Goal: Transaction & Acquisition: Purchase product/service

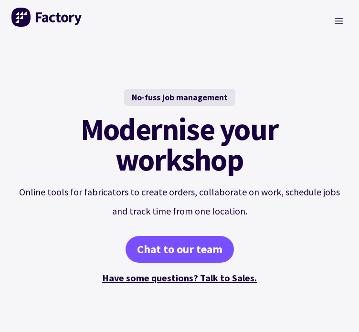
click at [0, 0] on link "Sign in" at bounding box center [0, 0] width 0 height 0
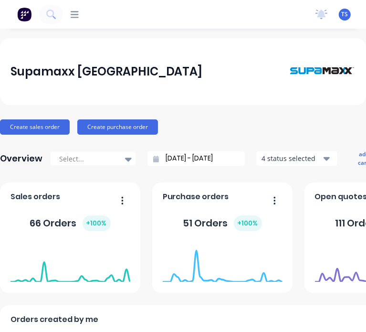
click at [74, 19] on icon at bounding box center [75, 14] width 8 height 9
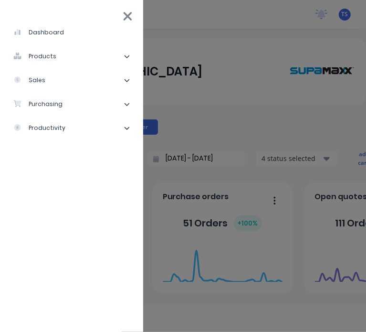
click at [43, 33] on div "dashboard" at bounding box center [38, 32] width 51 height 9
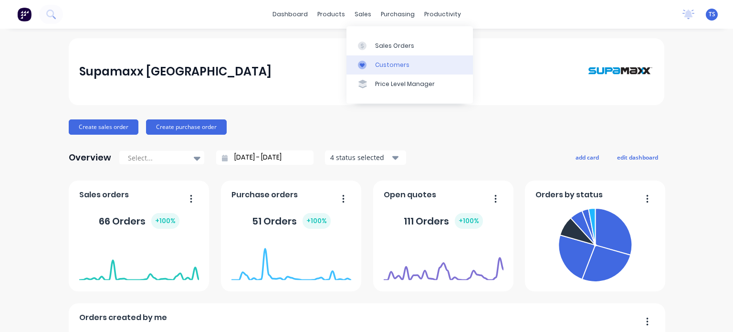
click at [366, 66] on div "Customers" at bounding box center [392, 65] width 34 height 9
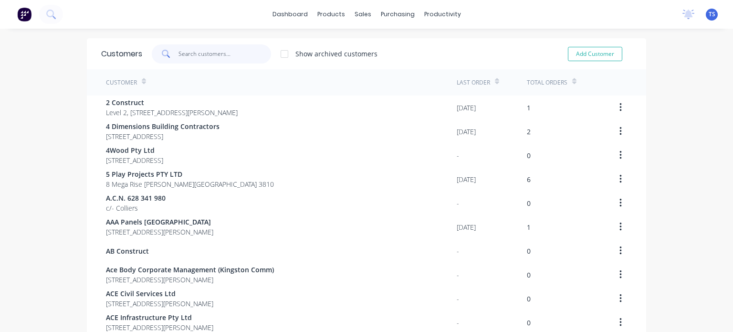
drag, startPoint x: 220, startPoint y: 53, endPoint x: 225, endPoint y: 53, distance: 5.3
click at [221, 54] on input "text" at bounding box center [225, 53] width 93 height 19
paste input "Lendcon"
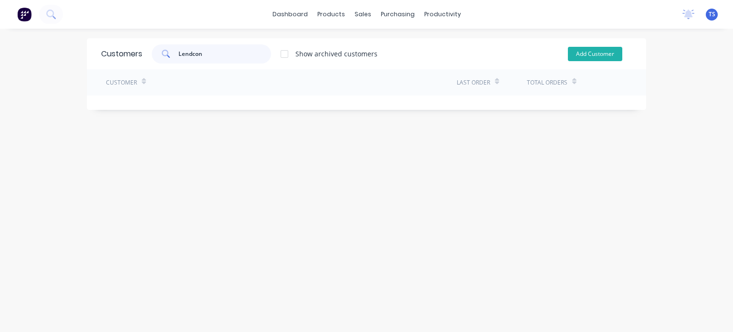
type input "Lendcon"
click at [366, 51] on button "Add Customer" at bounding box center [595, 54] width 54 height 14
select select "AU"
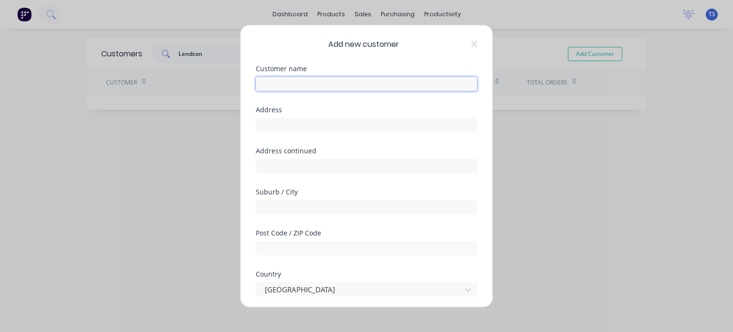
click at [277, 82] on input "text" at bounding box center [366, 83] width 221 height 14
paste input "Lendcon"
type input "Lendcon"
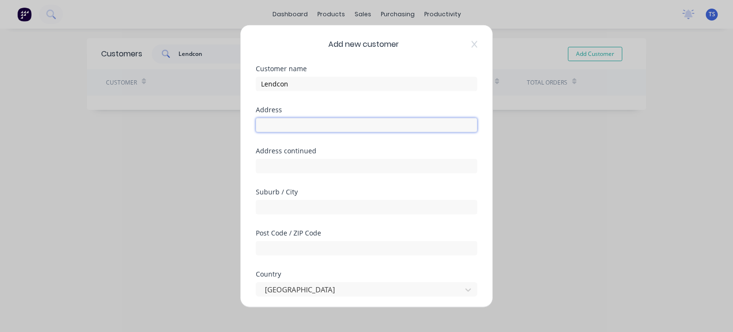
click at [267, 126] on input "text" at bounding box center [366, 124] width 221 height 14
paste input "[STREET_ADDRESS][PERSON_NAME]"
type input "[STREET_ADDRESS][PERSON_NAME]"
click at [285, 208] on input "text" at bounding box center [366, 207] width 221 height 14
type input "[GEOGRAPHIC_DATA]"
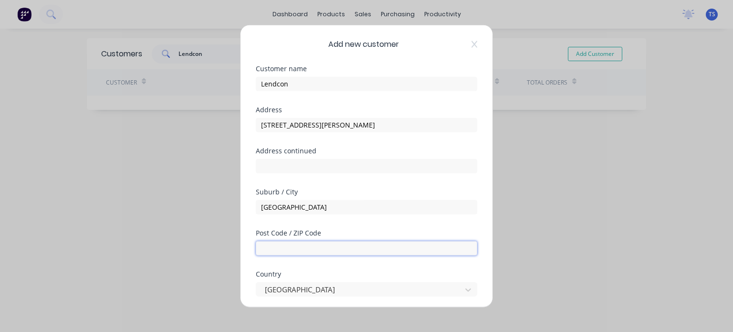
click at [299, 248] on input "text" at bounding box center [366, 248] width 221 height 14
type input "3226"
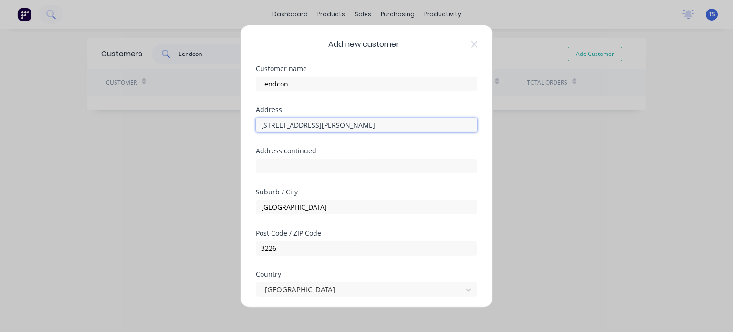
click at [366, 126] on input "[STREET_ADDRESS][PERSON_NAME]" at bounding box center [366, 124] width 221 height 14
type input "[STREET_ADDRESS][PERSON_NAME]"
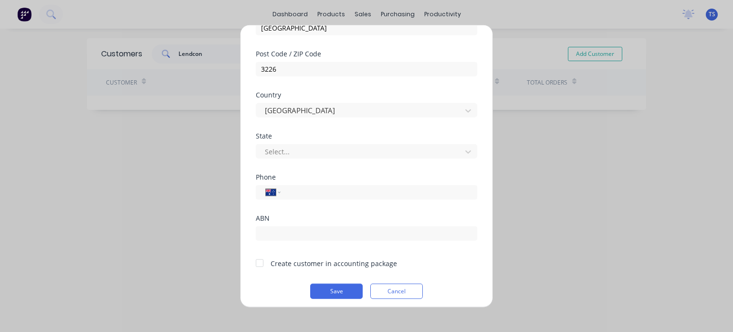
scroll to position [183, 0]
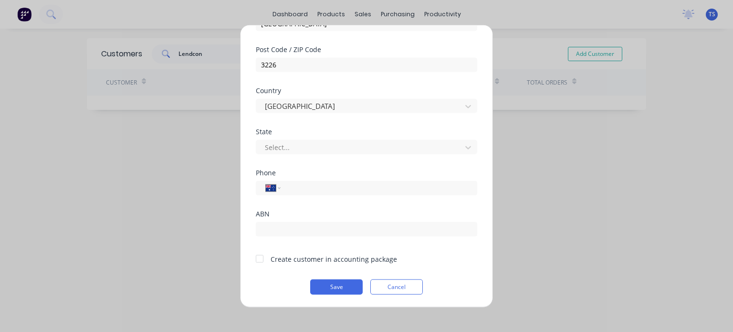
click at [262, 257] on div at bounding box center [259, 258] width 19 height 19
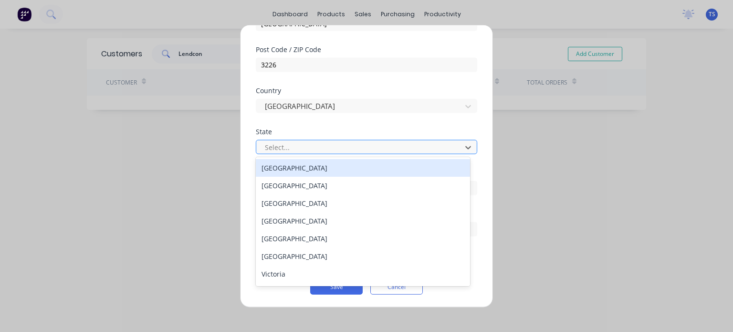
click at [282, 149] on div at bounding box center [360, 147] width 193 height 12
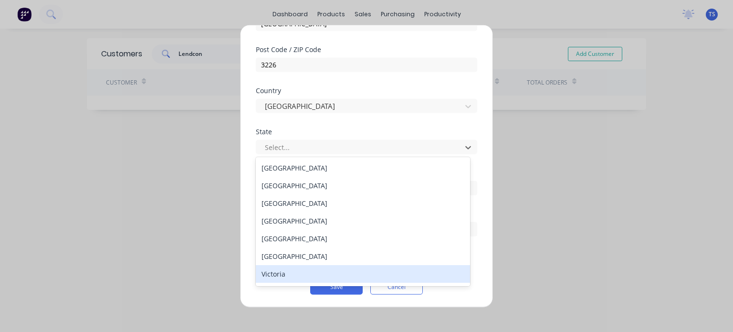
click at [285, 273] on div "Victoria" at bounding box center [363, 274] width 214 height 18
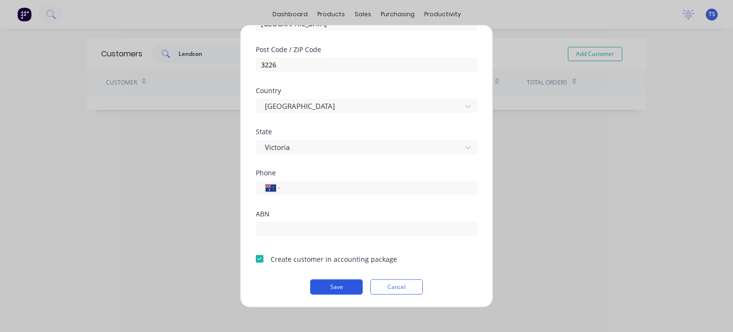
click at [335, 287] on button "Save" at bounding box center [336, 286] width 53 height 15
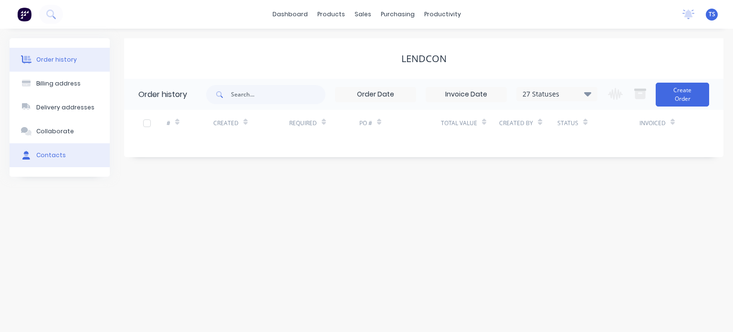
click at [53, 153] on div "Contacts" at bounding box center [51, 155] width 30 height 9
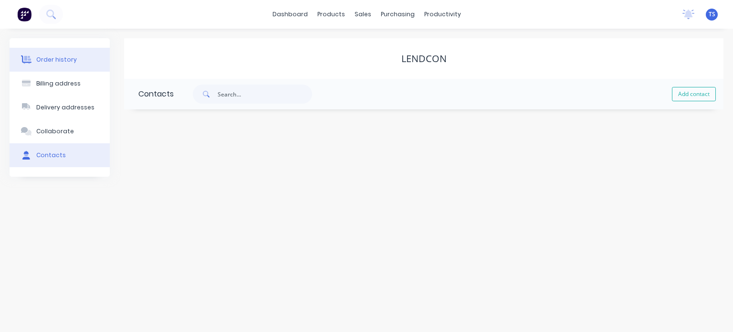
click at [66, 54] on button "Order history" at bounding box center [60, 60] width 100 height 24
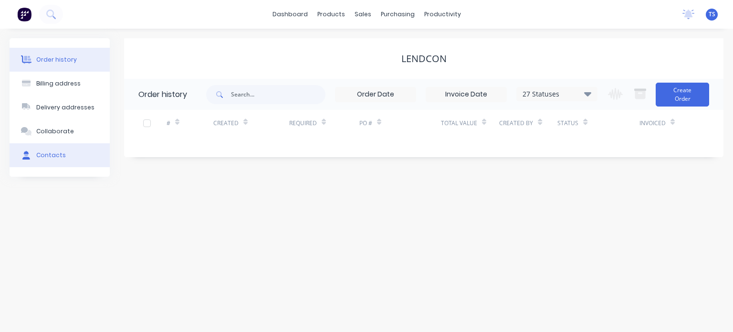
click at [41, 150] on button "Contacts" at bounding box center [60, 155] width 100 height 24
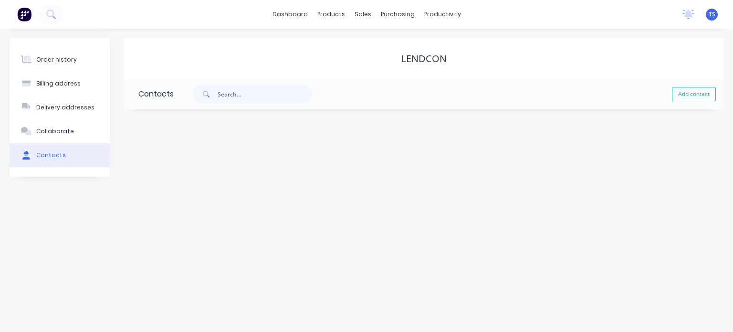
click at [366, 136] on div "Lendcon Contacts Add contact" at bounding box center [424, 107] width 600 height 138
click at [366, 97] on button "Add contact" at bounding box center [694, 94] width 44 height 14
select select "AU"
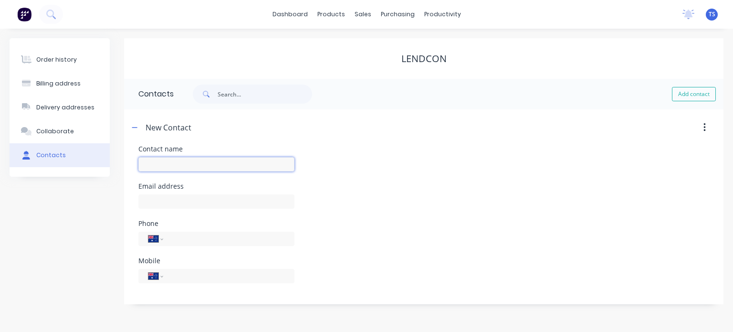
click at [170, 162] on input "text" at bounding box center [216, 164] width 156 height 14
paste input "[PERSON_NAME]"
type input "[PERSON_NAME]"
select select "AU"
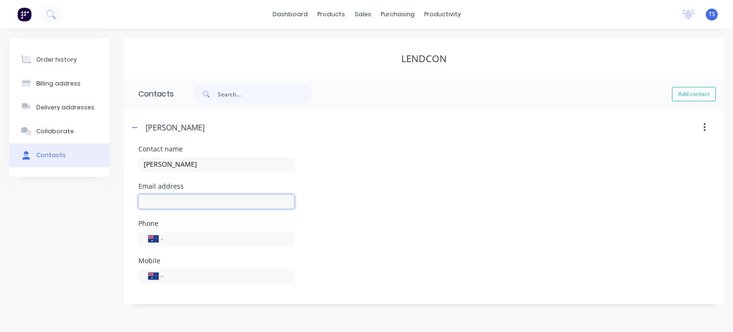
click at [164, 199] on input "text" at bounding box center [216, 201] width 156 height 14
click at [181, 203] on input "text" at bounding box center [216, 201] width 156 height 14
paste input "[PERSON_NAME][EMAIL_ADDRESS][DOMAIN_NAME]"
type input "[PERSON_NAME][EMAIL_ADDRESS][DOMAIN_NAME]"
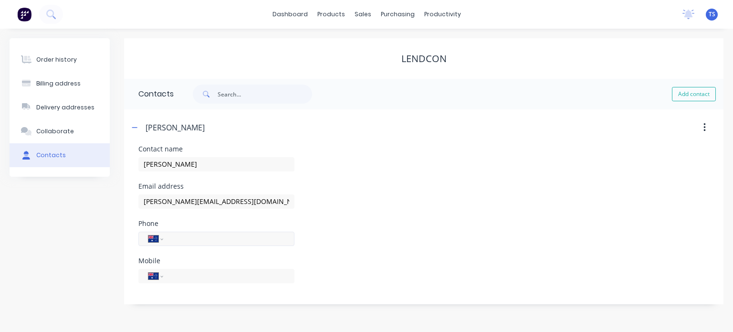
click at [185, 242] on input "tel" at bounding box center [227, 238] width 115 height 11
click at [181, 273] on input "tel" at bounding box center [227, 275] width 115 height 11
paste input "0408 981 347"
type input "0408 981 347"
drag, startPoint x: 370, startPoint y: 210, endPoint x: 276, endPoint y: 120, distance: 130.3
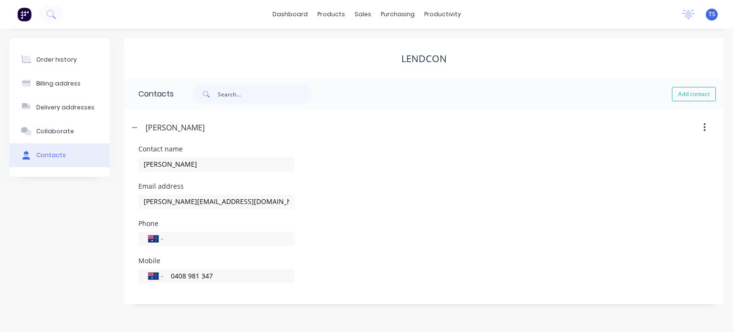
click at [366, 211] on div "Email address [PERSON_NAME][EMAIL_ADDRESS][DOMAIN_NAME]" at bounding box center [423, 201] width 571 height 37
click at [137, 132] on button "button" at bounding box center [135, 127] width 12 height 12
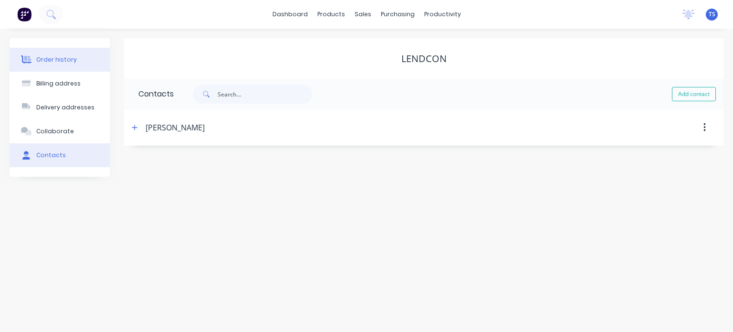
click at [61, 63] on div "Order history" at bounding box center [56, 59] width 41 height 9
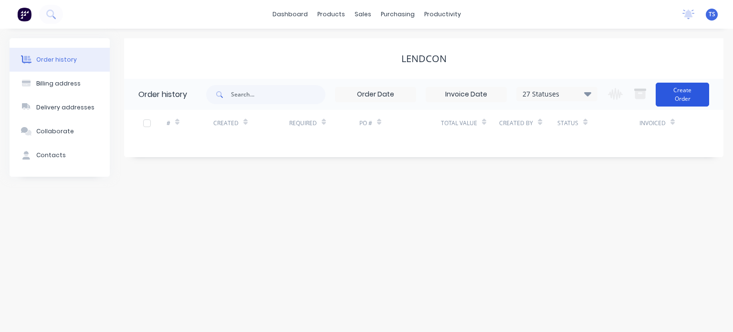
click at [366, 91] on button "Create Order" at bounding box center [682, 95] width 53 height 24
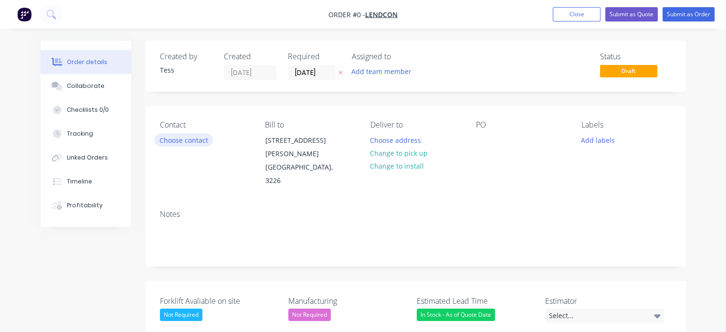
click at [181, 137] on button "Choose contact" at bounding box center [183, 139] width 59 height 13
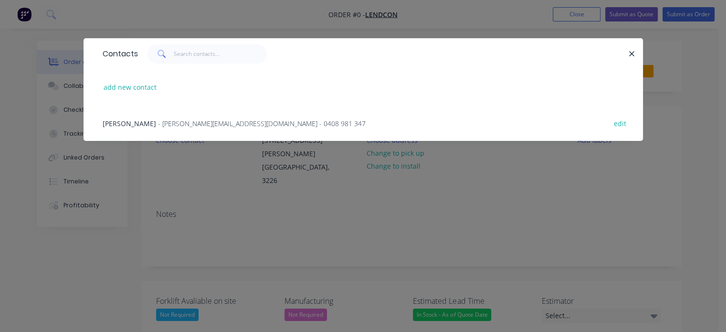
click at [181, 122] on span "- [PERSON_NAME][EMAIL_ADDRESS][DOMAIN_NAME] - 0408 981 347" at bounding box center [262, 123] width 208 height 9
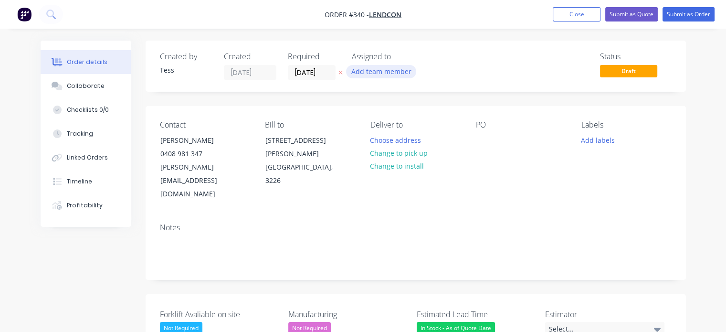
click at [366, 72] on button "Add team member" at bounding box center [381, 71] width 70 height 13
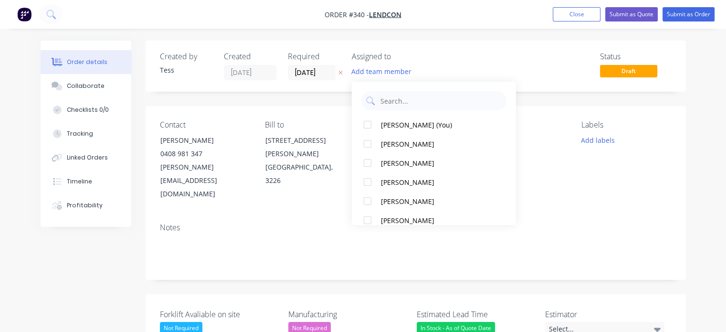
click at [366, 114] on div "[PERSON_NAME] (You) [PERSON_NAME] [PERSON_NAME] [PERSON_NAME] [PERSON_NAME] [PE…" at bounding box center [434, 153] width 164 height 143
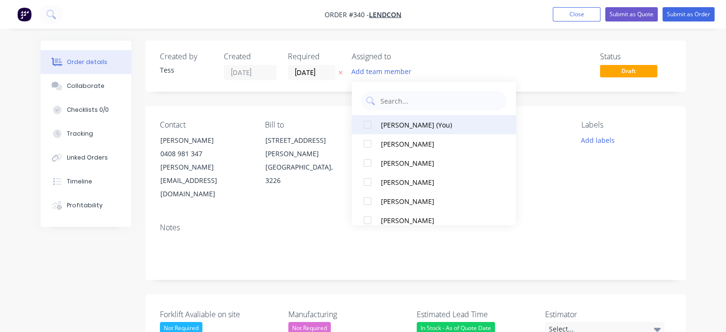
click at [366, 124] on div "[PERSON_NAME] (You)" at bounding box center [437, 125] width 112 height 10
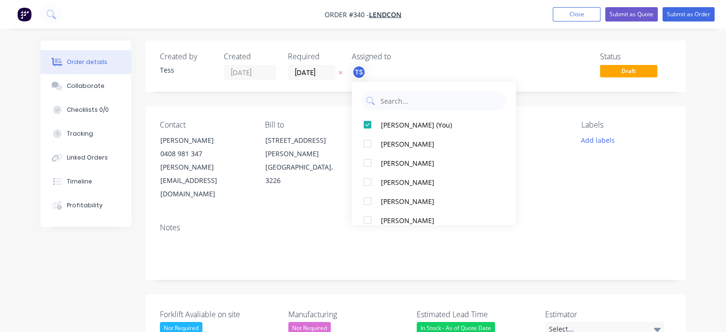
click at [366, 70] on div "TS" at bounding box center [399, 72] width 95 height 14
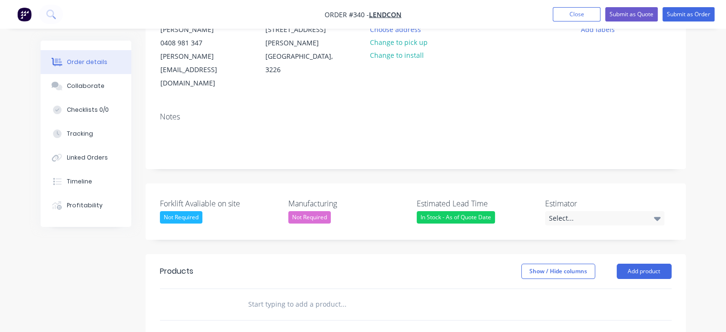
scroll to position [143, 0]
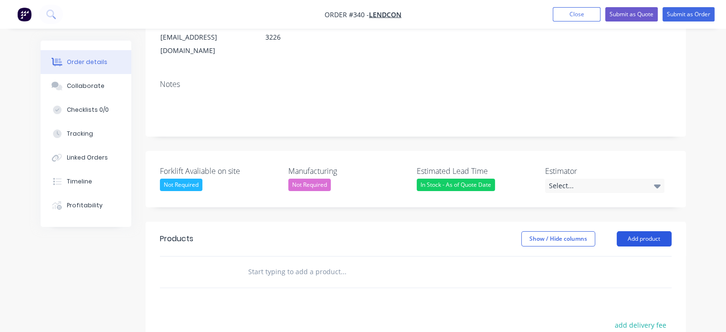
click at [366, 231] on button "Add product" at bounding box center [644, 238] width 55 height 15
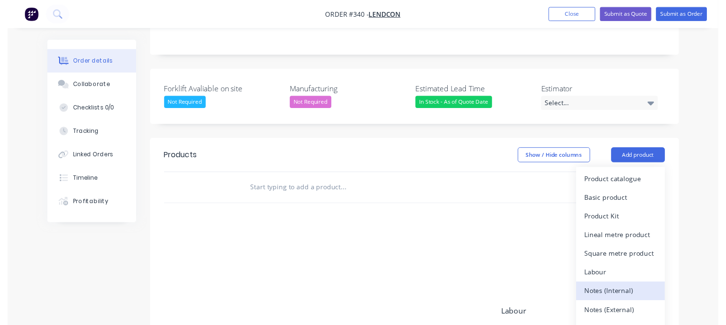
scroll to position [239, 0]
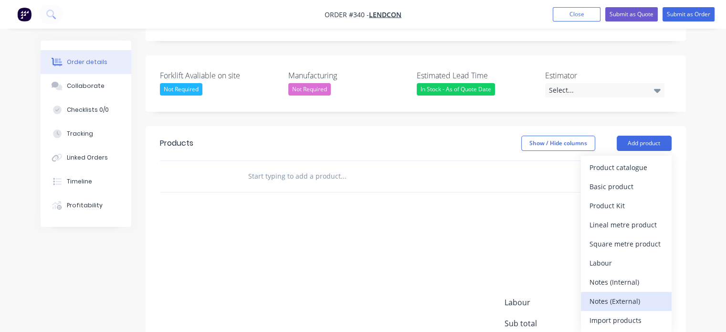
click at [366, 294] on div "Notes (External)" at bounding box center [627, 301] width 74 height 14
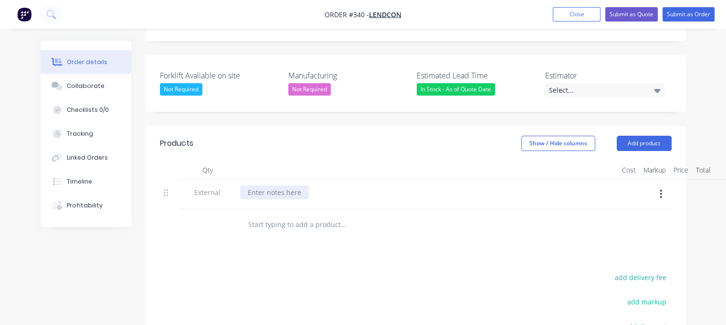
click at [263, 185] on div at bounding box center [274, 192] width 69 height 14
paste div
click at [248, 185] on div "Bunnings Pakenham Expansion Tender__" at bounding box center [313, 192] width 147 height 14
click at [300, 215] on input "text" at bounding box center [343, 224] width 191 height 19
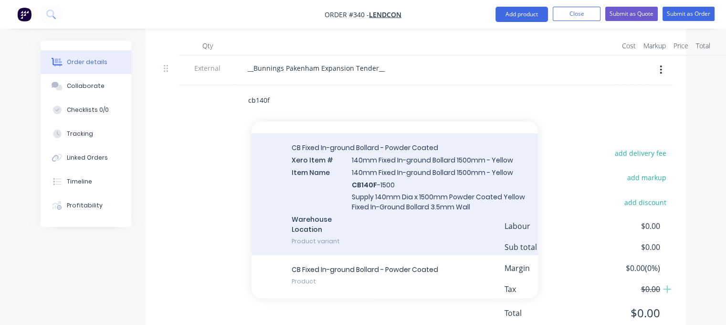
scroll to position [370, 0]
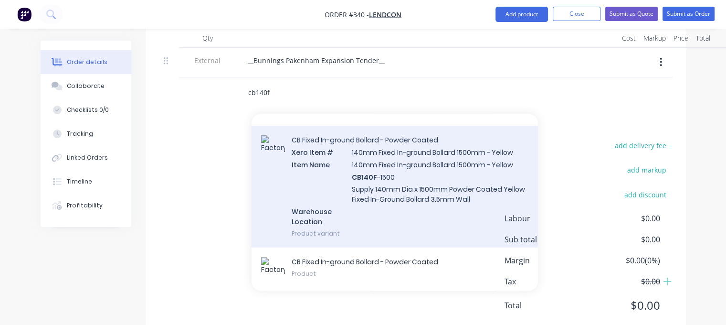
type input "cb140f"
click at [366, 159] on div "CB Fixed In-ground Bollard - Powder Coated Xero Item # 140mm Fixed In-ground Bo…" at bounding box center [395, 187] width 286 height 122
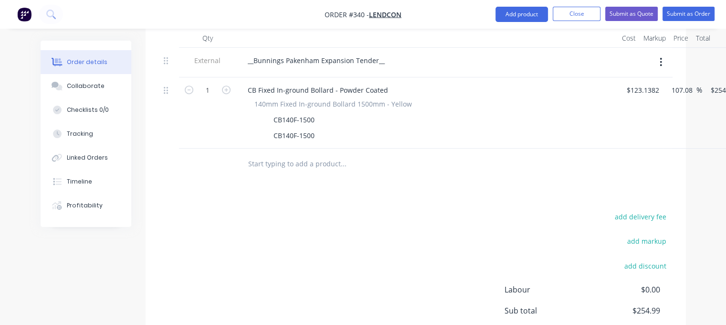
click at [287, 154] on input "text" at bounding box center [343, 163] width 191 height 19
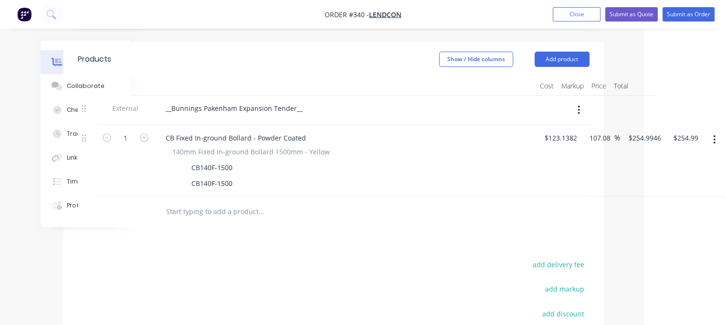
scroll to position [227, 82]
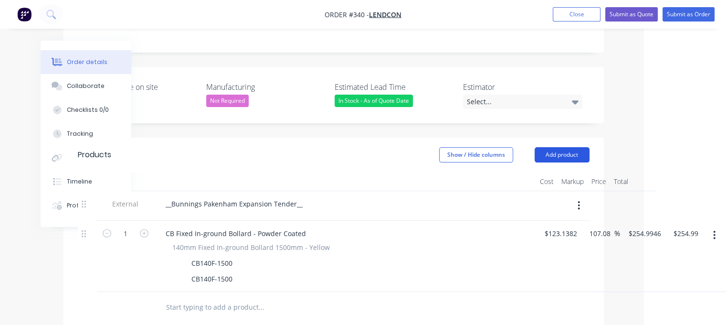
click at [366, 147] on button "Add product" at bounding box center [562, 154] width 55 height 15
click at [239, 297] on input "text" at bounding box center [261, 306] width 191 height 19
click at [366, 147] on button "Add product" at bounding box center [562, 154] width 55 height 15
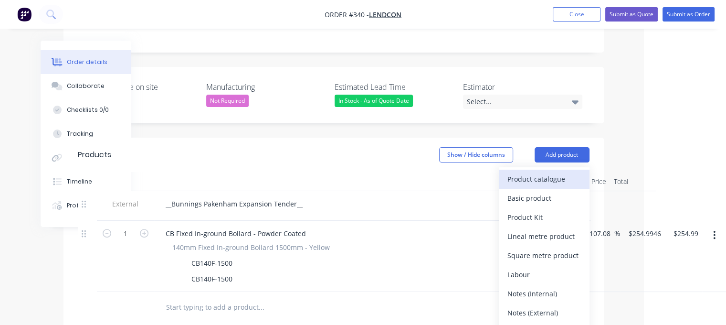
click at [366, 169] on button "Product catalogue" at bounding box center [544, 178] width 91 height 19
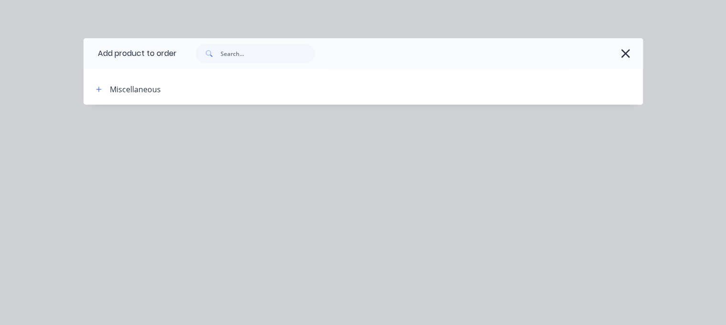
scroll to position [227, 78]
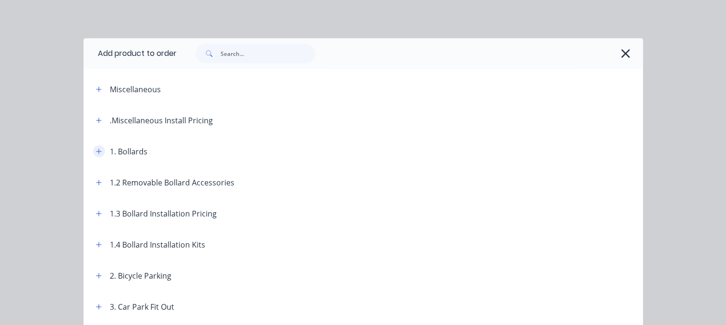
click at [96, 148] on icon "button" at bounding box center [99, 151] width 6 height 7
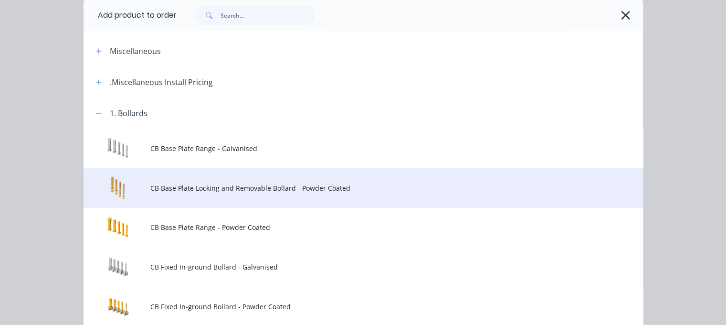
scroll to position [95, 0]
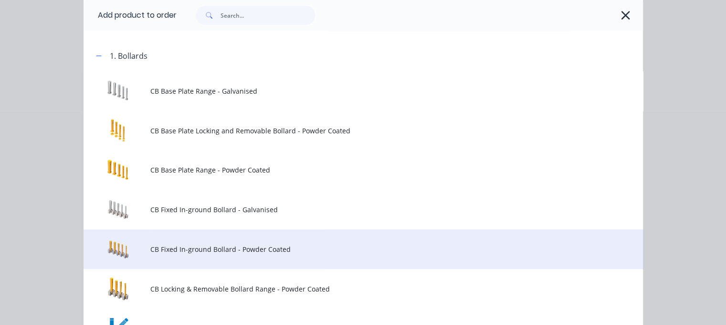
click at [208, 247] on span "CB Fixed In-ground Bollard - Powder Coated" at bounding box center [347, 249] width 394 height 10
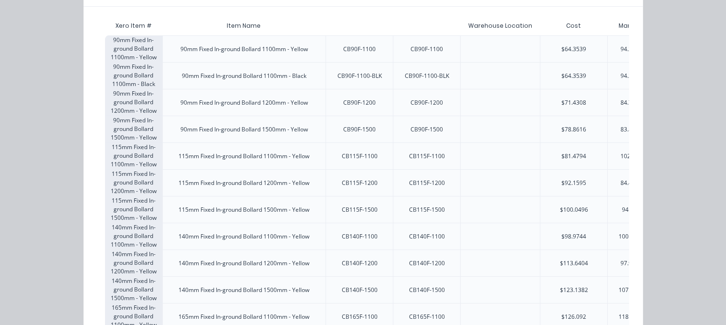
scroll to position [188, 0]
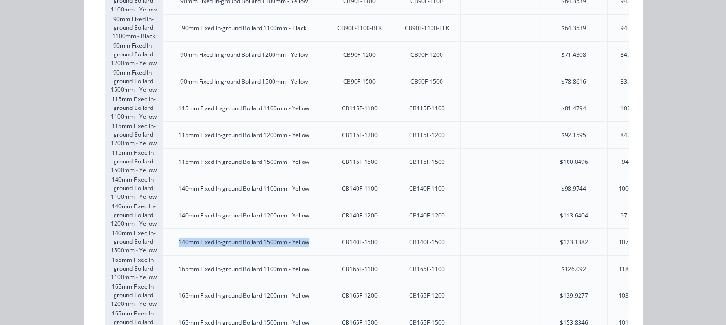
drag, startPoint x: 306, startPoint y: 240, endPoint x: 176, endPoint y: 238, distance: 130.8
click at [176, 238] on div "140mm Fixed In-ground Bollard 1500mm - Yellow" at bounding box center [244, 242] width 146 height 24
copy div "140mm Fixed In-ground Bollard 1500mm - Yellow"
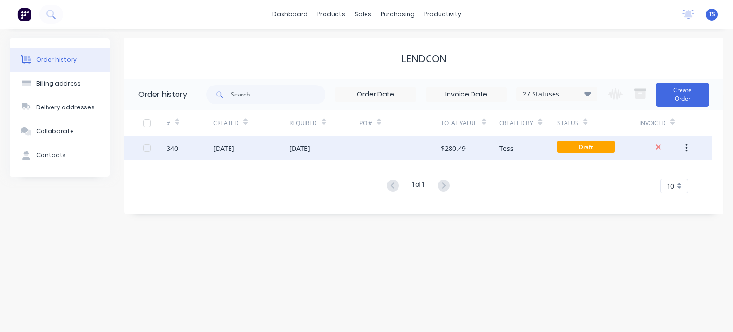
click at [310, 144] on div "[DATE]" at bounding box center [299, 148] width 21 height 10
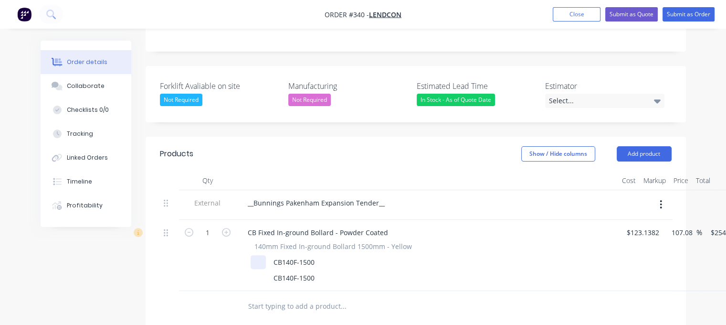
scroll to position [239, 0]
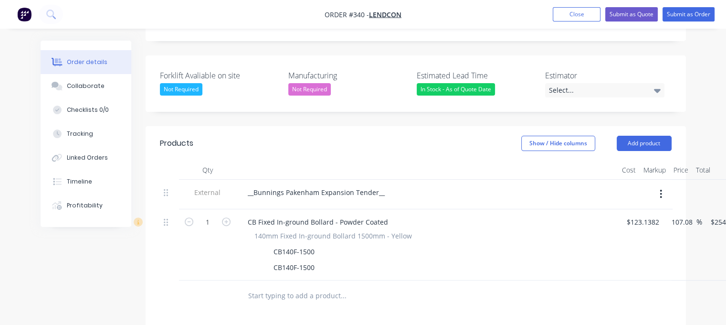
click at [286, 286] on input "text" at bounding box center [343, 295] width 191 height 19
click at [283, 260] on div "CB140F-1500" at bounding box center [294, 267] width 49 height 14
drag, startPoint x: 315, startPoint y: 240, endPoint x: 271, endPoint y: 236, distance: 43.6
click at [271, 260] on div "CB140F-1500" at bounding box center [294, 267] width 49 height 14
click at [288, 286] on input "text" at bounding box center [343, 295] width 191 height 19
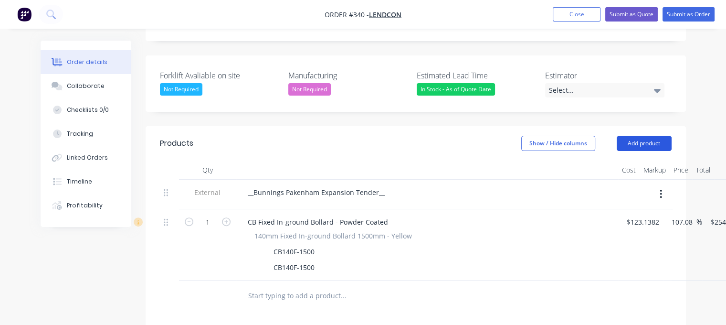
click at [366, 136] on button "Add product" at bounding box center [644, 143] width 55 height 15
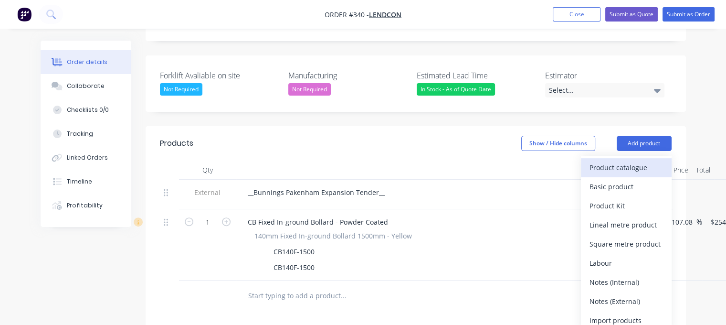
click at [366, 160] on div "Product catalogue" at bounding box center [627, 167] width 74 height 14
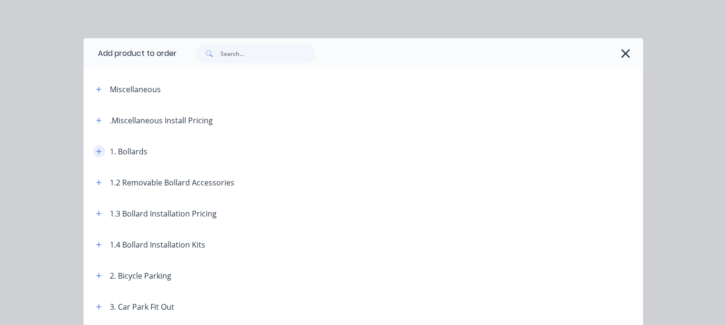
click at [96, 150] on icon "button" at bounding box center [99, 151] width 6 height 7
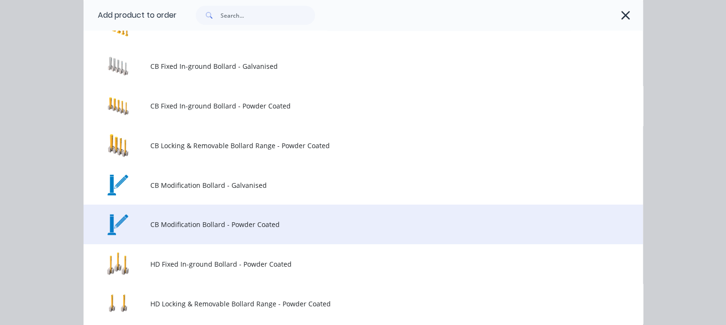
click at [179, 223] on span "CB Modification Bollard - Powder Coated" at bounding box center [347, 224] width 394 height 10
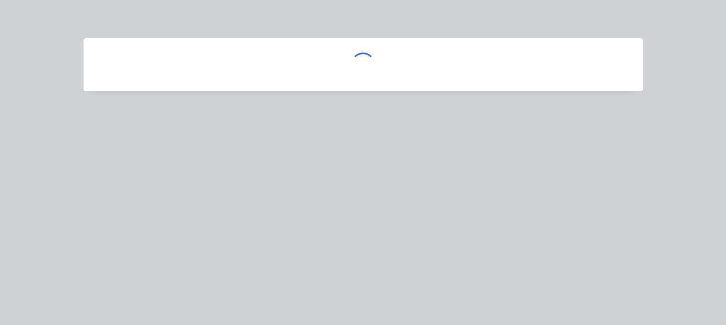
scroll to position [0, 0]
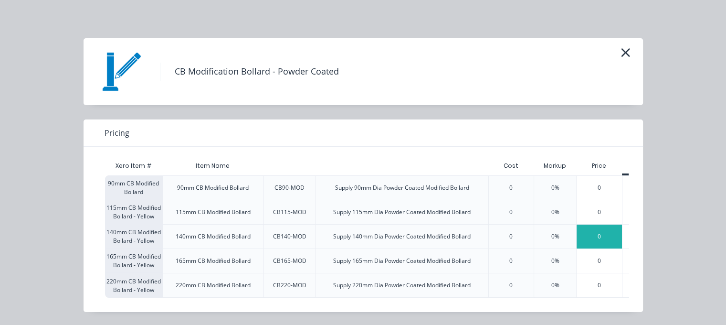
click at [366, 240] on div "0" at bounding box center [599, 236] width 45 height 24
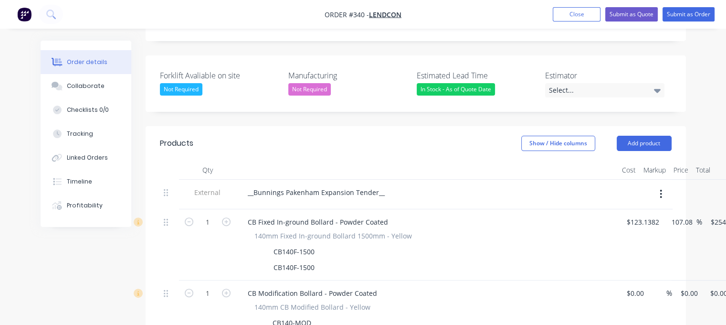
scroll to position [334, 0]
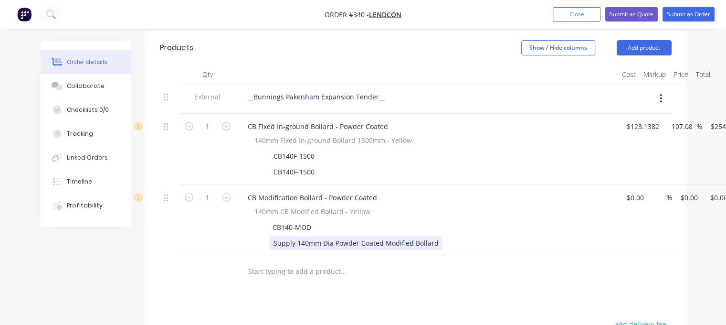
click at [323, 236] on div "Supply 140mm Dia Powder Coated Modified Bollard" at bounding box center [356, 243] width 173 height 14
drag, startPoint x: 435, startPoint y: 217, endPoint x: 270, endPoint y: 214, distance: 165.2
click at [270, 236] on div "Supply 140mm Dia Powder Coated Modified Bollard" at bounding box center [356, 243] width 173 height 14
paste div
click at [273, 236] on div "140mm Fixed In-ground Bollard 1500mm - Yellow" at bounding box center [352, 243] width 165 height 14
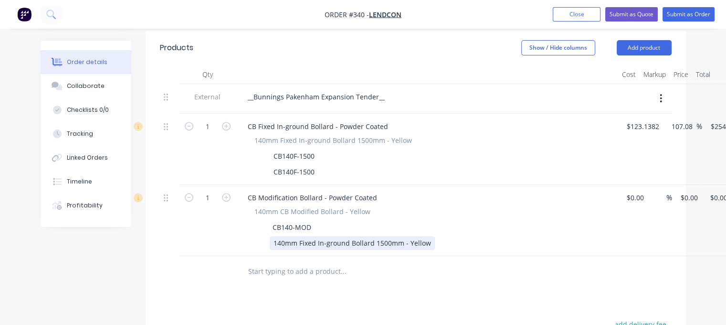
click at [366, 236] on div "140mm Fixed In-ground Bollard 1500mm - Yellow" at bounding box center [352, 243] width 165 height 14
click at [366, 236] on div "140mm Fixed In-ground Bollard 1600mm - Yellow" at bounding box center [352, 243] width 165 height 14
click at [366, 236] on div "140mm Fixed In-ground Bollard 1600mm - Powdercoat Safety Yellow" at bounding box center [383, 243] width 226 height 14
click at [366, 236] on div "140mm Fixed In-ground Bollard 1600mm - Powdercoat Safety Yellow with red Reflec…" at bounding box center [422, 243] width 305 height 14
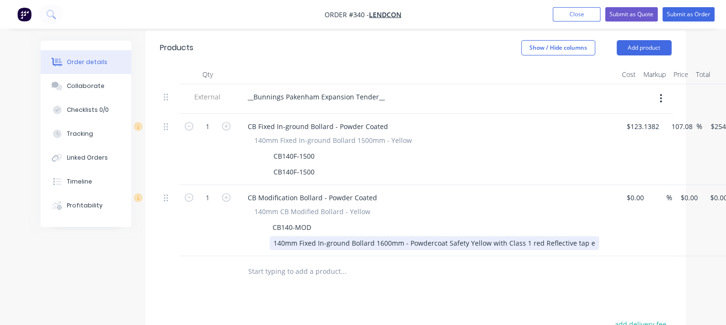
click at [366, 236] on div "140mm Fixed In-ground Bollard 1600mm - Powdercoat Safety Yellow with Class 1 re…" at bounding box center [434, 243] width 329 height 14
drag, startPoint x: 584, startPoint y: 217, endPoint x: 589, endPoint y: 220, distance: 6.0
click at [366, 236] on div "140mm Fixed In-ground Bollard 1600mm - Powdercoat Safety Yellow with Class 1 re…" at bounding box center [433, 243] width 327 height 14
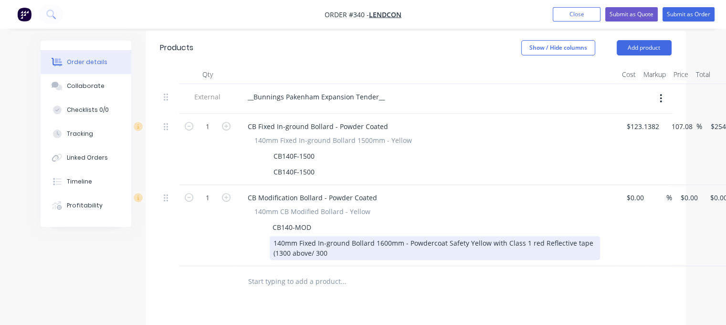
click at [327, 236] on div "140mm Fixed In-ground Bollard 1600mm - Powdercoat Safety Yellow with Class 1 re…" at bounding box center [435, 248] width 330 height 24
click at [326, 236] on div "140mm Fixed In-ground Bollard 1600mm - Powdercoat Safety Yellow with Class 1 re…" at bounding box center [435, 248] width 330 height 24
click at [272, 236] on div "140mm Fixed In-ground Bollard 1600mm - Powdercoat Safety Yellow with Class 1 re…" at bounding box center [435, 248] width 330 height 24
click at [366, 236] on div "(CB140F-1600) 140mm Fixed In-ground Bollard 1600mm - Powdercoat Safety Yellow w…" at bounding box center [435, 248] width 330 height 24
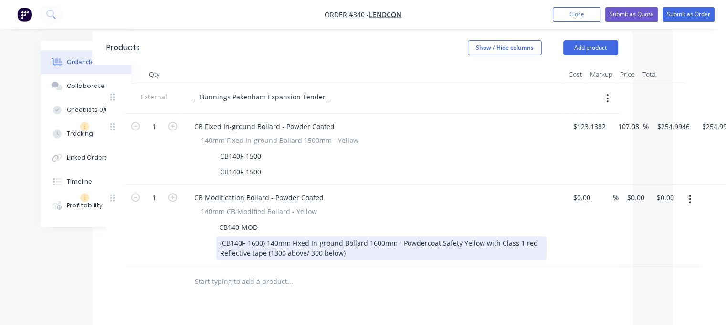
scroll to position [334, 82]
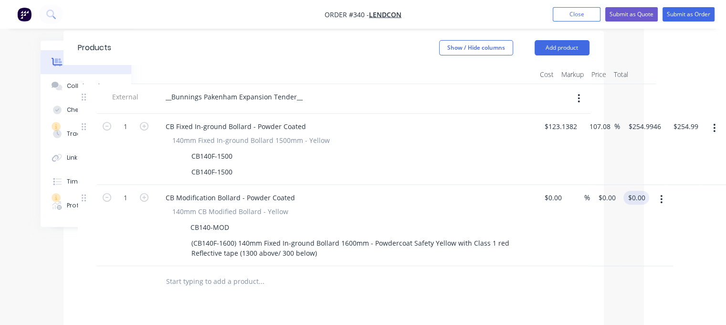
type input "0.00"
click at [366, 190] on input "0.00" at bounding box center [638, 197] width 22 height 14
type input "$0.00"
click at [366, 185] on div "1 CB Modification Bollard - Powder Coated 140mm CB Modified Bollard - Yellow CB…" at bounding box center [334, 225] width 512 height 81
type input "$133.00"
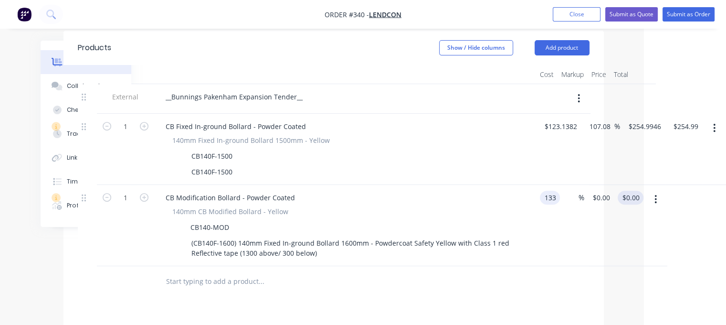
type input "$133.00"
click at [366, 185] on div "133.00 $0.00" at bounding box center [629, 225] width 30 height 81
type input "265"
type input "99.25"
type input "$265.00"
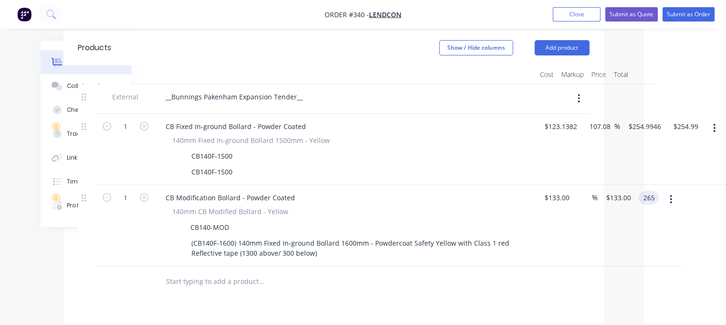
type input "$265.00"
click at [366, 269] on div at bounding box center [326, 281] width 344 height 31
click at [127, 134] on input "1" at bounding box center [125, 126] width 25 height 14
type input "81"
type input "$21,465.00"
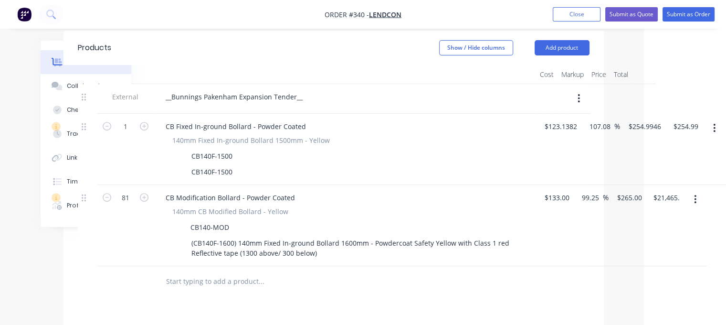
click at [230, 270] on div "Products Show / Hide columns Add product Qty Cost Markup Price Total External _…" at bounding box center [333, 278] width 540 height 495
click at [366, 123] on icon "button" at bounding box center [714, 128] width 2 height 11
click at [366, 203] on div "Delete" at bounding box center [681, 210] width 74 height 14
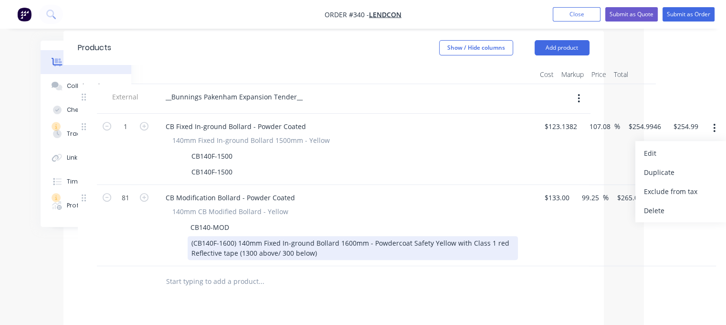
scroll to position [334, 72]
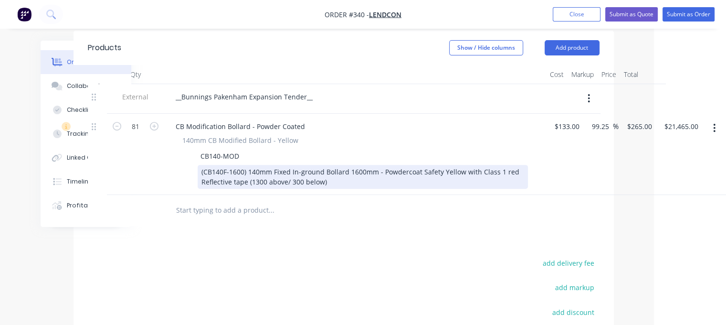
click at [329, 165] on div "(CB140F-1600) 140mm Fixed In-ground Bollard 1600mm - Powdercoat Safety Yellow w…" at bounding box center [363, 177] width 330 height 24
click at [366, 165] on div "(CB140F-1600) 140mm Fixed In-ground Bollard 1600mm - Powdercoat Safety Yellow w…" at bounding box center [363, 177] width 330 height 24
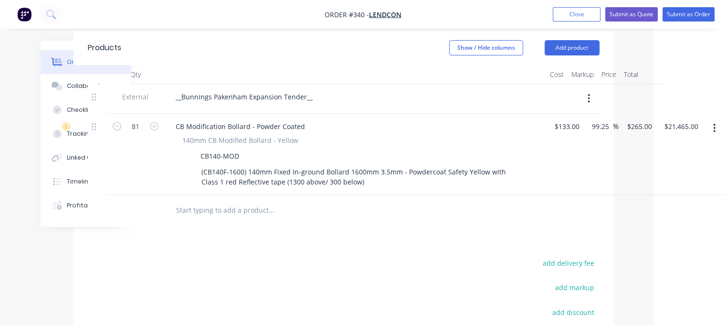
click at [267, 200] on input "text" at bounding box center [271, 209] width 191 height 19
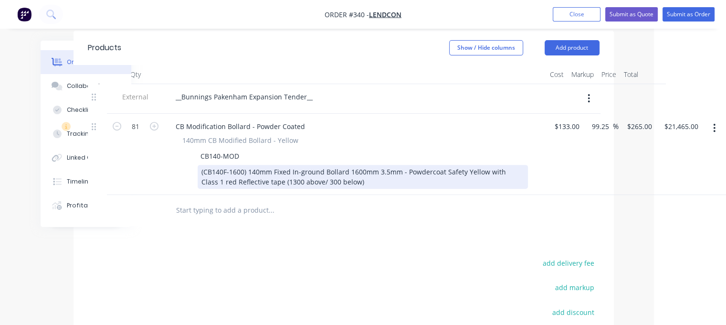
click at [339, 165] on div "(CB140F-1600) 140mm Fixed In-ground Bollard 1600mm 3.5mm - Powdercoat Safety Ye…" at bounding box center [363, 177] width 330 height 24
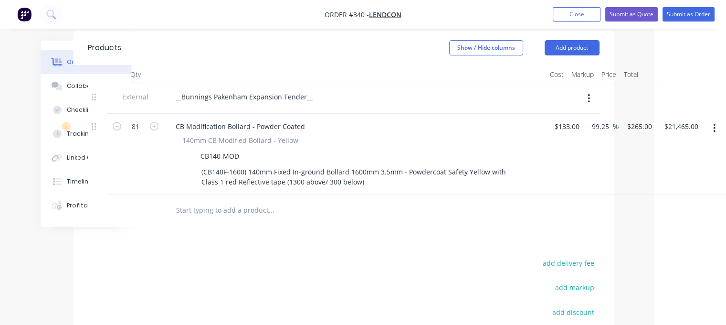
click at [239, 200] on input "text" at bounding box center [271, 209] width 191 height 19
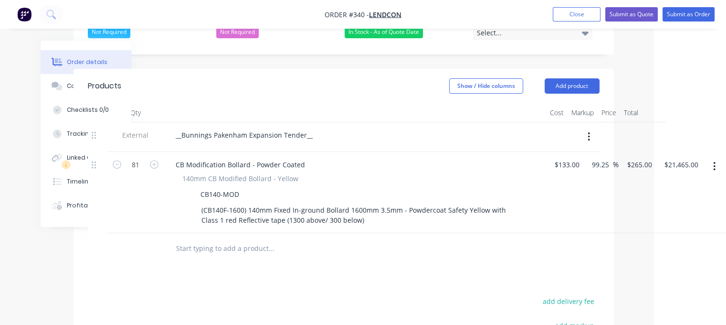
scroll to position [224, 72]
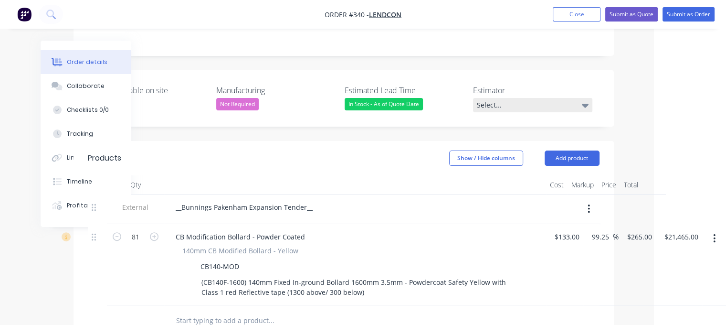
drag, startPoint x: 547, startPoint y: 76, endPoint x: 538, endPoint y: 82, distance: 9.9
click at [366, 98] on div "Select..." at bounding box center [532, 105] width 119 height 14
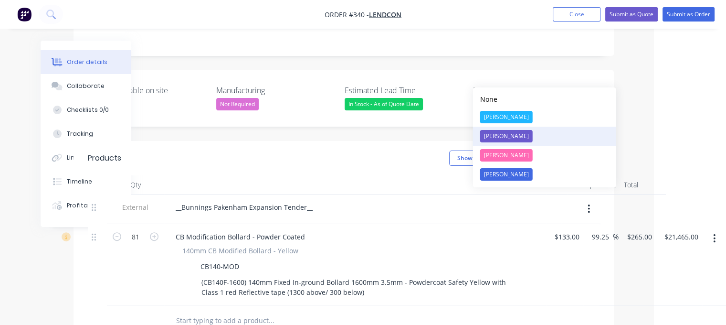
click at [366, 137] on div "[PERSON_NAME]" at bounding box center [506, 136] width 53 height 12
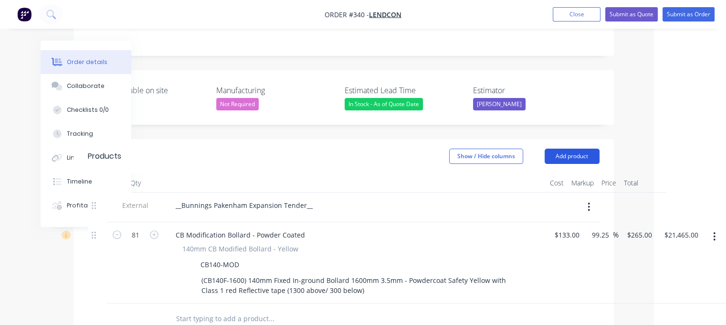
click at [366, 148] on button "Add product" at bounding box center [572, 155] width 55 height 15
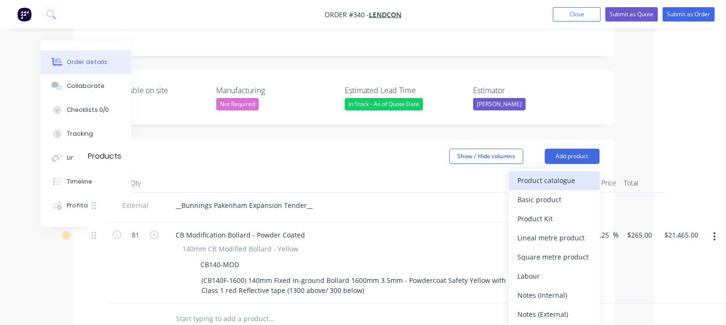
click at [366, 173] on div "Product catalogue" at bounding box center [554, 180] width 74 height 14
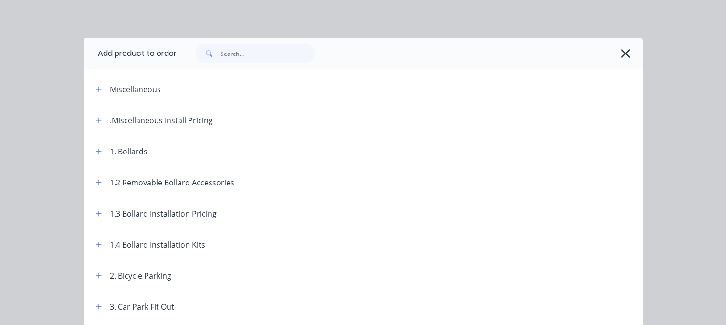
scroll to position [224, 68]
click at [96, 212] on icon "button" at bounding box center [99, 213] width 6 height 7
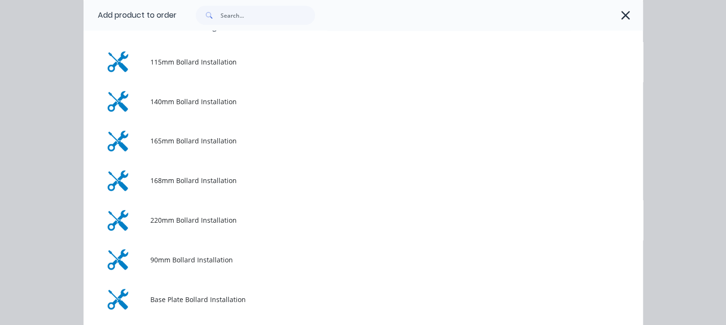
scroll to position [191, 0]
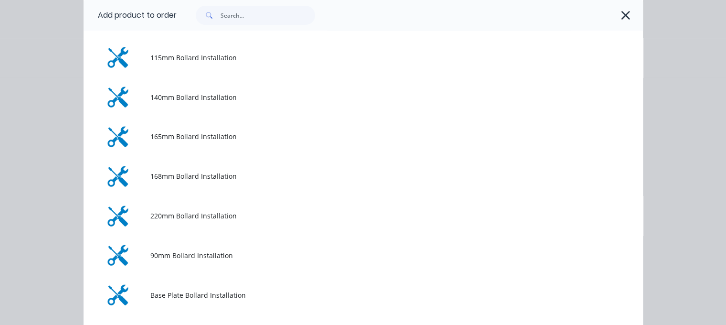
click at [167, 98] on span "140mm Bollard Installation" at bounding box center [347, 97] width 394 height 10
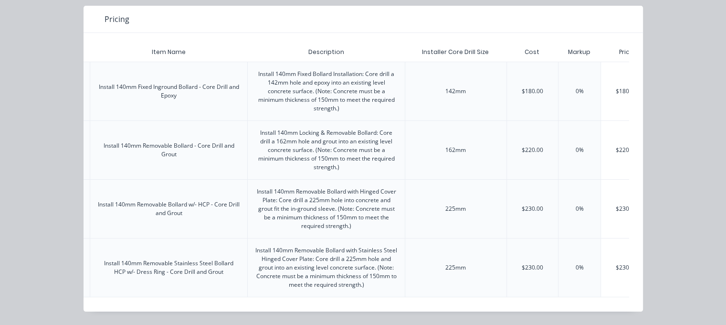
scroll to position [0, 210]
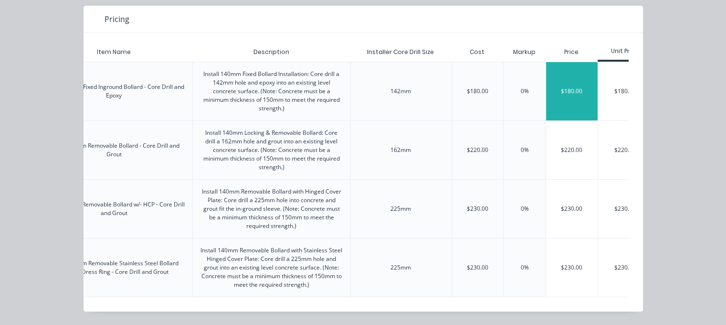
click at [366, 79] on div "$180.00" at bounding box center [572, 91] width 52 height 58
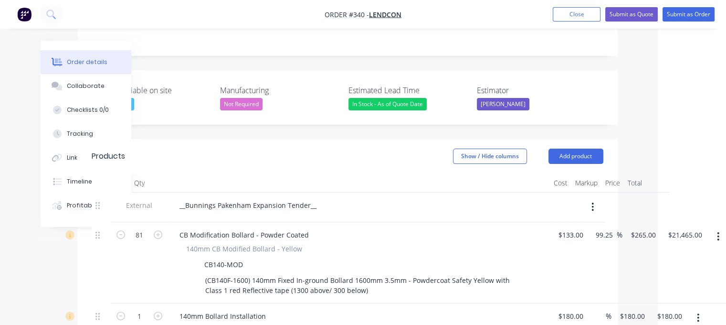
scroll to position [319, 68]
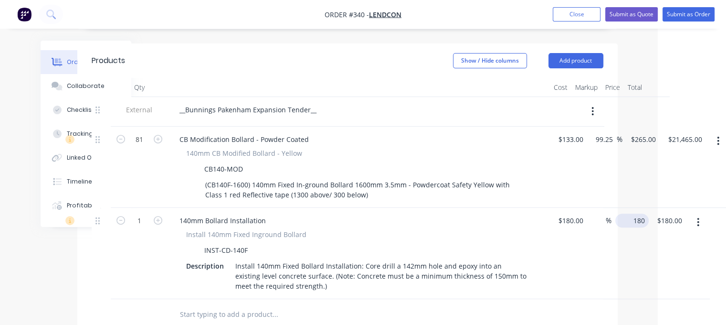
click at [366, 213] on input "180" at bounding box center [634, 220] width 30 height 14
type input "160"
type input "180"
type input "-11.11"
type input "$160.00"
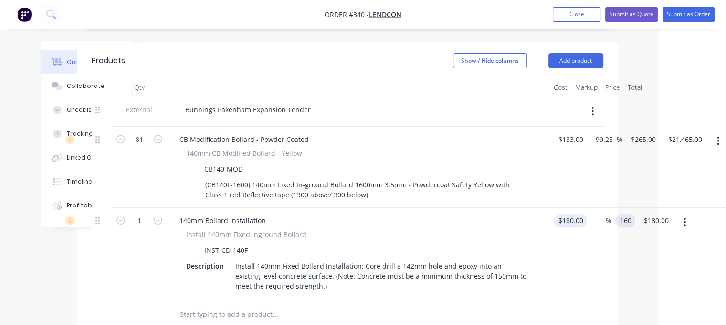
type input "$160.00"
click at [366, 213] on input "180" at bounding box center [566, 220] width 16 height 14
type input "$1.00"
type input "0.8889"
type input "$0.89"
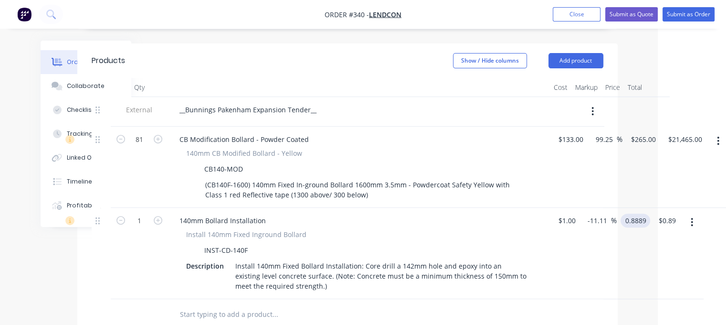
click at [366, 213] on div "0.8889 0.8889" at bounding box center [636, 220] width 30 height 14
type input "160"
type input "15900"
type input "$160.00"
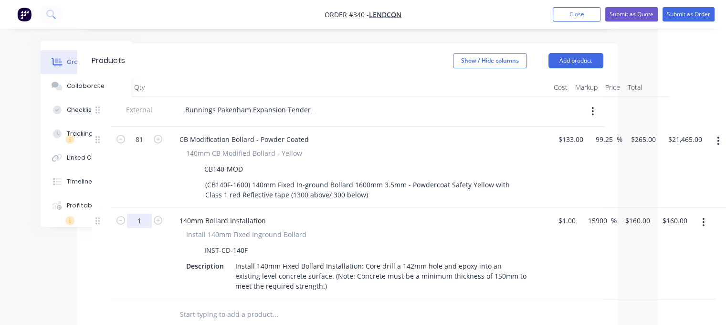
drag, startPoint x: 138, startPoint y: 193, endPoint x: 145, endPoint y: 194, distance: 6.8
click at [138, 147] on input "1" at bounding box center [139, 139] width 25 height 14
type input "81"
type input "$12,960.00"
drag, startPoint x: 188, startPoint y: 282, endPoint x: 193, endPoint y: 285, distance: 6.0
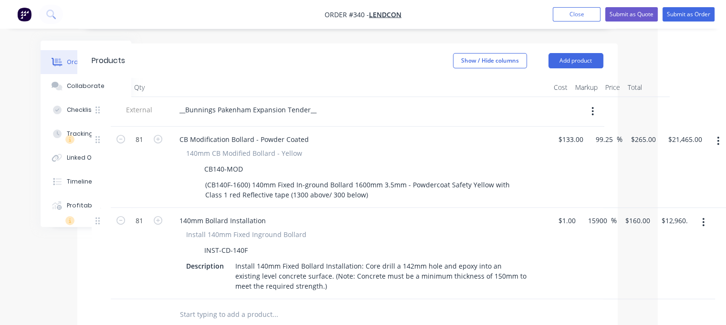
click at [188, 305] on input "text" at bounding box center [274, 314] width 191 height 19
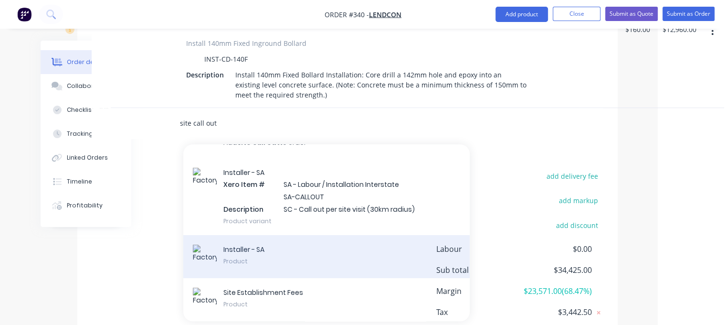
scroll to position [552, 68]
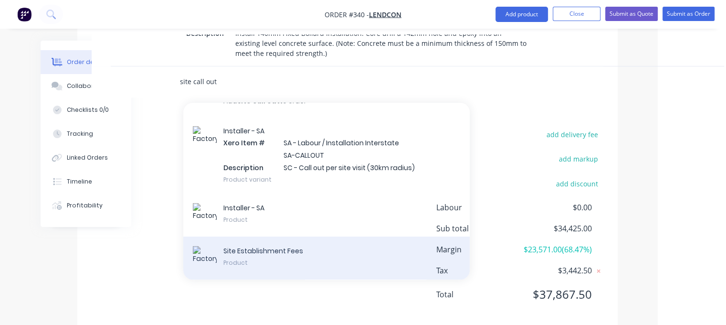
type input "site call out"
click at [273, 236] on div "Site Establishment Fees Product" at bounding box center [326, 257] width 286 height 43
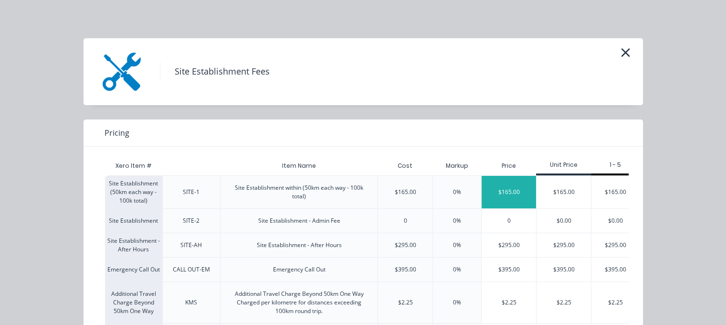
click at [366, 194] on div "$165.00" at bounding box center [509, 192] width 54 height 32
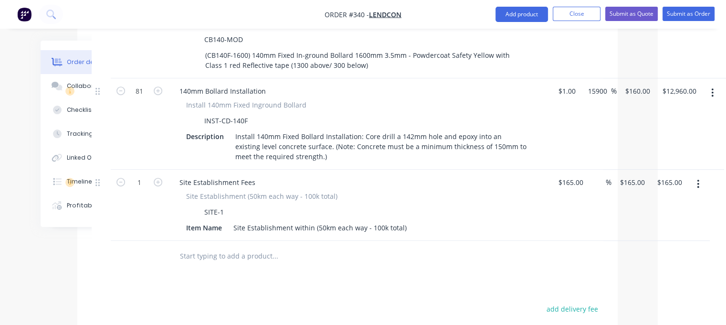
scroll to position [409, 68]
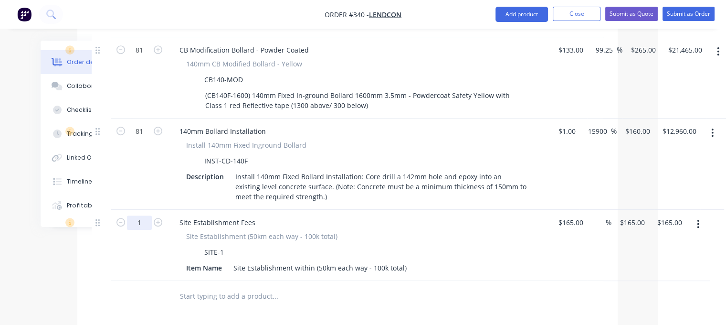
click at [141, 57] on input "1" at bounding box center [139, 50] width 25 height 14
type input "6"
type input "$990.00"
click at [246, 286] on input "text" at bounding box center [274, 295] width 191 height 19
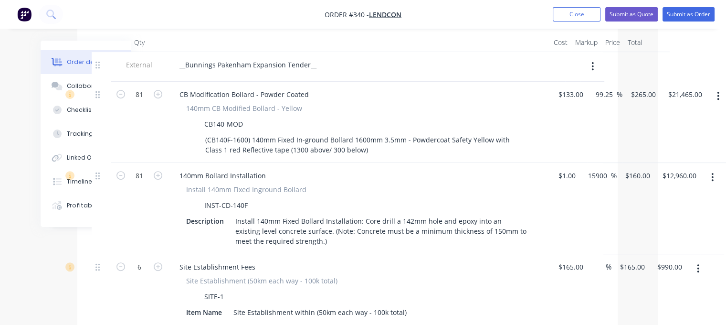
scroll to position [313, 68]
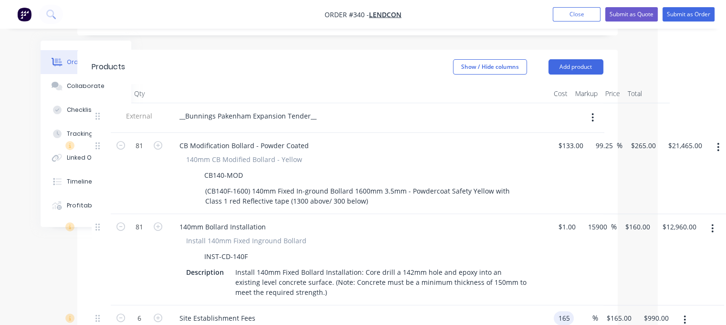
click at [366, 311] on input "165" at bounding box center [566, 318] width 16 height 14
type input "$1.00"
type input "1"
type input "$6.00"
click at [366, 311] on input "1" at bounding box center [616, 318] width 11 height 14
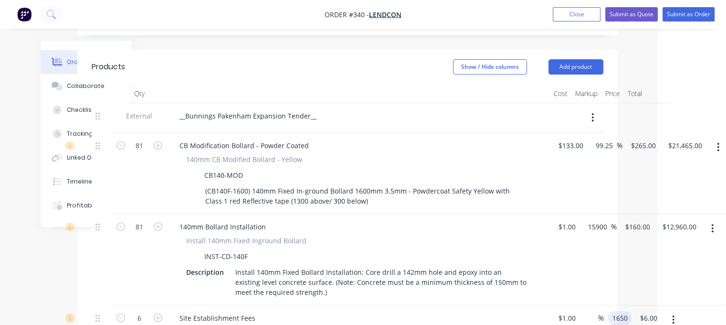
type input "1650"
type input "164900"
type input "$1,650.00"
type input "$9,900.00"
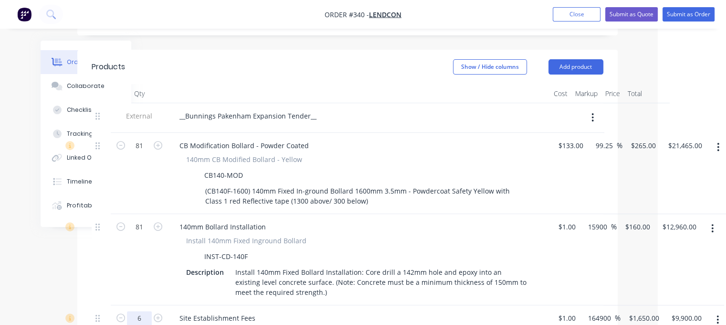
click at [143, 153] on input "6" at bounding box center [139, 145] width 25 height 14
type input "1"
type input "$1,650.00"
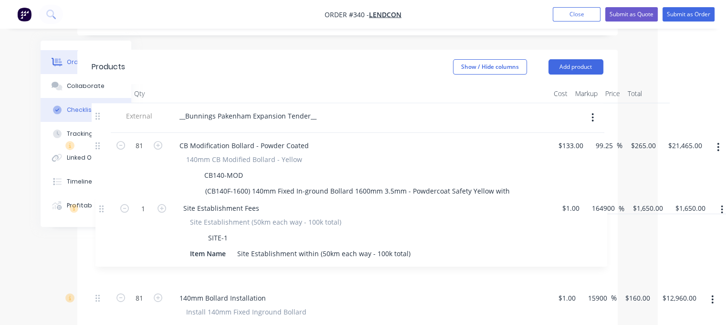
scroll to position [314, 68]
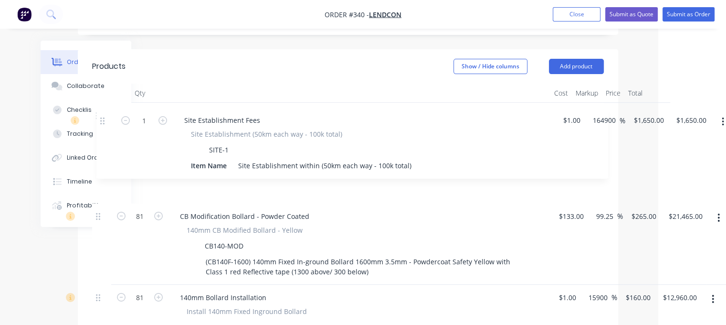
drag, startPoint x: 106, startPoint y: 198, endPoint x: 107, endPoint y: 111, distance: 87.4
click at [107, 111] on div "Order details Collaborate Checklists 0/0 Tracking Linked Orders Timeline Profit…" at bounding box center [295, 188] width 664 height 923
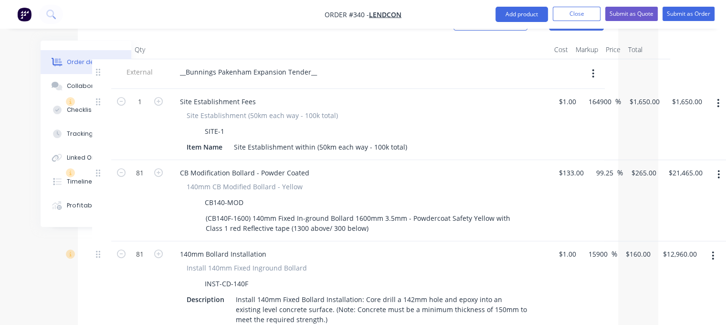
scroll to position [409, 68]
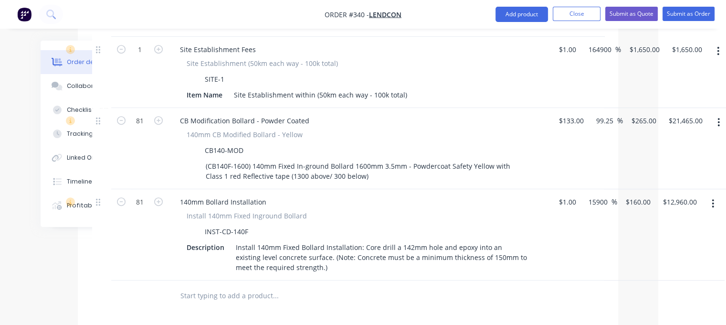
click at [218, 286] on input "text" at bounding box center [275, 295] width 191 height 19
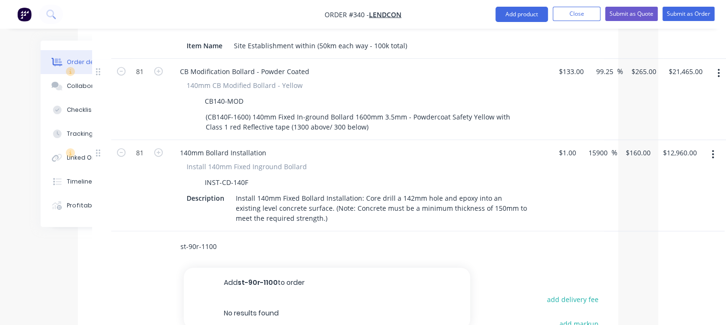
scroll to position [505, 68]
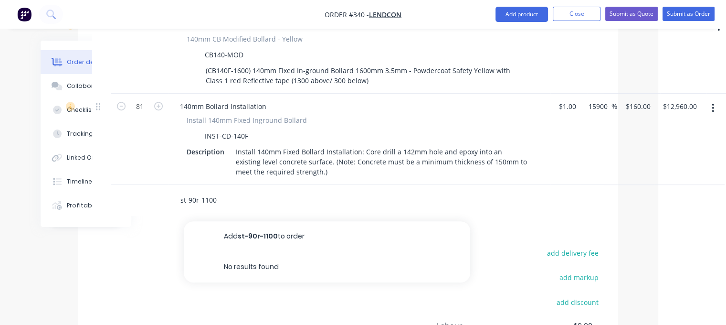
click at [187, 190] on input "st-90r-1100" at bounding box center [275, 199] width 191 height 19
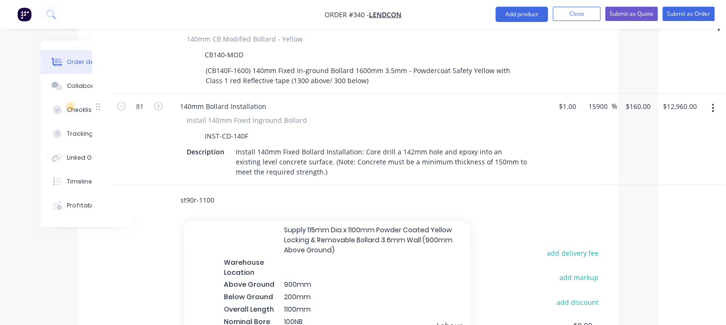
scroll to position [27104, 0]
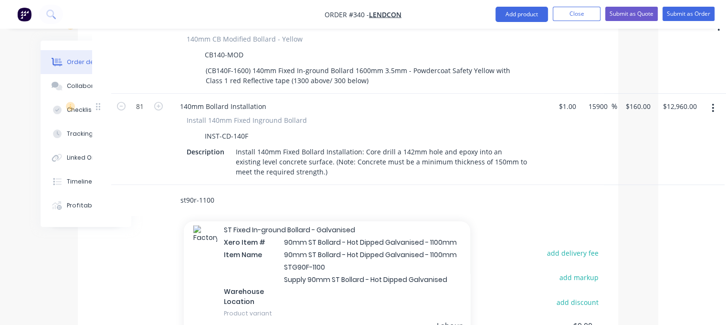
type input "st90r-1100"
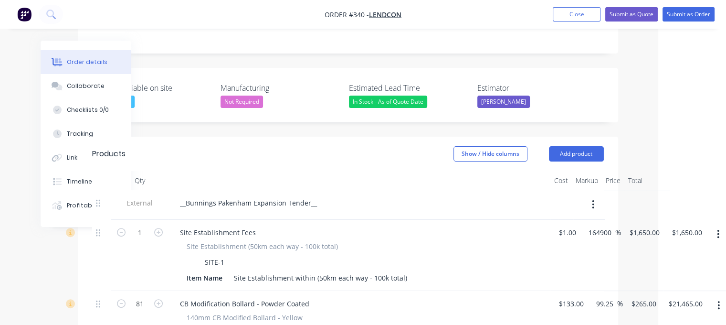
scroll to position [224, 68]
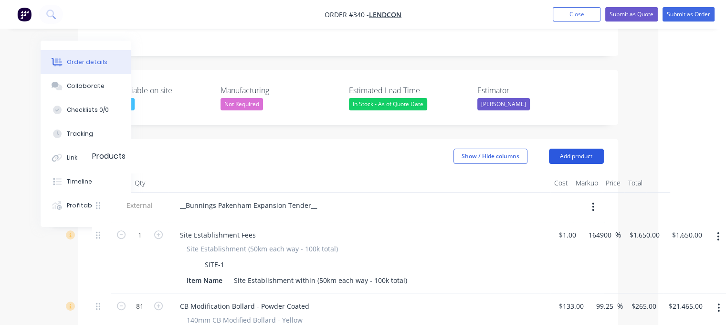
click at [366, 148] on button "Add product" at bounding box center [576, 155] width 55 height 15
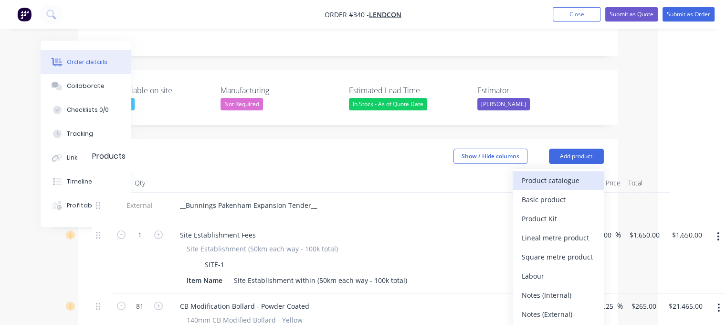
click at [366, 173] on div "Product catalogue" at bounding box center [559, 180] width 74 height 14
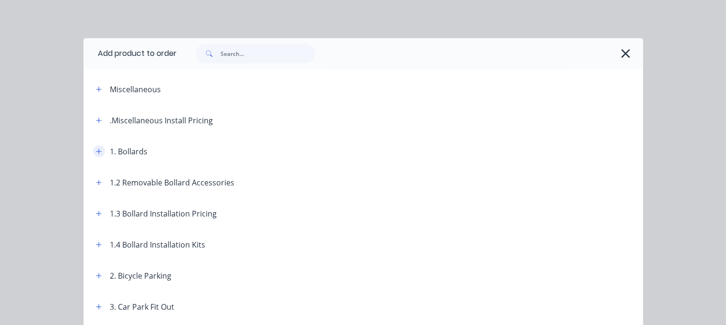
click at [96, 151] on icon "button" at bounding box center [98, 150] width 5 height 5
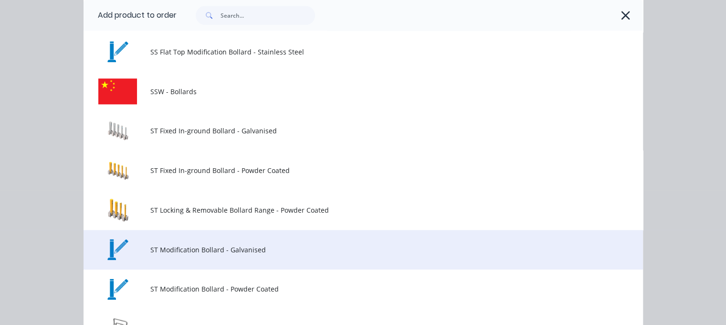
scroll to position [1337, 0]
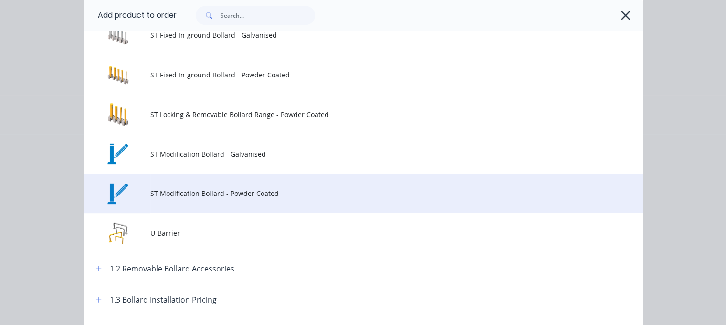
click at [201, 200] on td "ST Modification Bollard - Powder Coated" at bounding box center [396, 194] width 492 height 40
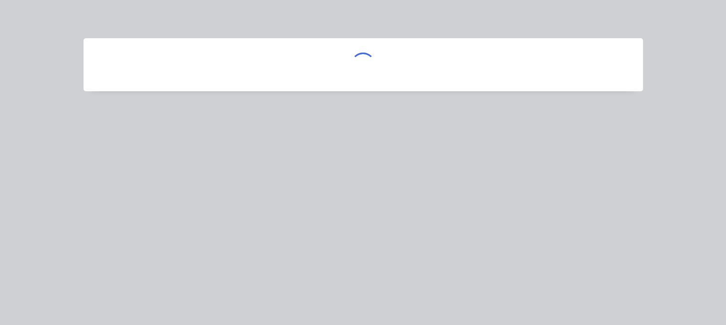
scroll to position [0, 0]
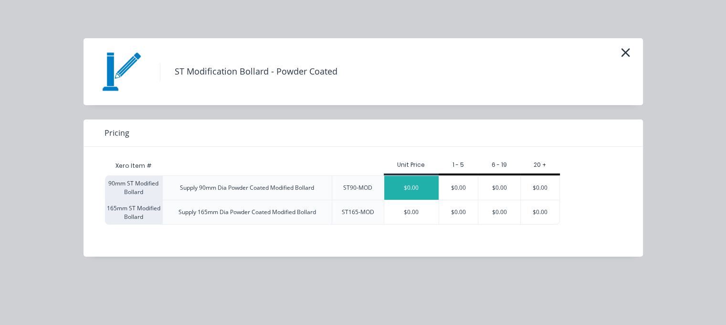
click at [366, 187] on div "$0.00" at bounding box center [411, 188] width 54 height 24
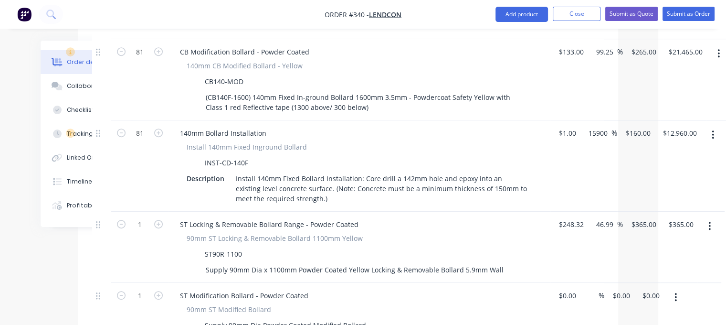
scroll to position [558, 68]
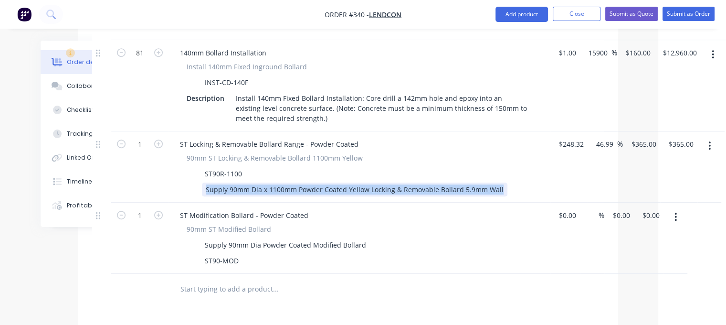
drag, startPoint x: 495, startPoint y: 161, endPoint x: 204, endPoint y: 162, distance: 290.7
click at [204, 182] on div "Supply 90mm Dia x 1100mm Powder Coated Yellow Locking & Removable Bollard 5.9mm…" at bounding box center [355, 189] width 306 height 14
copy div "Supply 90mm Dia x 1100mm Powder Coated Yellow Locking & Removable Bollard 5.9mm…"
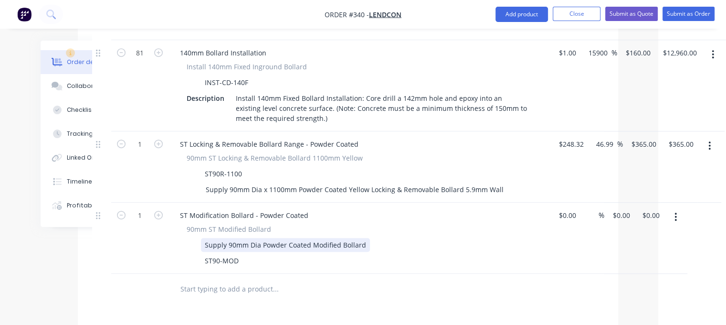
click at [241, 238] on div "Supply 90mm Dia Powder Coated Modified Bollard" at bounding box center [285, 245] width 169 height 14
drag, startPoint x: 363, startPoint y: 219, endPoint x: 212, endPoint y: 216, distance: 150.4
click at [200, 238] on div "Supply 90mm Dia Powder Coated Modified Bollard" at bounding box center [357, 245] width 349 height 14
paste div
click at [206, 238] on div "Supply 90mm Dia x 1100mm Powder Coated Yellow Locking & Removable Bollard 5.9mm…" at bounding box center [354, 245] width 306 height 14
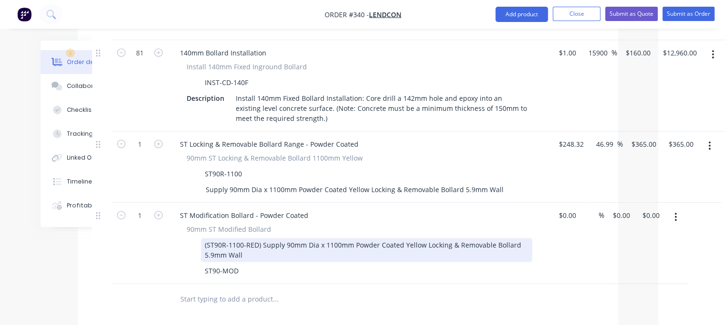
click at [258, 238] on div "(ST90R-1100-RED) Supply 90mm Dia x 1100mm Powder Coated Yellow Locking & Remova…" at bounding box center [366, 250] width 331 height 24
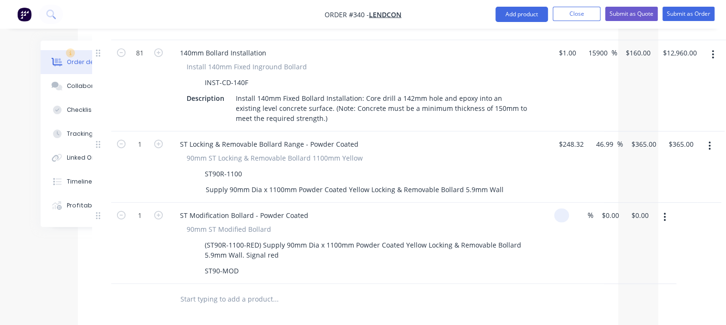
click at [366, 202] on div "1 ST Modification Bollard - Powder Coated 90mm ST Modified Bollard (ST90R-1100-…" at bounding box center [348, 242] width 512 height 81
type input "$1.00"
click at [366, 202] on div "1.00 1.00" at bounding box center [647, 242] width 26 height 81
type input "365"
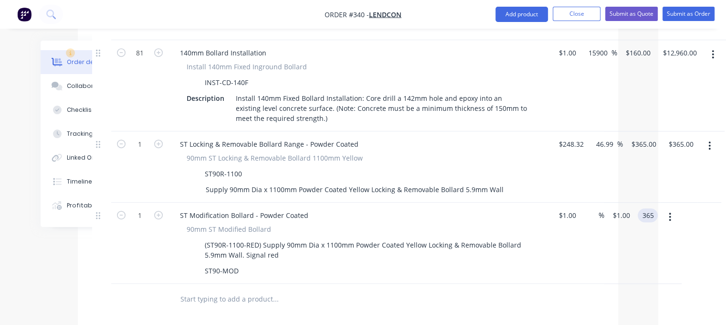
type input "36400"
type input "$365.00"
click at [366, 289] on div at bounding box center [340, 298] width 336 height 19
click at [160, 211] on icon "button" at bounding box center [158, 215] width 9 height 9
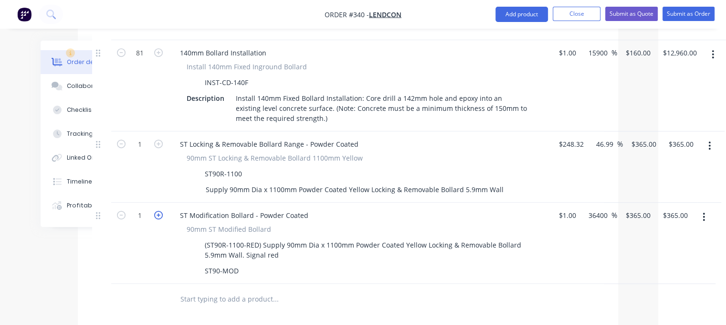
type input "2"
type input "$730.00"
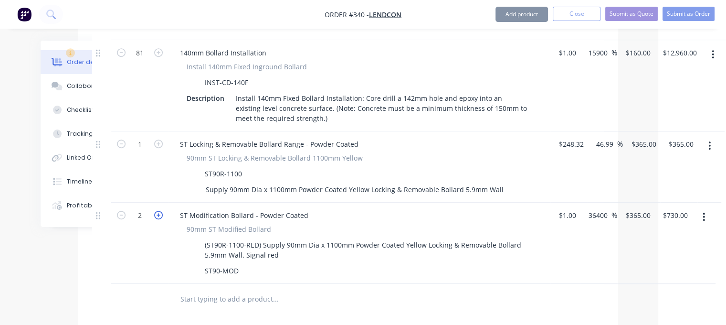
click at [160, 211] on icon "button" at bounding box center [158, 215] width 9 height 9
type input "3"
type input "$1,095.00"
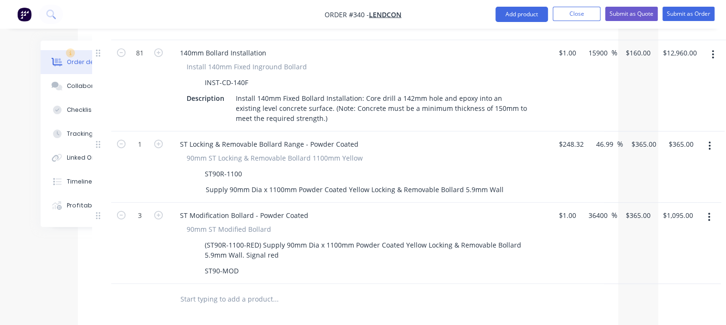
click at [270, 289] on input "text" at bounding box center [275, 298] width 191 height 19
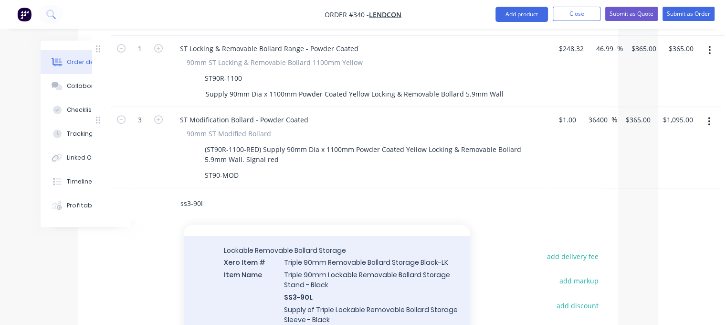
scroll to position [28, 0]
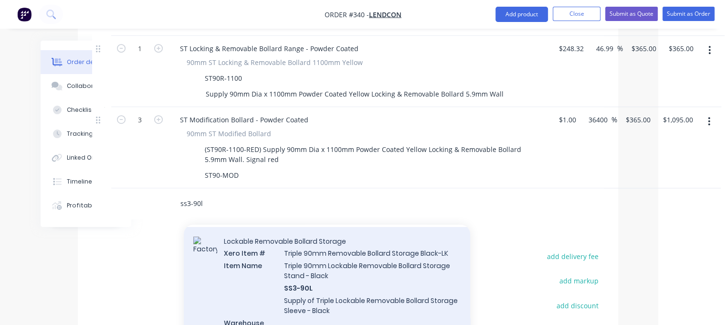
type input "ss3-90l"
click at [321, 244] on div "Lockable Removable Bollard Storage Xero Item # Triple 90mm Removable Bollard St…" at bounding box center [327, 293] width 286 height 132
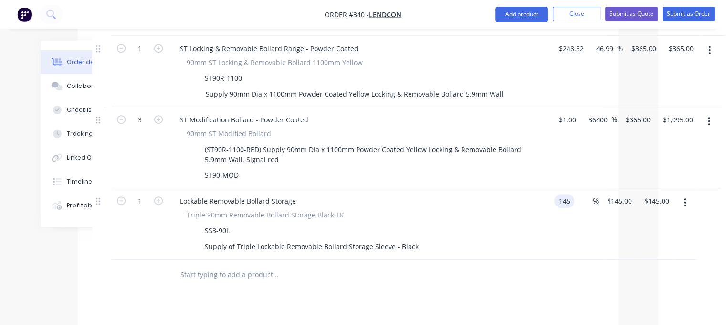
click at [366, 194] on div "145 145" at bounding box center [566, 201] width 16 height 14
type input "$1.00"
type input "1"
type input "$1.00"
click at [366, 194] on input "1" at bounding box center [617, 201] width 11 height 14
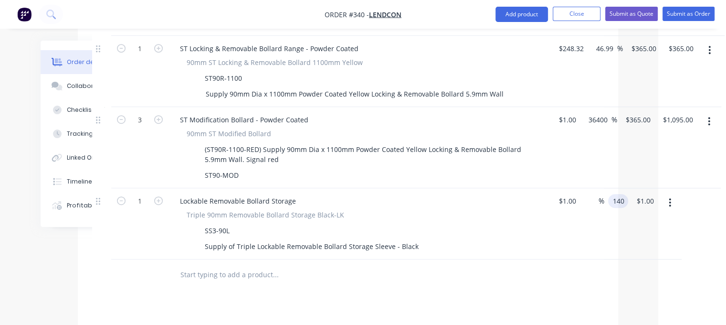
type input "140"
type input "13900"
type input "$140.00"
click at [366, 265] on div at bounding box center [340, 274] width 336 height 19
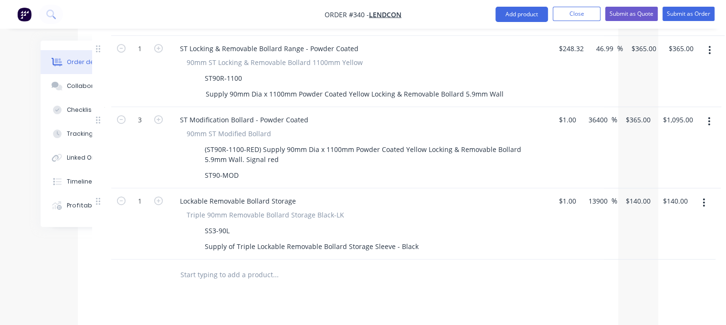
click at [191, 265] on input "text" at bounding box center [275, 274] width 191 height 19
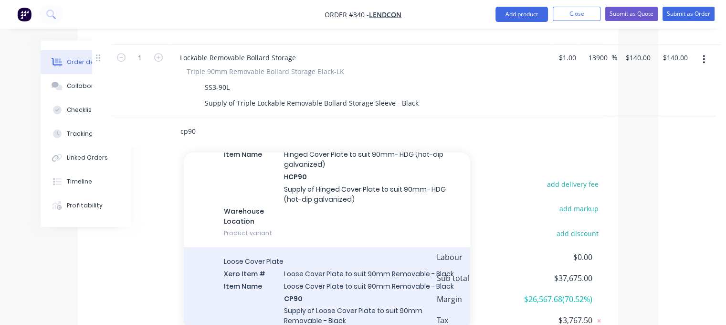
scroll to position [191, 0]
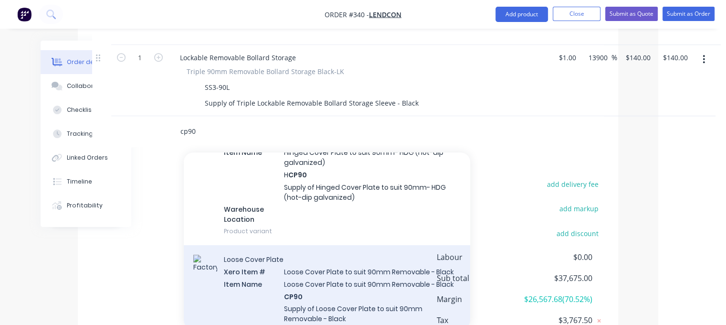
type input "cp90"
click at [272, 268] on div "Loose Cover Plate Xero Item # Loose Cover Plate to suit 90mm Removable - Black …" at bounding box center [327, 306] width 286 height 122
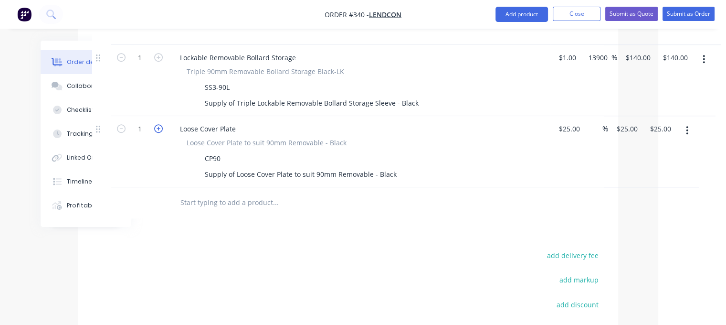
click at [157, 124] on icon "button" at bounding box center [158, 128] width 9 height 9
type input "2"
type input "$50.00"
click at [157, 124] on icon "button" at bounding box center [158, 128] width 9 height 9
type input "3"
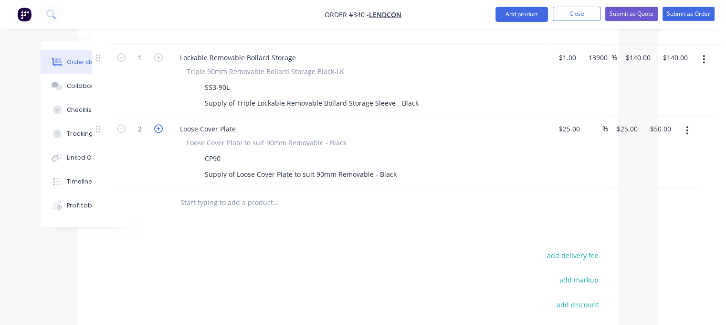
type input "$75.00"
click at [157, 124] on icon "button" at bounding box center [158, 128] width 9 height 9
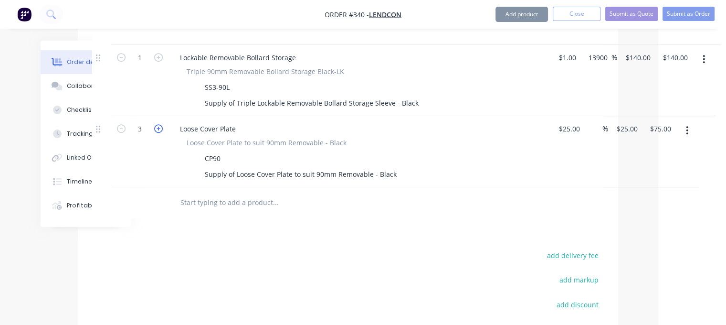
type input "4"
type input "$100.00"
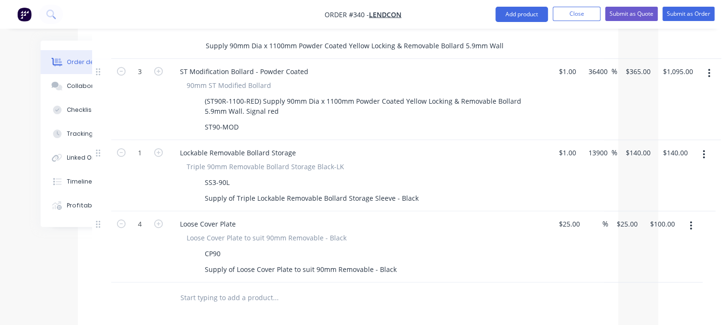
scroll to position [701, 68]
click at [120, 220] on icon "button" at bounding box center [121, 224] width 9 height 9
type input "3"
type input "$75.00"
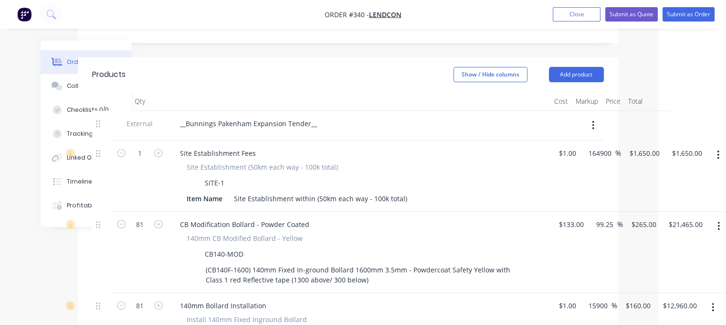
scroll to position [176, 68]
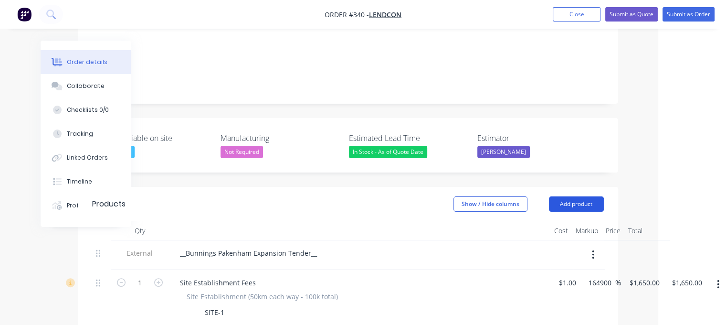
click at [366, 196] on button "Add product" at bounding box center [576, 203] width 55 height 15
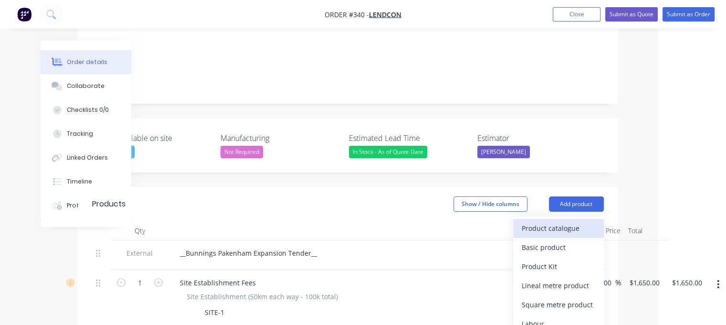
click at [366, 221] on div "Product catalogue" at bounding box center [559, 228] width 74 height 14
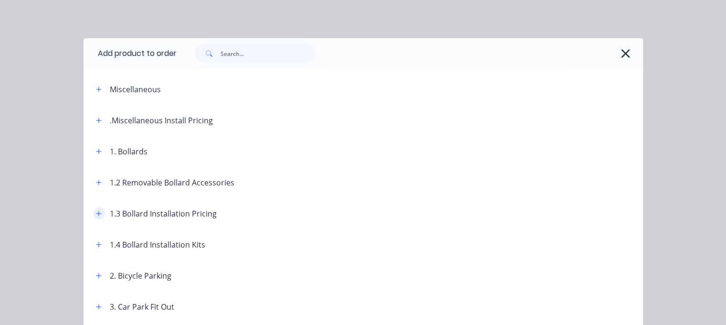
click at [96, 211] on icon "button" at bounding box center [99, 213] width 6 height 7
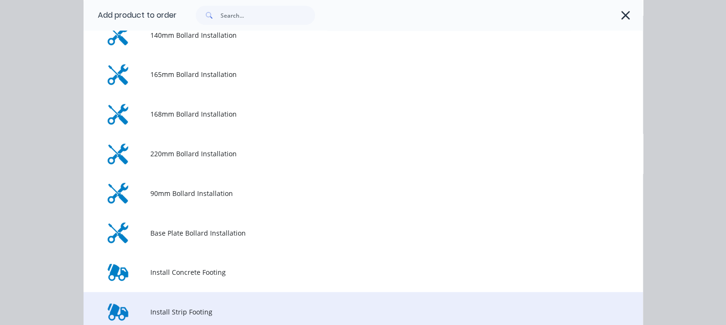
scroll to position [239, 0]
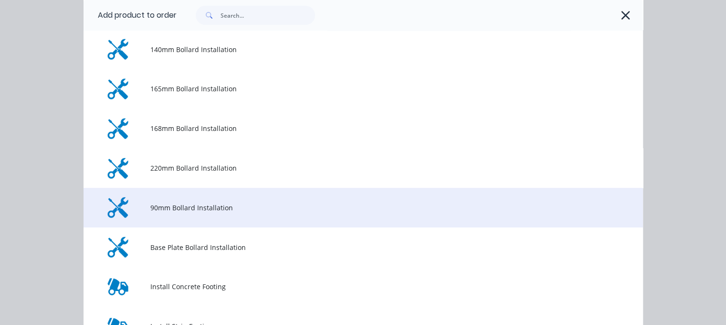
click at [188, 212] on span "90mm Bollard Installation" at bounding box center [347, 207] width 394 height 10
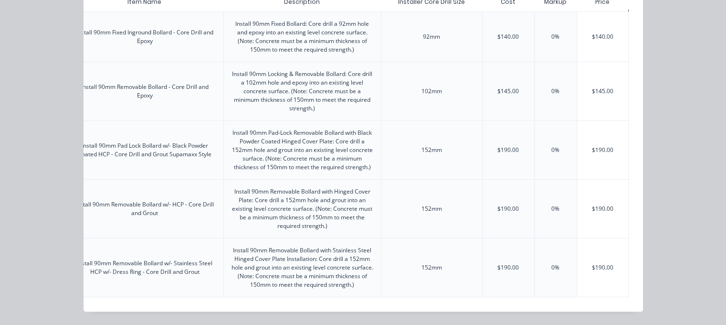
scroll to position [0, 189]
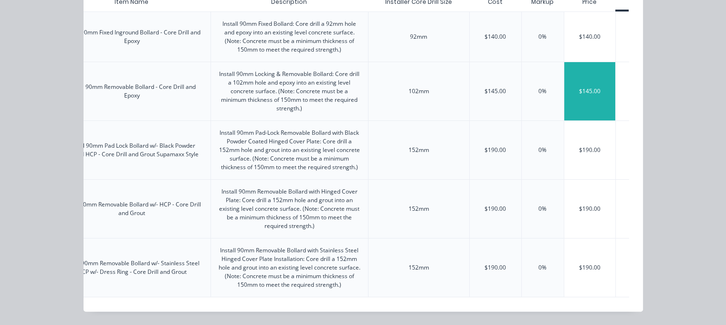
click at [366, 96] on div "$145.00" at bounding box center [590, 91] width 52 height 58
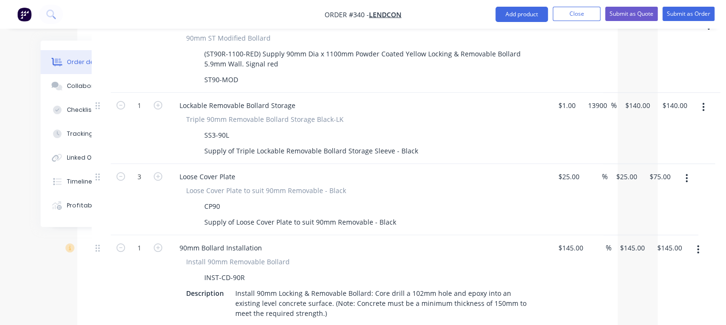
scroll to position [797, 68]
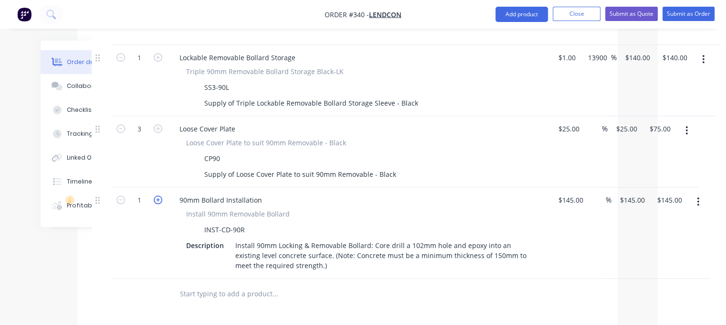
click at [158, 195] on icon "button" at bounding box center [158, 199] width 9 height 9
type input "2"
type input "$290.00"
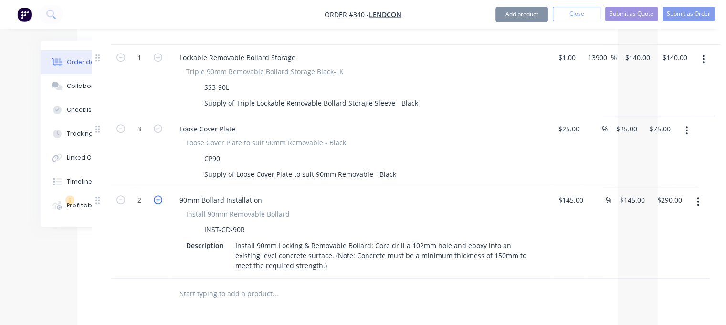
click at [158, 195] on icon "button" at bounding box center [158, 199] width 9 height 9
type input "3"
type input "$435.00"
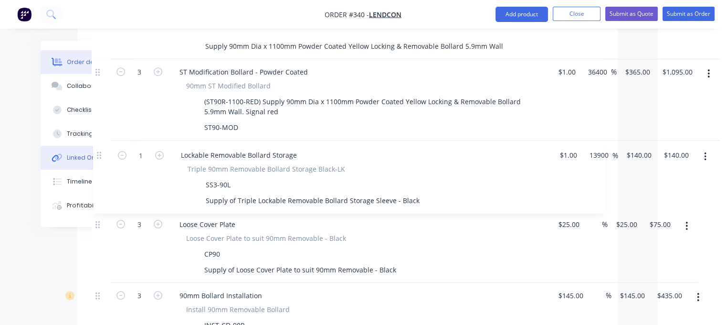
scroll to position [701, 68]
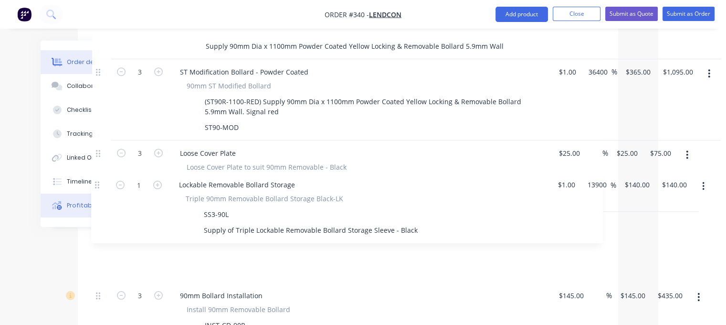
drag, startPoint x: 97, startPoint y: 127, endPoint x: 96, endPoint y: 196, distance: 69.2
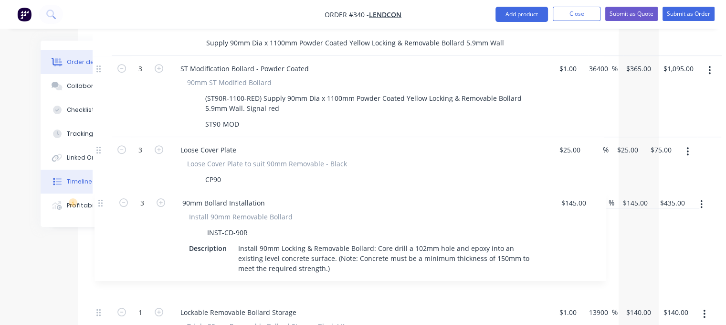
scroll to position [706, 67]
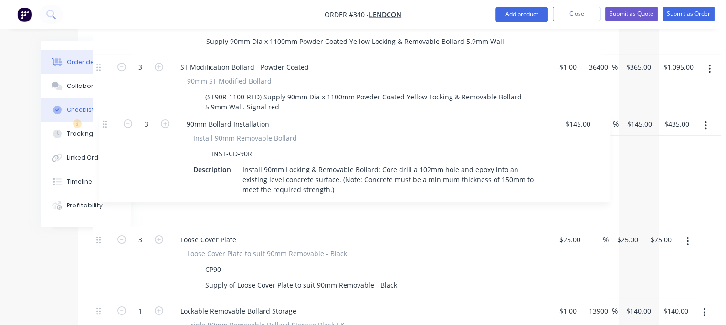
drag, startPoint x: 97, startPoint y: 270, endPoint x: 108, endPoint y: 117, distance: 152.7
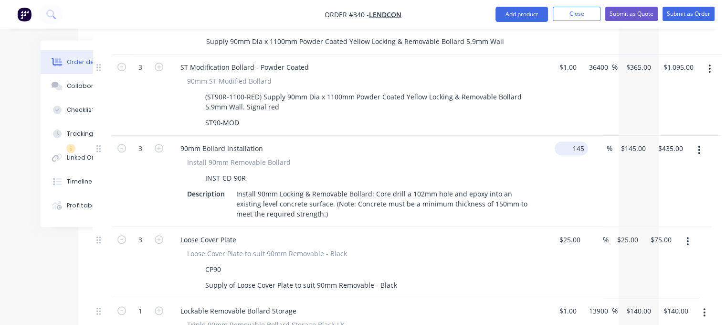
click at [366, 141] on input "145" at bounding box center [573, 148] width 30 height 14
type input "$1.00"
type input "1"
type input "$3.00"
click at [366, 141] on input "1" at bounding box center [616, 148] width 30 height 14
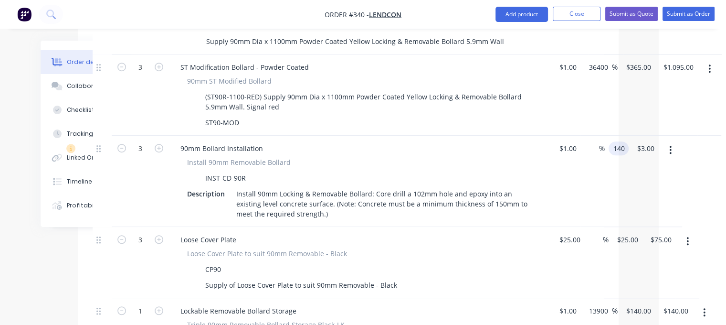
type input "140"
type input "13900"
type input "$140.00"
type input "$420.00"
click at [366, 304] on div "Lockable Removable Bollard Storage" at bounding box center [360, 311] width 374 height 14
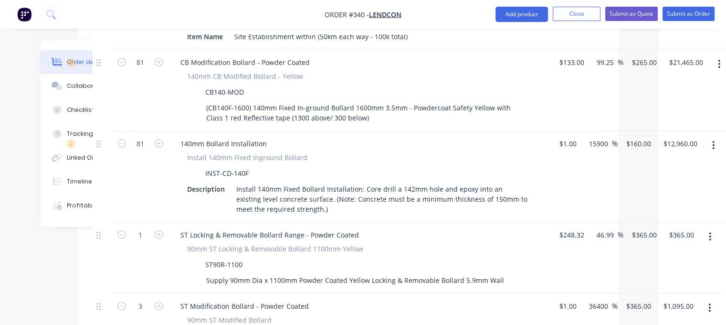
scroll to position [515, 67]
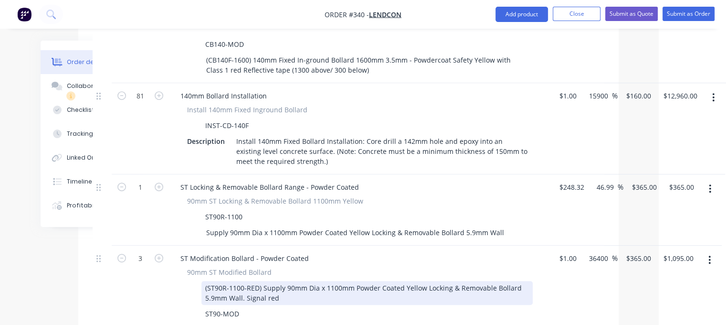
click at [278, 281] on div "(ST90R-1100-RED) Supply 90mm Dia x 1100mm Powder Coated Yellow Locking & Remova…" at bounding box center [366, 293] width 331 height 24
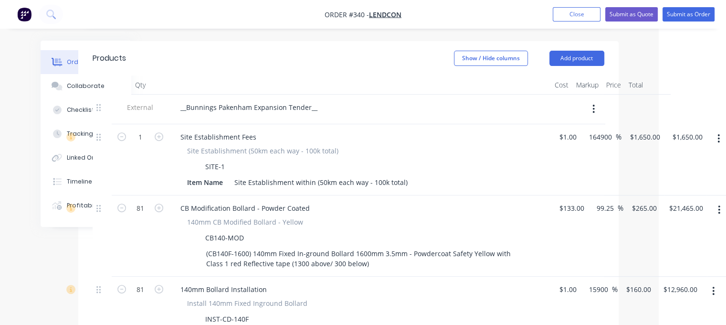
scroll to position [324, 67]
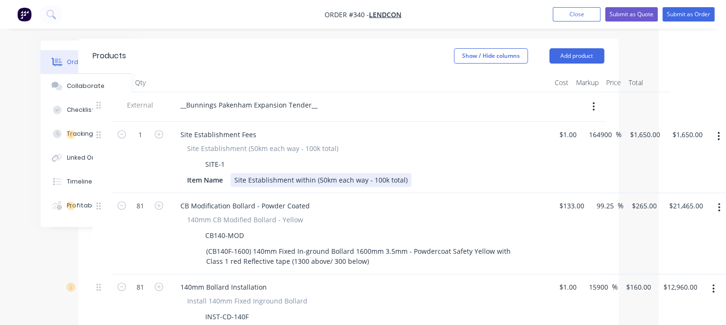
click at [325, 173] on div "Site Establishment within (50km each way - 100k total)" at bounding box center [321, 180] width 181 height 14
drag, startPoint x: 404, startPoint y: 152, endPoint x: 232, endPoint y: 152, distance: 172.8
click at [232, 173] on div "Site Establishment within (50km each way - 100k total)" at bounding box center [321, 180] width 181 height 14
paste div
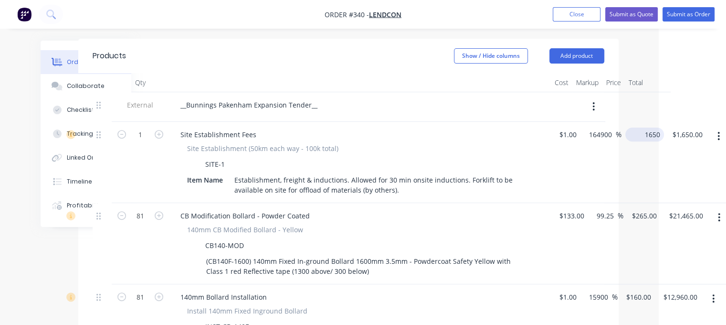
click at [366, 127] on input "1650" at bounding box center [646, 134] width 35 height 14
type input "$1,650.00"
click at [366, 137] on div "$1.00 $1.00" at bounding box center [566, 162] width 30 height 81
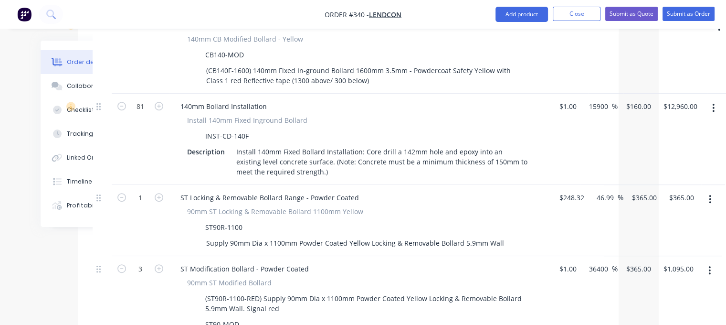
scroll to position [515, 67]
click at [366, 194] on icon "button" at bounding box center [710, 198] width 2 height 9
click at [366, 274] on div "Delete" at bounding box center [677, 281] width 74 height 14
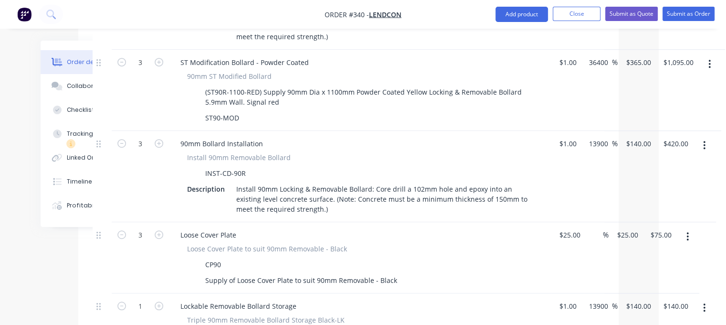
scroll to position [658, 67]
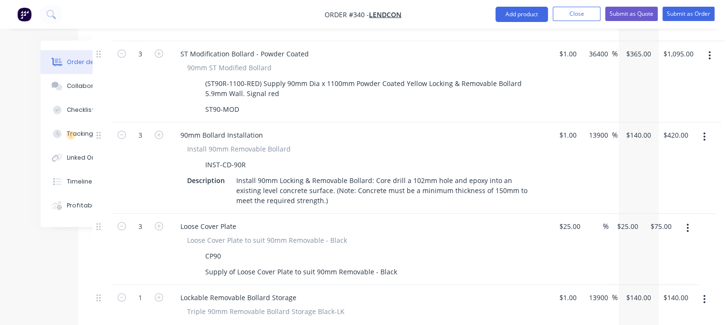
click at [366, 213] on div "$25.00 $25.00" at bounding box center [567, 248] width 33 height 71
click at [366, 219] on input "25" at bounding box center [571, 226] width 26 height 14
type input "$1.00"
type input "1"
type input "$3.00"
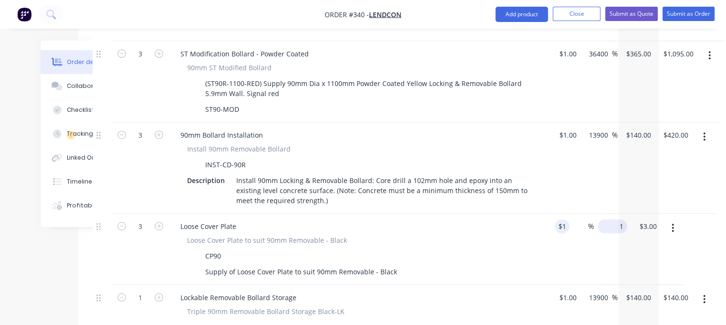
click at [366, 219] on input "1" at bounding box center [614, 226] width 26 height 14
type input "25"
type input "2400"
type input "$25.00"
type input "$75.00"
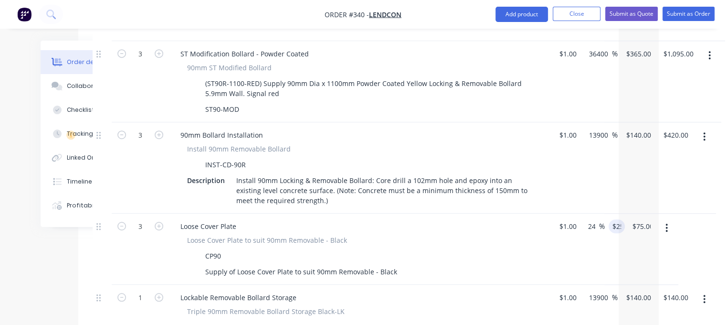
click at [366, 290] on div "Lockable Removable Bollard Storage" at bounding box center [360, 297] width 374 height 14
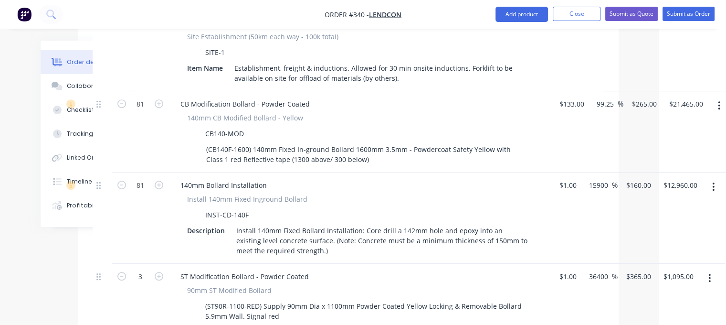
scroll to position [420, 67]
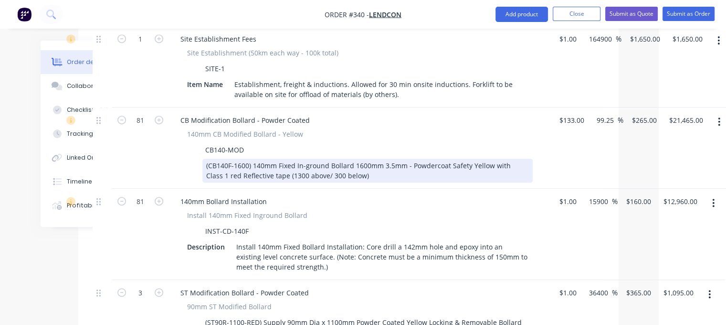
click at [348, 158] on div "(CB140F-1600) 140mm Fixed In-ground Bollard 1600mm 3.5mm - Powdercoat Safety Ye…" at bounding box center [367, 170] width 330 height 24
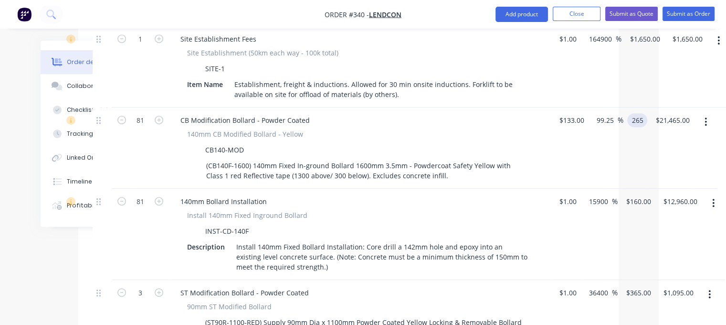
click at [366, 107] on div "81 CB Modification Bollard - Powder Coated 140mm CB Modified Bollard - Yellow C…" at bounding box center [349, 147] width 512 height 81
type input "285"
type input "114.29"
type input "$285.00"
type input "$23,085.00"
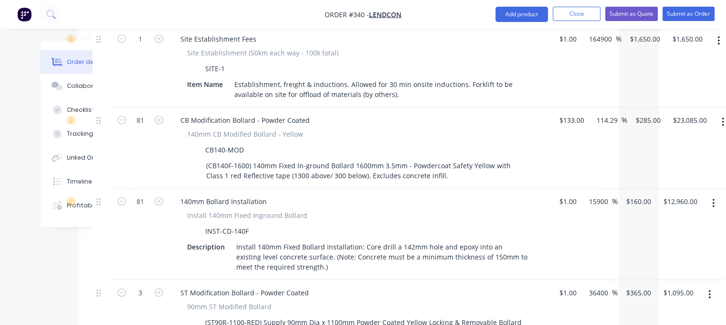
click at [366, 115] on div "114.29 114.29 %" at bounding box center [607, 147] width 39 height 81
click at [366, 113] on input "285" at bounding box center [650, 120] width 30 height 14
type input "265"
type input "99.25"
type input "$265.00"
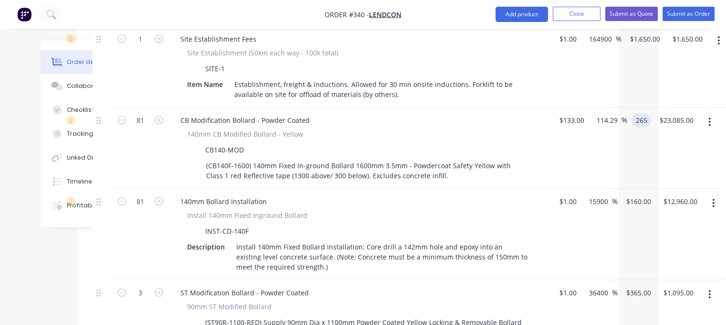
type input "$21,465.00"
click at [366, 107] on div "CB Modification Bollard - Powder Coated 140mm CB Modified Bollard - Yellow CB14…" at bounding box center [360, 147] width 382 height 81
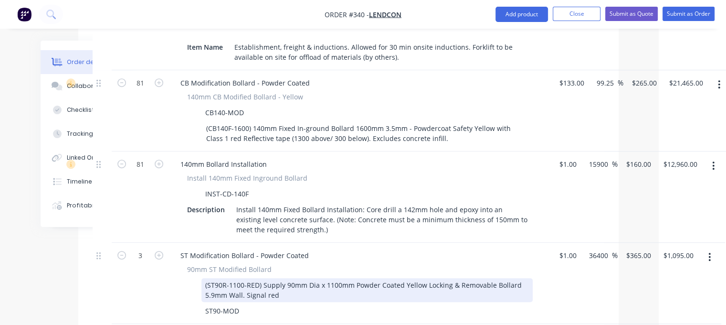
scroll to position [467, 67]
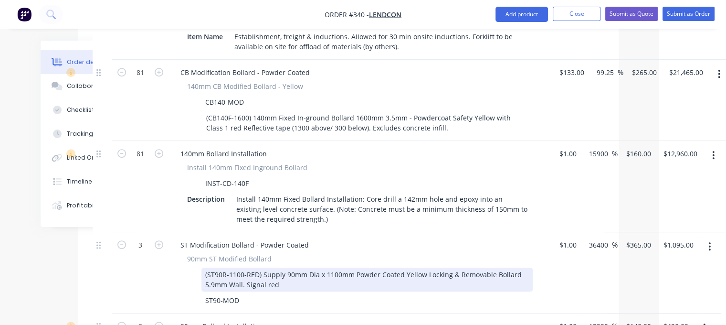
click at [296, 267] on div "(ST90R-1100-RED) Supply 90mm Dia x 1100mm Powder Coated Yellow Locking & Remova…" at bounding box center [366, 279] width 331 height 24
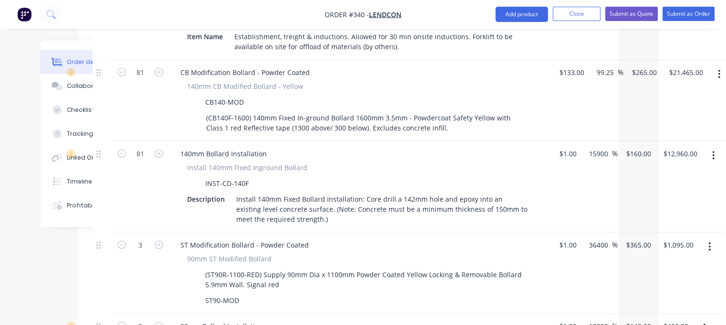
click at [321, 238] on div "ST Modification Bollard - Powder Coated" at bounding box center [360, 245] width 374 height 14
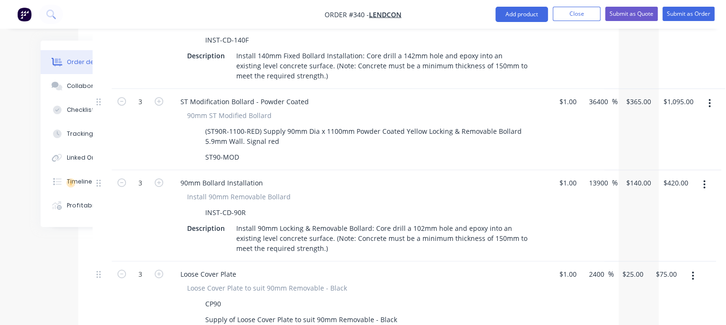
scroll to position [706, 67]
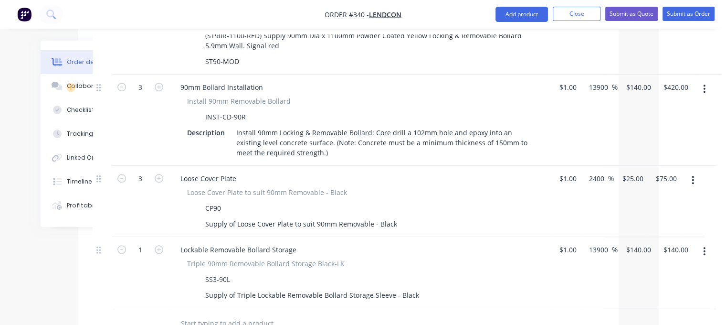
click at [240, 314] on input "text" at bounding box center [275, 323] width 191 height 19
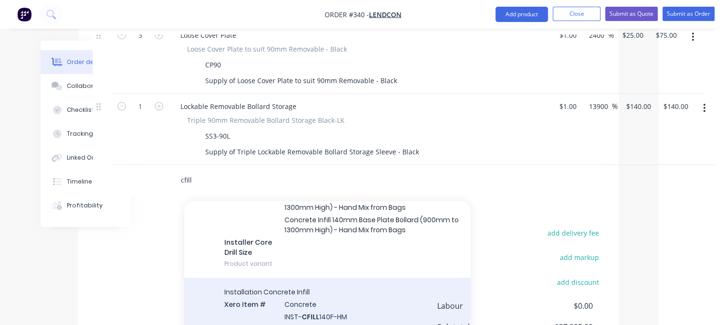
scroll to position [621, 0]
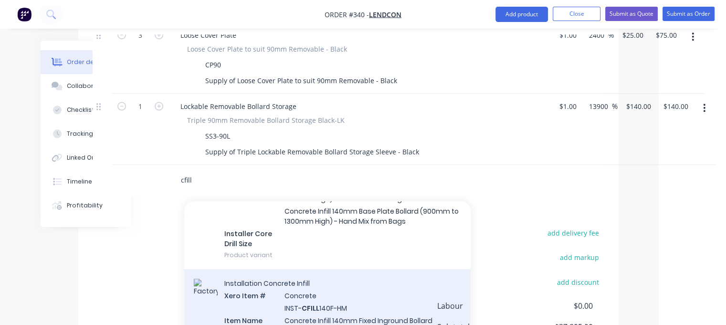
type input "cfill"
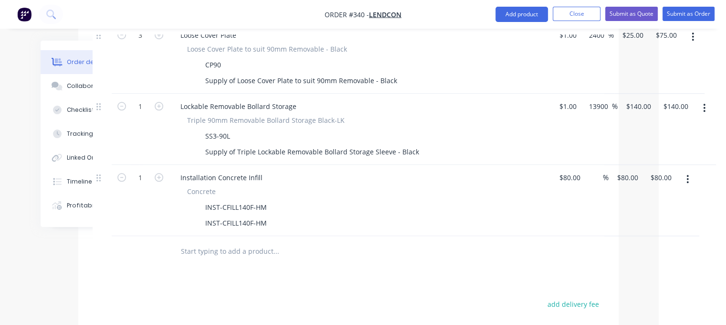
click at [245, 242] on input "text" at bounding box center [275, 251] width 191 height 19
type input "i"
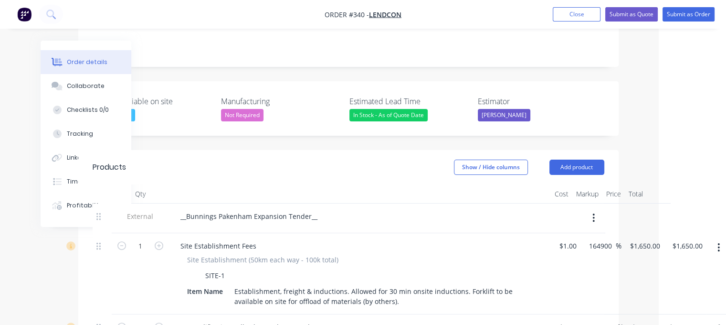
scroll to position [133, 67]
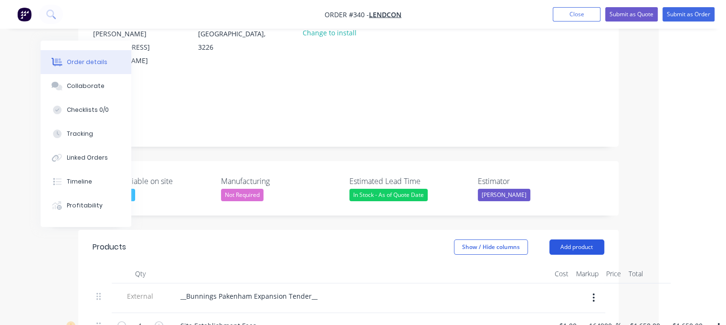
click at [366, 239] on button "Add product" at bounding box center [576, 246] width 55 height 15
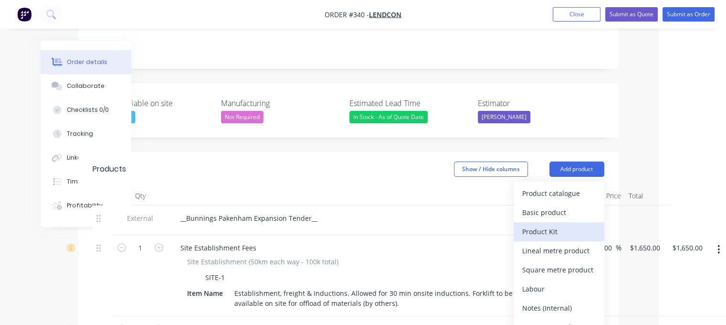
scroll to position [229, 67]
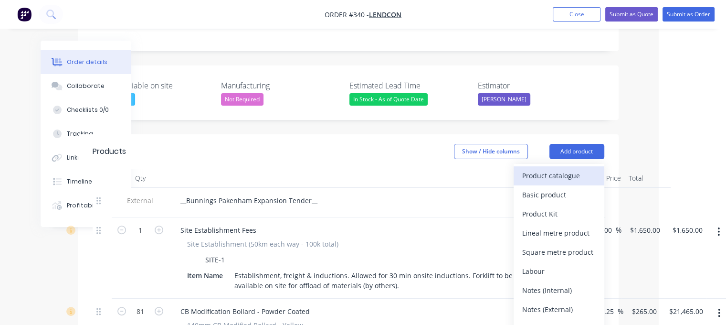
click at [366, 169] on div "Product catalogue" at bounding box center [559, 176] width 74 height 14
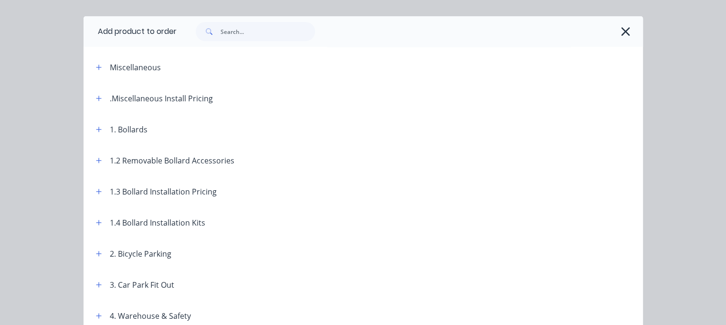
scroll to position [0, 0]
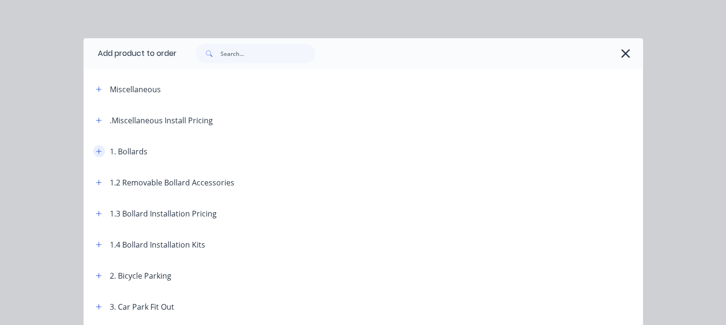
click at [96, 148] on icon "button" at bounding box center [99, 151] width 6 height 7
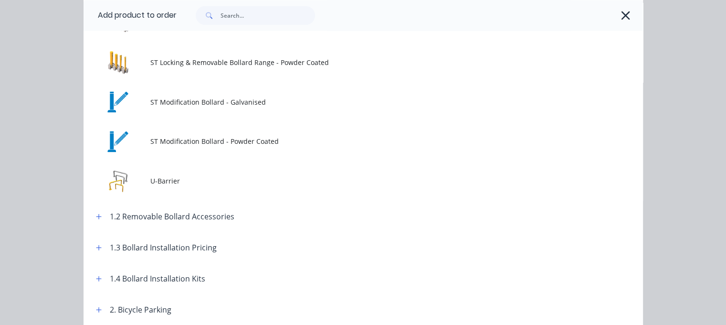
scroll to position [1432, 0]
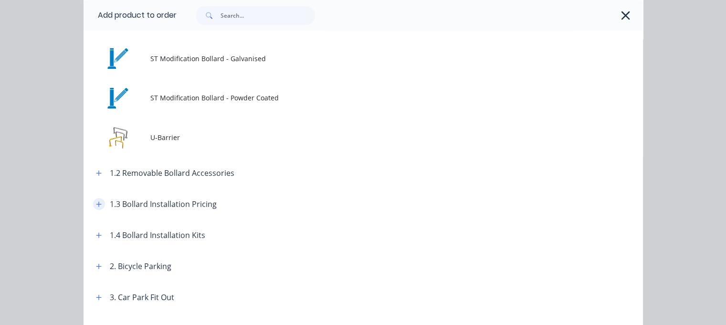
click at [96, 202] on icon "button" at bounding box center [99, 203] width 6 height 7
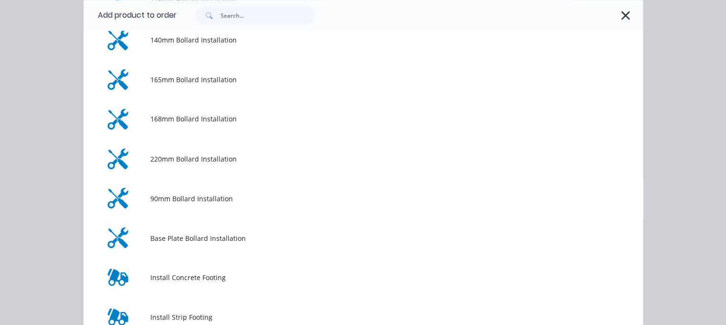
scroll to position [1766, 0]
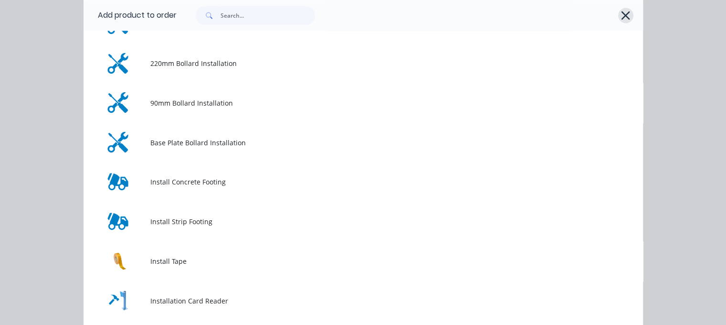
click at [366, 11] on icon "button" at bounding box center [626, 15] width 10 height 13
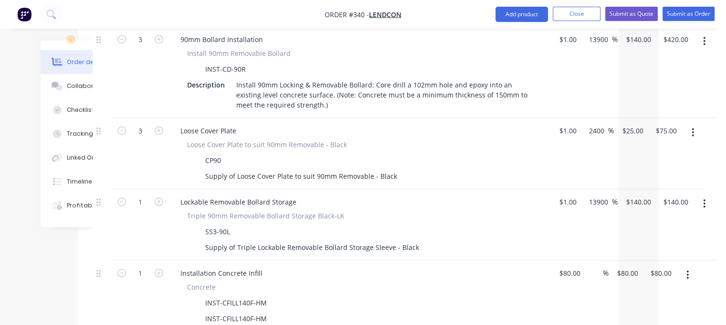
scroll to position [849, 67]
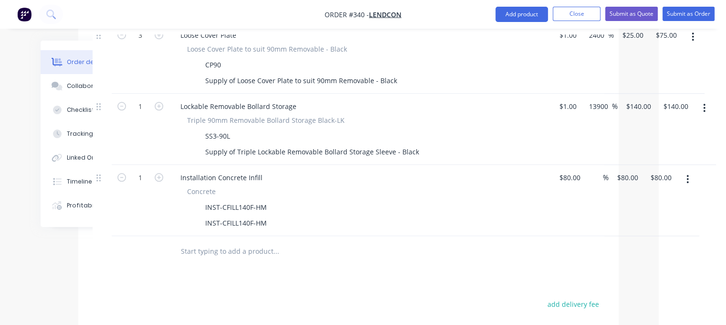
click at [254, 242] on input "text" at bounding box center [275, 251] width 191 height 19
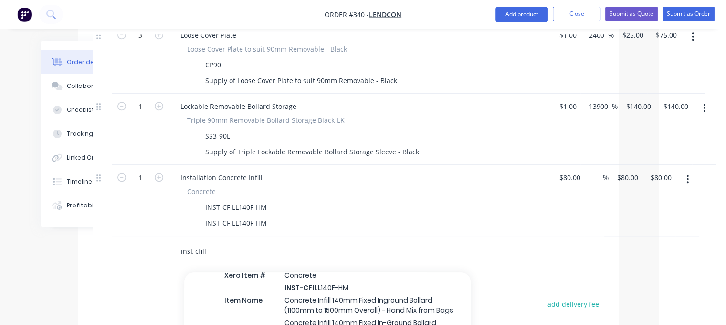
scroll to position [716, 0]
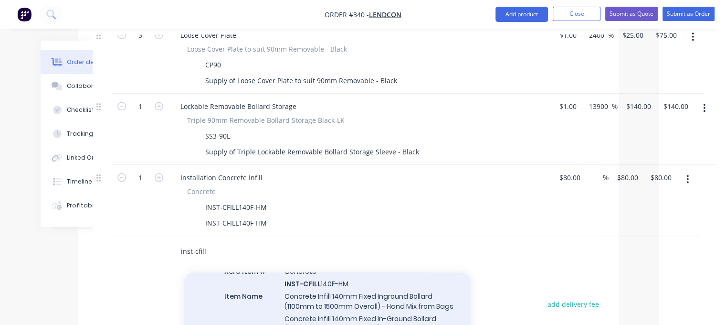
type input "inst-cfill"
drag, startPoint x: 284, startPoint y: 265, endPoint x: 321, endPoint y: 272, distance: 37.8
click at [321, 272] on div "Installation Concrete Infill Xero Item # Concrete INST-CFILL 140F-HM Item Name …" at bounding box center [327, 310] width 286 height 132
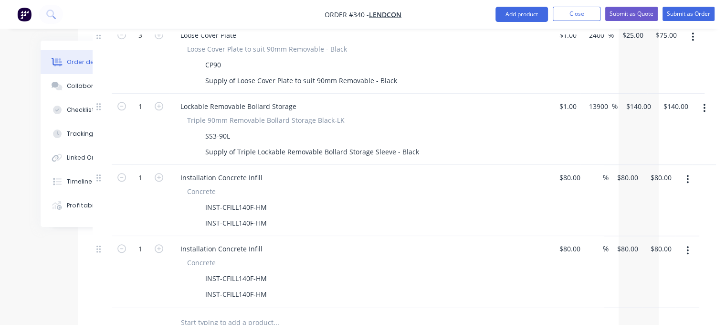
click at [223, 313] on input "text" at bounding box center [275, 322] width 191 height 19
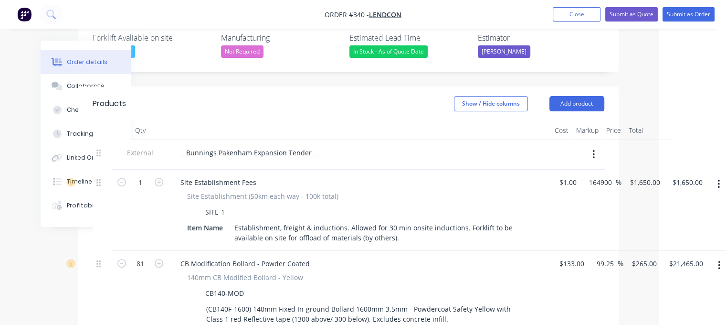
scroll to position [229, 67]
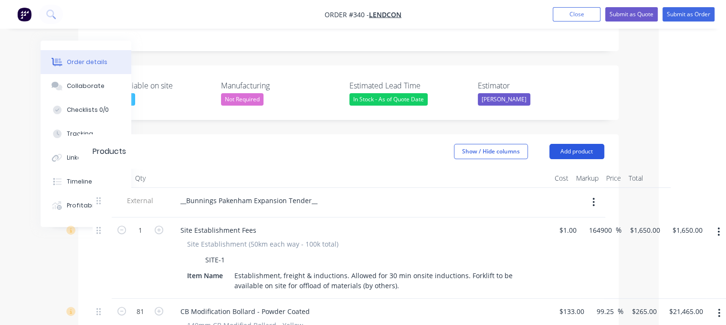
click at [366, 144] on button "Add product" at bounding box center [576, 151] width 55 height 15
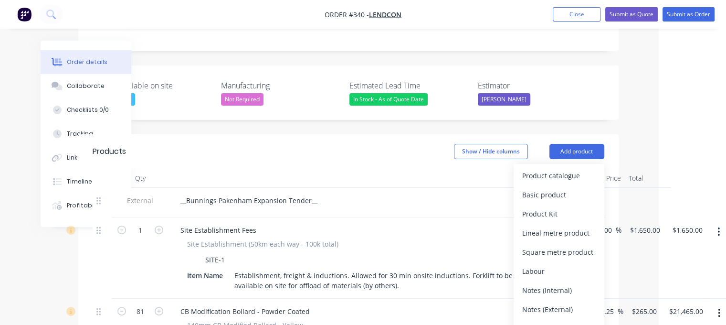
click at [366, 188] on div "__Bunnings Pakenham Expansion Tender__" at bounding box center [360, 203] width 382 height 30
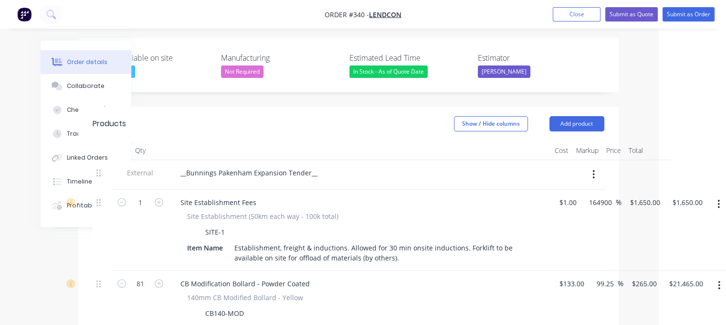
scroll to position [181, 67]
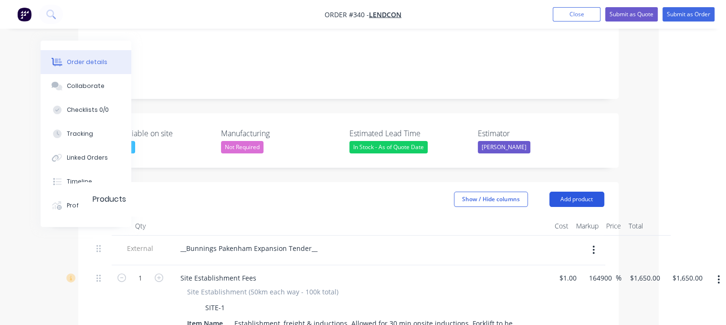
click at [366, 191] on button "Add product" at bounding box center [576, 198] width 55 height 15
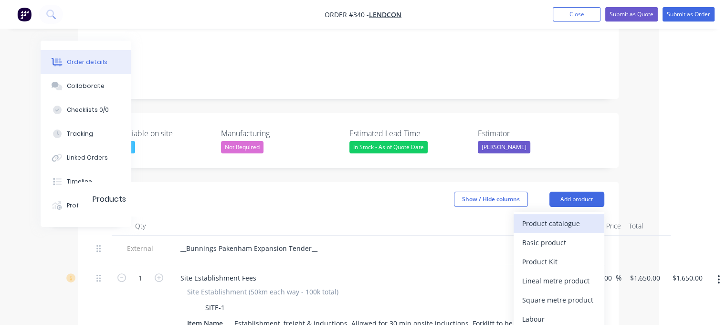
click at [366, 216] on div "Product catalogue" at bounding box center [559, 223] width 74 height 14
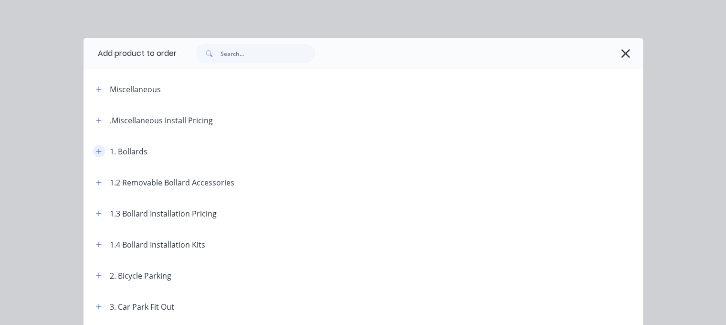
click at [96, 154] on icon "button" at bounding box center [99, 151] width 6 height 7
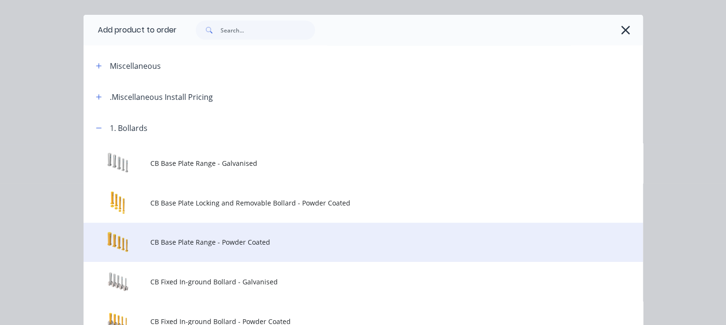
scroll to position [0, 0]
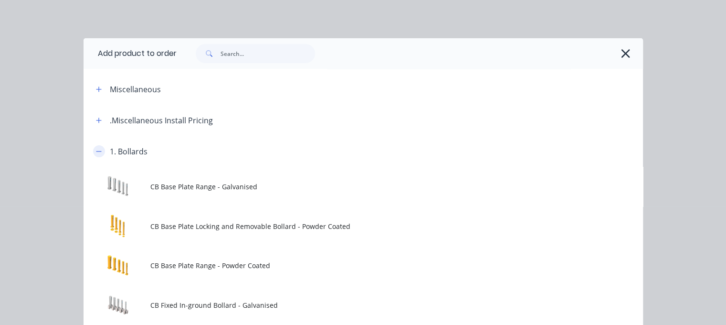
click at [96, 149] on icon "button" at bounding box center [99, 151] width 6 height 7
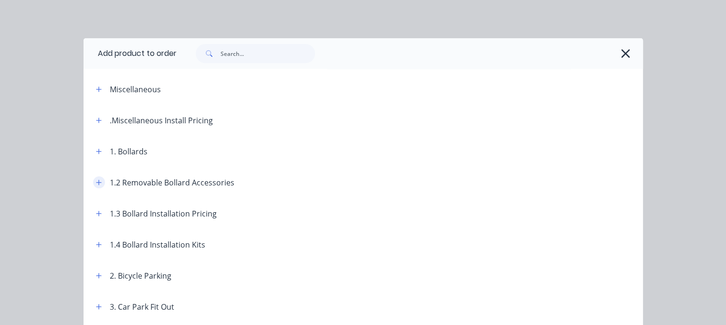
click at [97, 182] on icon "button" at bounding box center [98, 181] width 5 height 5
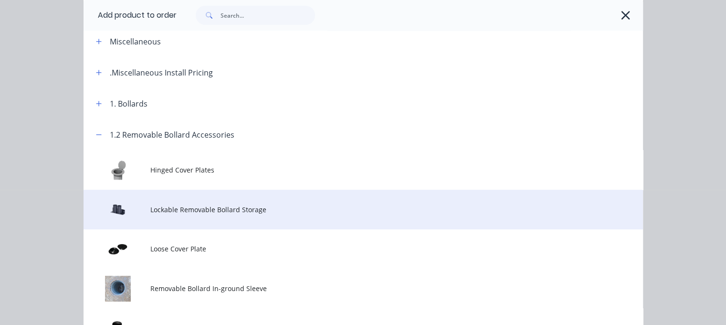
scroll to position [143, 0]
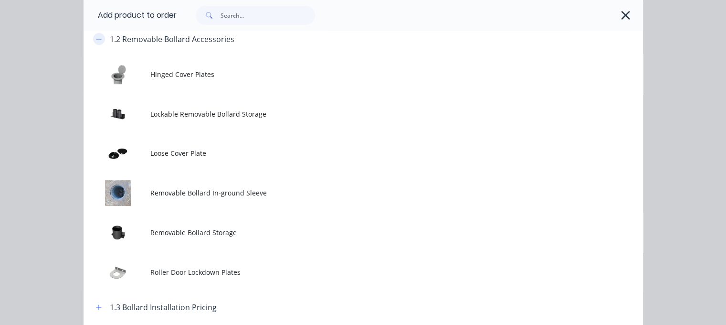
click at [96, 38] on icon "button" at bounding box center [99, 39] width 6 height 7
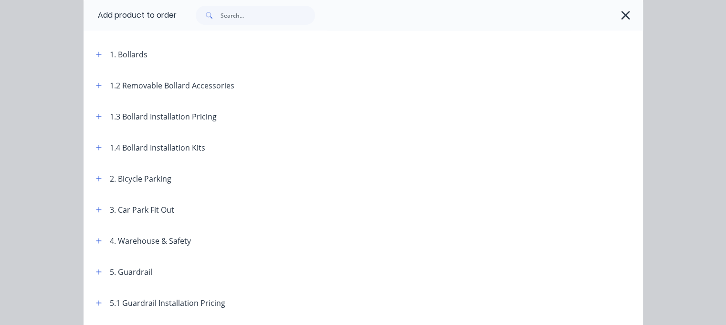
scroll to position [95, 0]
click at [96, 150] on icon "button" at bounding box center [99, 149] width 6 height 7
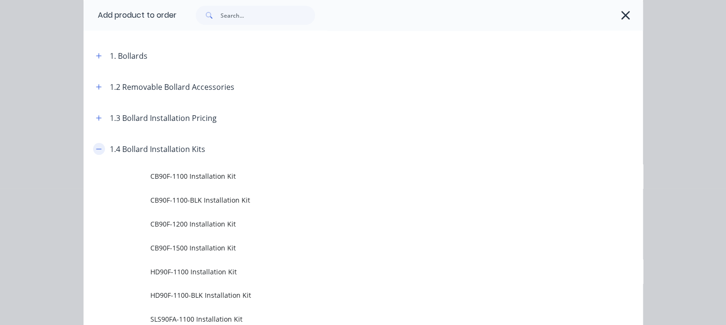
click at [96, 150] on icon "button" at bounding box center [99, 149] width 6 height 7
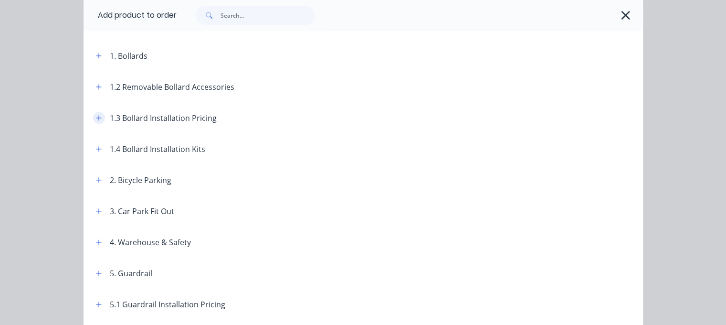
click at [96, 119] on icon "button" at bounding box center [99, 118] width 6 height 7
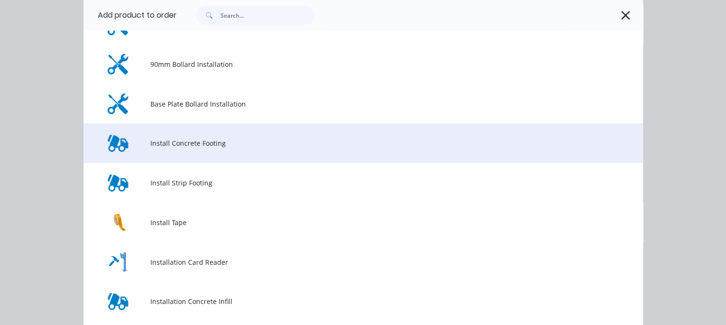
scroll to position [430, 0]
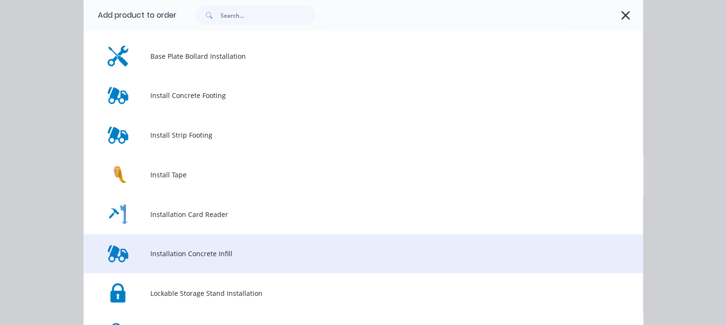
click at [179, 258] on span "Installation Concrete Infill" at bounding box center [347, 253] width 394 height 10
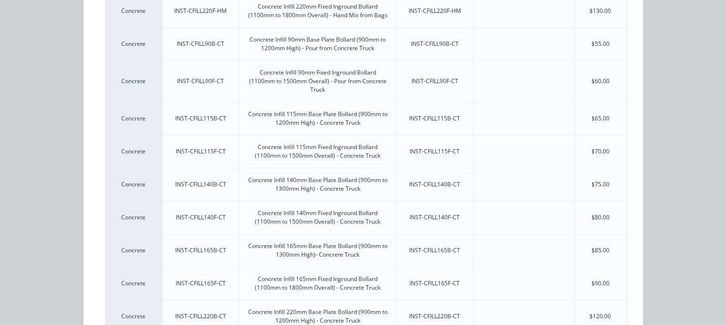
scroll to position [181, 68]
copy div "Concrete Infill 140mm Fixed Inground Bollard (1100mm to 1500mm Overall) - Concr…"
drag, startPoint x: 379, startPoint y: 222, endPoint x: 254, endPoint y: 215, distance: 124.8
click at [254, 215] on div "Concrete Infill 140mm Fixed Inground Bollard (1100mm to 1500mm Overall) - Concr…" at bounding box center [318, 217] width 142 height 17
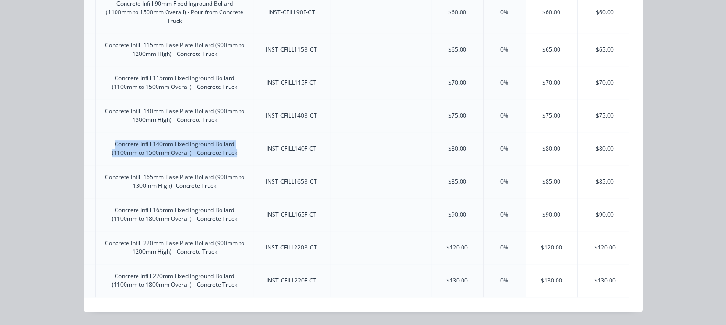
scroll to position [0, 172]
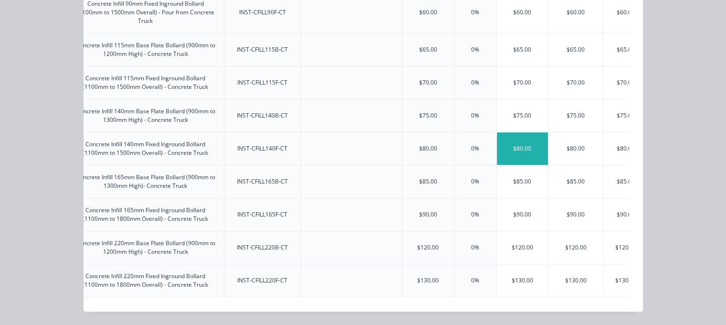
click at [366, 146] on div "$80.00" at bounding box center [523, 148] width 52 height 32
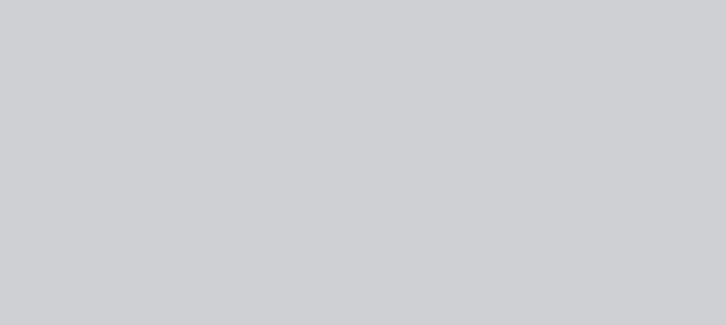
type input "$80.00"
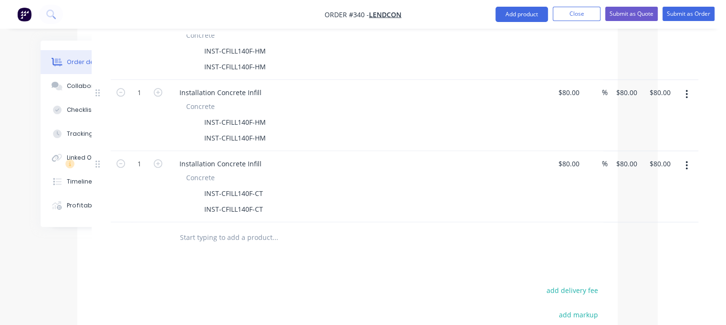
scroll to position [897, 68]
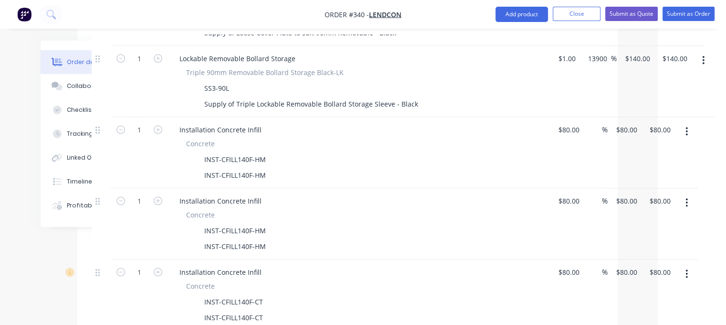
click at [366, 197] on icon "button" at bounding box center [686, 202] width 2 height 11
click at [366, 278] on div "Delete" at bounding box center [653, 285] width 74 height 14
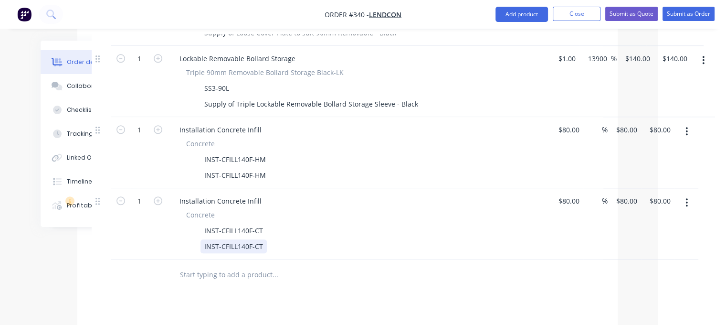
click at [253, 239] on div "INST-CFILL140F-CT" at bounding box center [233, 246] width 66 height 14
drag, startPoint x: 261, startPoint y: 217, endPoint x: 200, endPoint y: 220, distance: 60.7
click at [200, 239] on div "INST-CFILL140F-CT" at bounding box center [233, 246] width 66 height 14
paste div
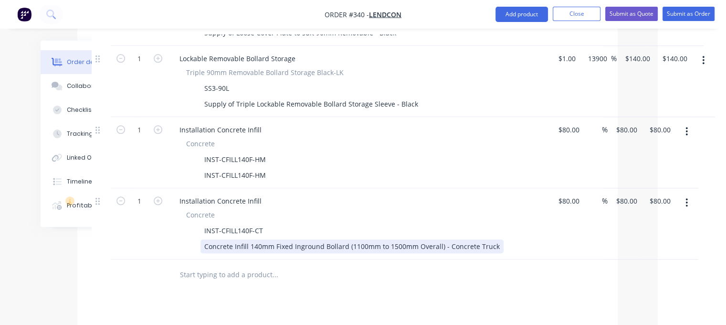
click at [366, 239] on div "Concrete Infill 140mm Fixed Inground Bollard (1100mm to 1500mm Overall) - Concr…" at bounding box center [351, 246] width 303 height 14
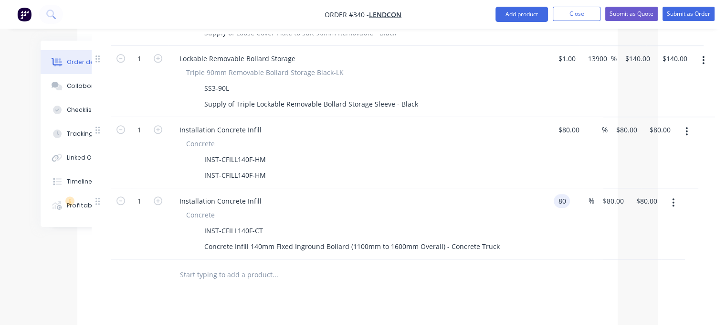
click at [366, 188] on div "1 Installation Concrete Infill Concrete INST-CFILL140F-CT Concrete Infill 140mm…" at bounding box center [348, 223] width 512 height 71
type input "$1.00"
click at [366, 194] on input "1.00" at bounding box center [647, 201] width 26 height 14
type input "65"
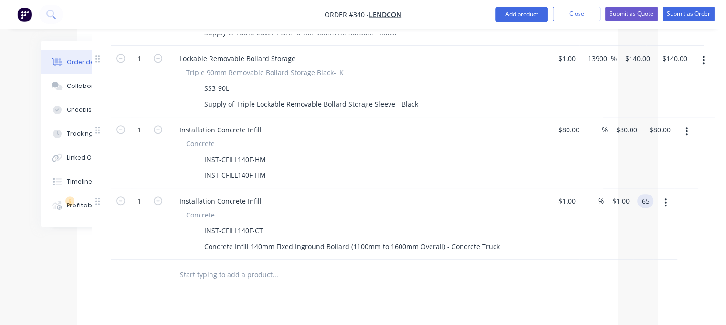
type input "6400"
type input "$65.00"
click at [366, 265] on div at bounding box center [340, 274] width 336 height 19
click at [366, 126] on icon "button" at bounding box center [686, 131] width 2 height 11
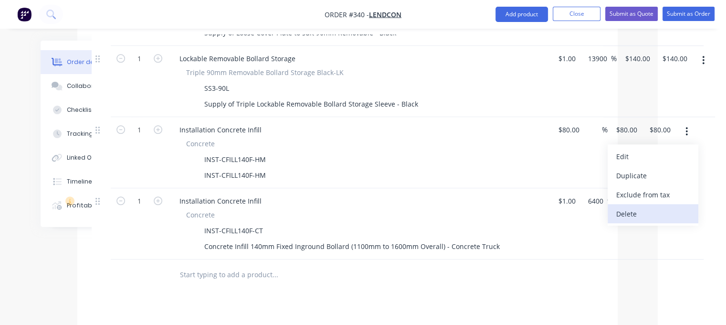
click at [366, 207] on div "Delete" at bounding box center [653, 214] width 74 height 14
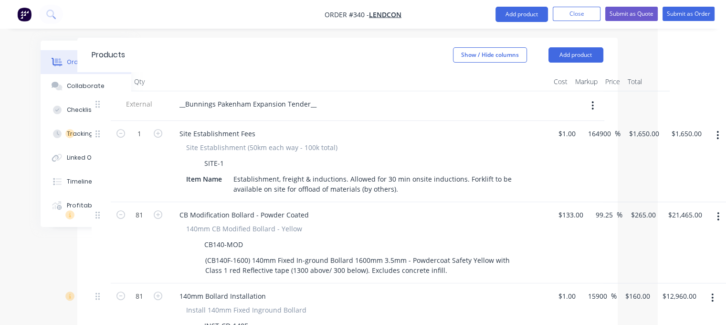
scroll to position [324, 68]
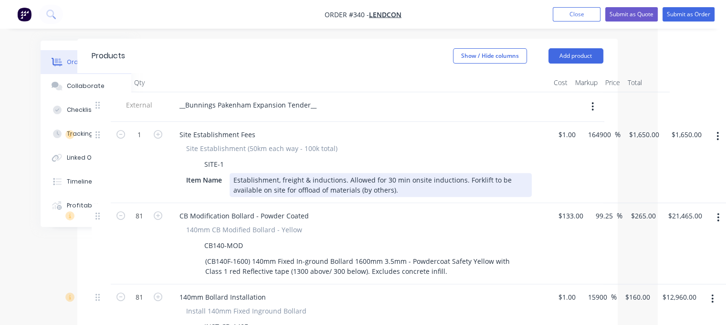
click at [366, 173] on div "Establishment, freight & inductions. Allowed for 30 min onsite inductions. Fork…" at bounding box center [381, 185] width 302 height 24
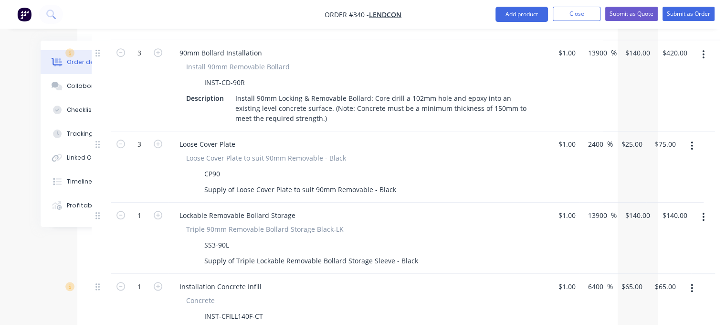
scroll to position [801, 68]
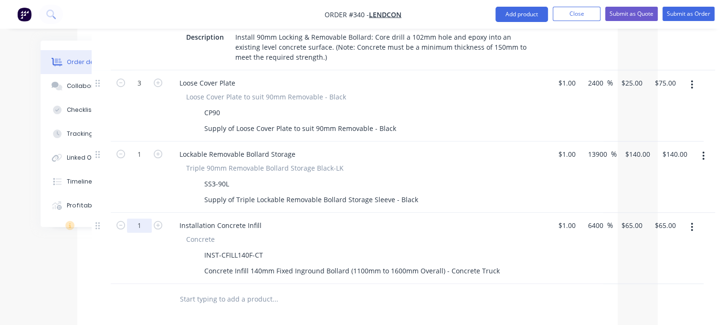
drag, startPoint x: 139, startPoint y: 199, endPoint x: 145, endPoint y: 200, distance: 6.3
type input "81"
type input "$5,265.00"
click at [161, 284] on div at bounding box center [139, 299] width 57 height 31
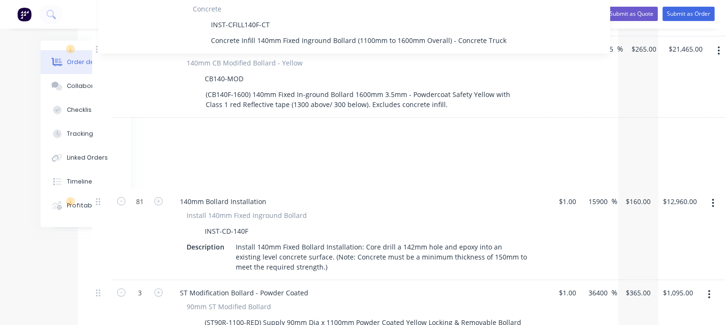
scroll to position [474, 68]
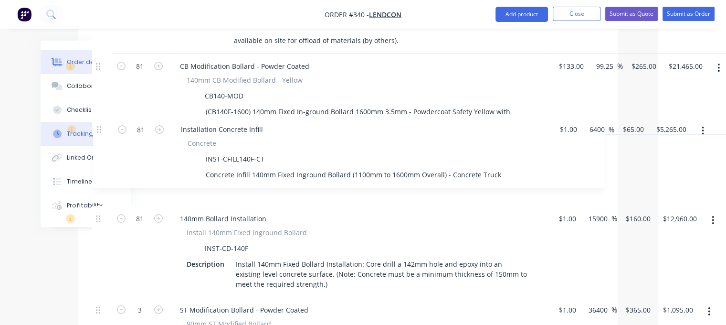
drag, startPoint x: 101, startPoint y: 201, endPoint x: 105, endPoint y: 130, distance: 70.8
click at [105, 130] on div "Order details Collaborate Checklists 0/0 Tracking Linked Orders Timeline Profit…" at bounding box center [295, 226] width 664 height 1318
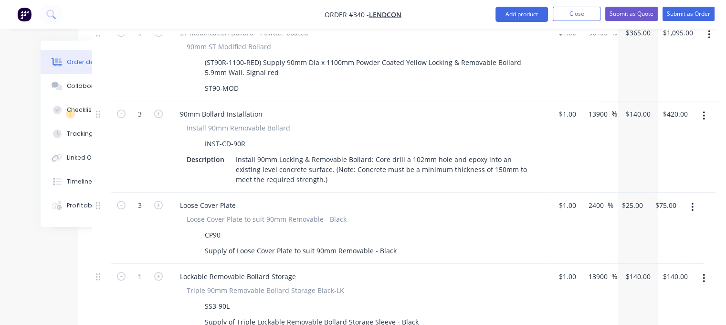
scroll to position [808, 68]
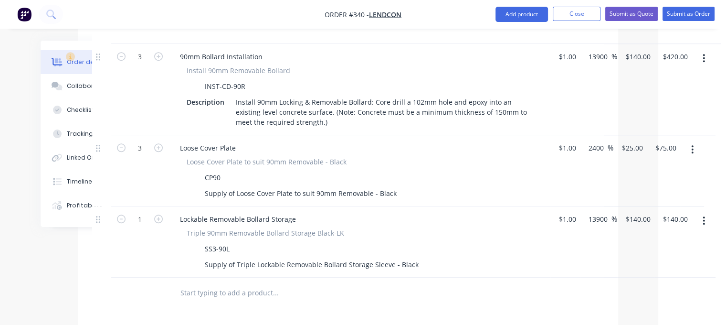
click at [230, 283] on input "text" at bounding box center [275, 292] width 191 height 19
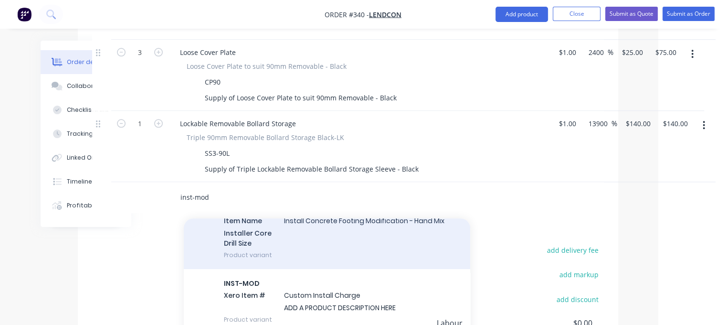
scroll to position [191, 0]
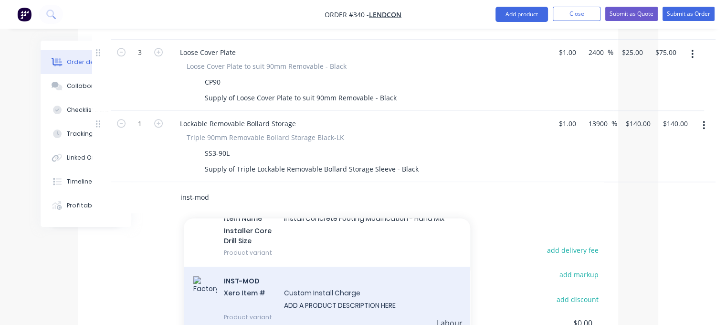
type input "inst-mod"
click at [309, 274] on div "INST-MOD Xero Item # Custom Install Charge ADD A PRODUCT DESCRIPTION HERE Produ…" at bounding box center [327, 298] width 286 height 64
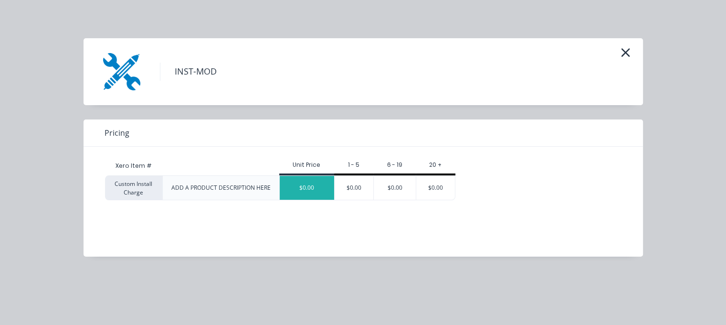
click at [298, 185] on div "$0.00" at bounding box center [307, 188] width 54 height 24
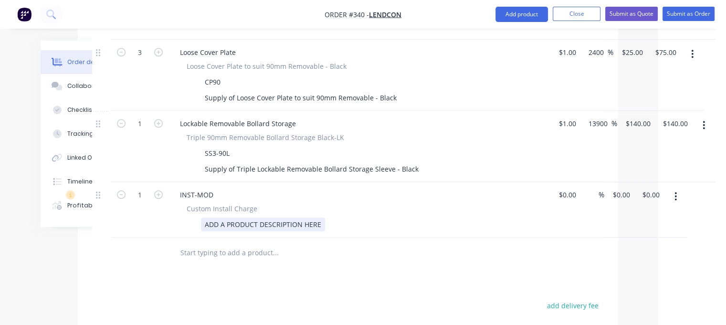
click at [227, 217] on div "ADD A PRODUCT DESCRIPTION HERE" at bounding box center [263, 224] width 124 height 14
drag, startPoint x: 320, startPoint y: 197, endPoint x: 179, endPoint y: 185, distance: 140.8
click at [198, 217] on div "ADD A PRODUCT DESCRIPTION HERE" at bounding box center [357, 224] width 349 height 14
click at [301, 217] on div "Remove wheelstops and patch does not incluyde linemarking" at bounding box center [303, 224] width 204 height 14
click at [353, 217] on div "Remove wheelstops and patch * does not incluyde linemarking" at bounding box center [306, 224] width 210 height 14
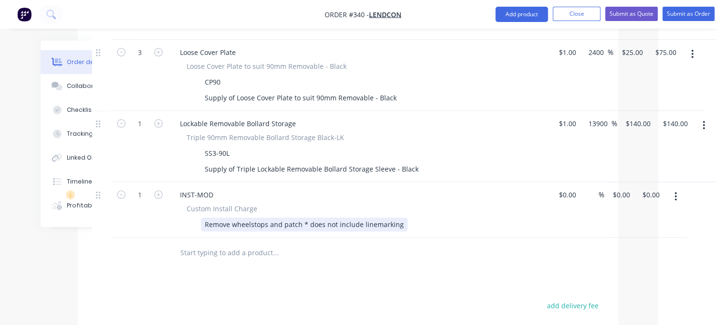
click at [232, 217] on div "Remove wheelstops and patch * does not include linemarking" at bounding box center [304, 224] width 207 height 14
click at [257, 217] on div "Remove exisitnjg concrete wheelstops and patch * does not include linemarking" at bounding box center [333, 224] width 265 height 14
click at [366, 217] on div "Remove exisiting 27no concrete wheelstops and patch * does not include linemark…" at bounding box center [342, 224] width 283 height 14
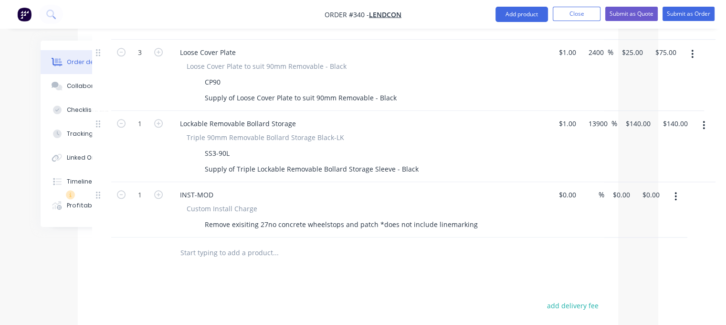
click at [223, 243] on input "text" at bounding box center [275, 252] width 191 height 19
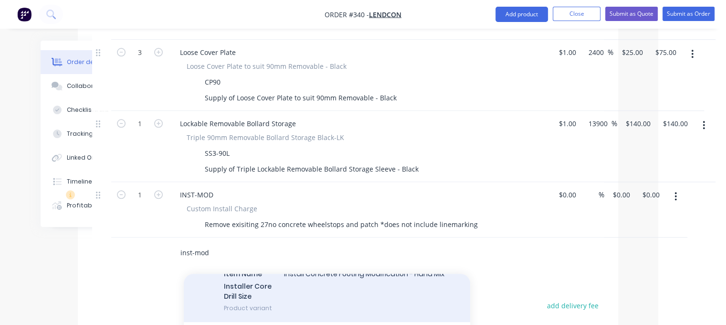
scroll to position [239, 0]
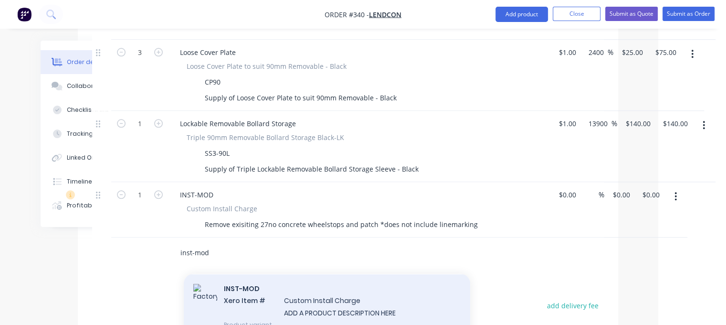
type input "inst-mod"
click at [323, 278] on div "INST-MOD Xero Item # Custom Install Charge ADD A PRODUCT DESCRIPTION HERE Produ…" at bounding box center [327, 306] width 286 height 64
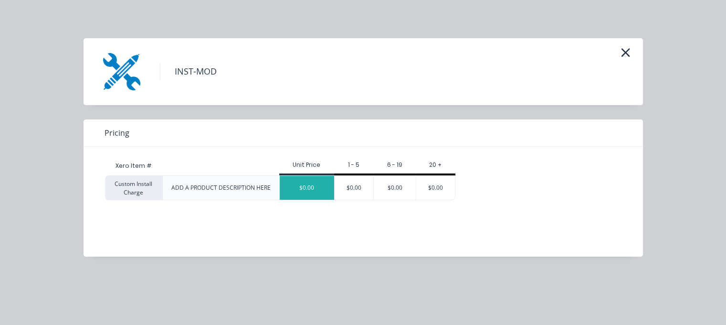
click at [309, 190] on div "$0.00" at bounding box center [307, 188] width 54 height 24
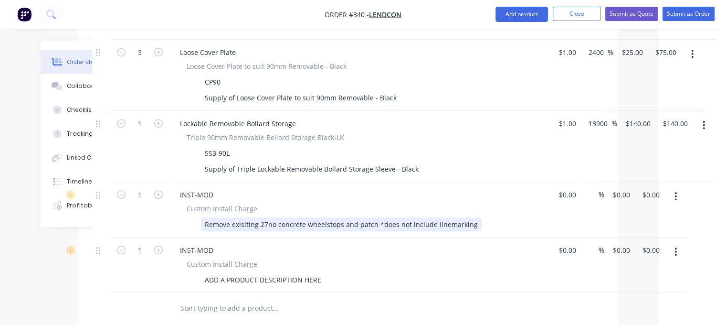
drag, startPoint x: 204, startPoint y: 196, endPoint x: 474, endPoint y: 198, distance: 269.2
click at [366, 217] on div "Remove exisiting 27no concrete wheelstops and patch *does not include linemarki…" at bounding box center [357, 224] width 349 height 14
copy div "Remove exisiting 27no concrete wheelstops and patch *does not include linemarki…"
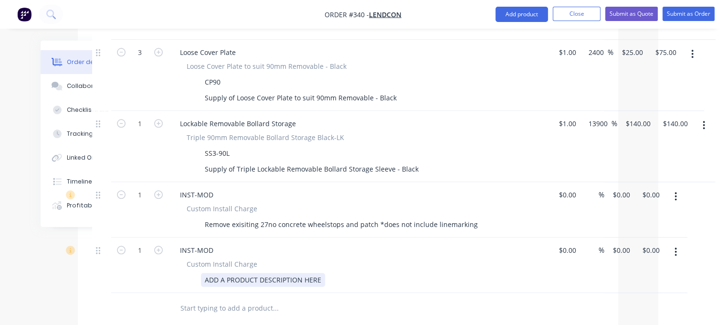
click at [231, 273] on div "ADD A PRODUCT DESCRIPTION HERE" at bounding box center [263, 280] width 124 height 14
drag, startPoint x: 321, startPoint y: 251, endPoint x: 207, endPoint y: 256, distance: 114.2
click at [197, 273] on div "ADD A PRODUCT DESCRIPTION HERE" at bounding box center [357, 280] width 349 height 14
paste div
click at [264, 273] on div "Remove exisiting 27no concrete wheelstops and patch *does not include linemarki…" at bounding box center [341, 280] width 281 height 14
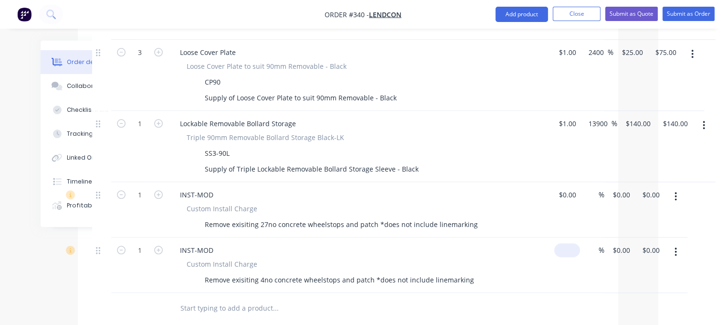
click at [366, 243] on input at bounding box center [569, 250] width 22 height 14
type input "$1.00"
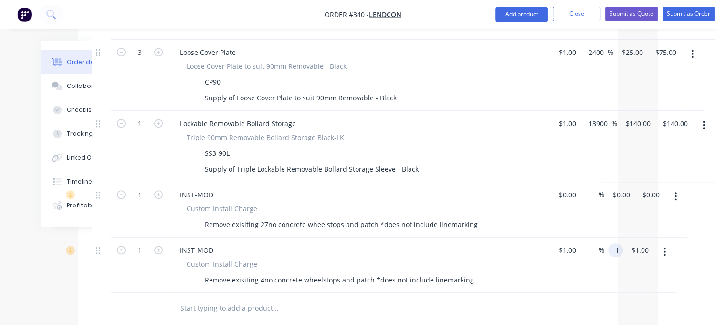
click at [366, 243] on div "1 1" at bounding box center [615, 250] width 15 height 14
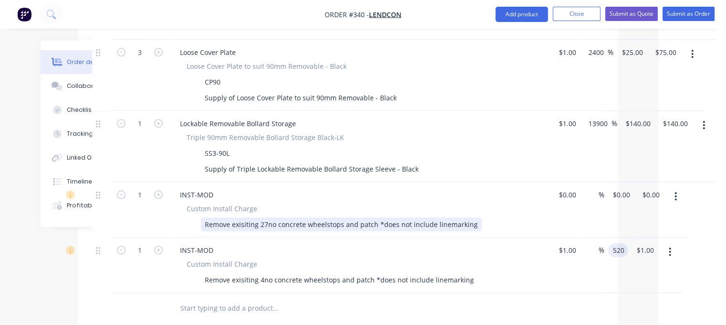
type input "520"
type input "51900"
type input "$520.00"
click at [366, 217] on div "Remove exisiting 27no concrete wheelstops and patch *does not include linemarki…" at bounding box center [341, 224] width 281 height 14
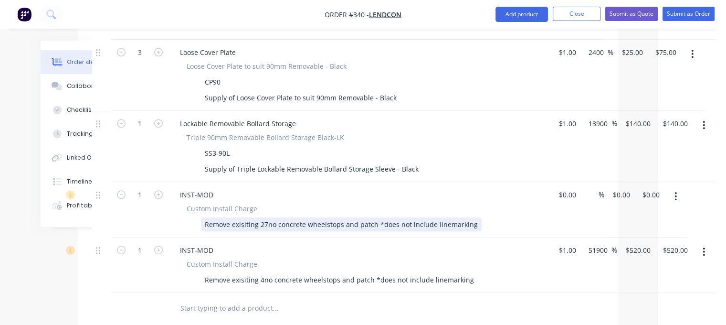
click at [366, 217] on div "Remove exisiting 27no concrete wheelstops and patch *does not include linemarki…" at bounding box center [341, 224] width 281 height 14
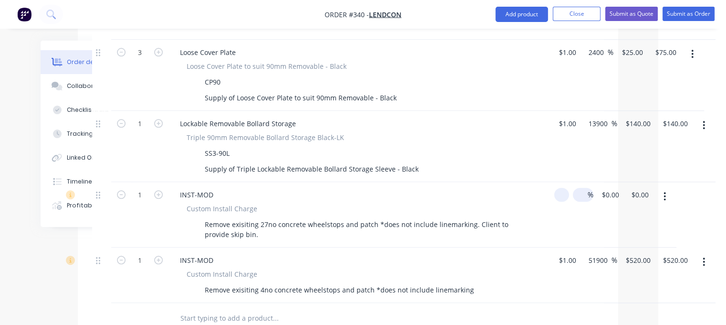
click at [366, 182] on div "1 INST-MOD Custom Install Charge Remove exisiting 27no concrete wheelstops and …" at bounding box center [348, 214] width 512 height 65
type input "$1.00"
type input "1"
type input "$1.00"
click at [366, 188] on input "1" at bounding box center [617, 195] width 11 height 14
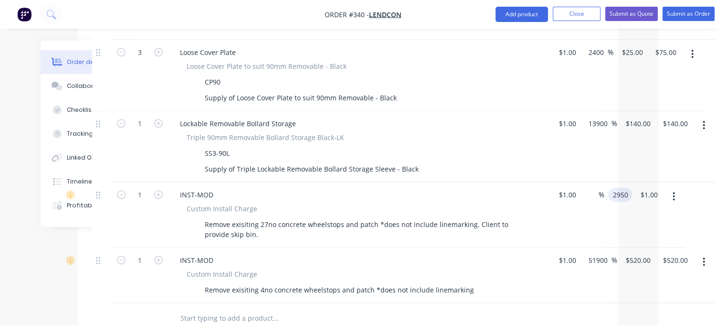
type input "2950"
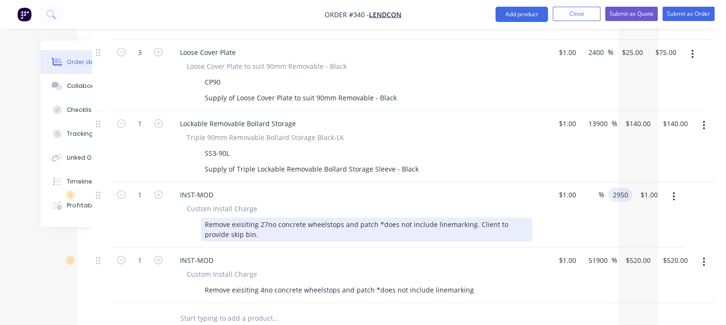
type input "294900"
type input "$2,950.00"
click at [359, 215] on div "INST-MOD Custom Install Charge Remove exisiting 27no concrete wheelstops and pa…" at bounding box center [360, 214] width 382 height 65
click at [240, 217] on div "Remove exisiting 27no concrete wheelstops and patch *does not include linemarki…" at bounding box center [366, 229] width 331 height 24
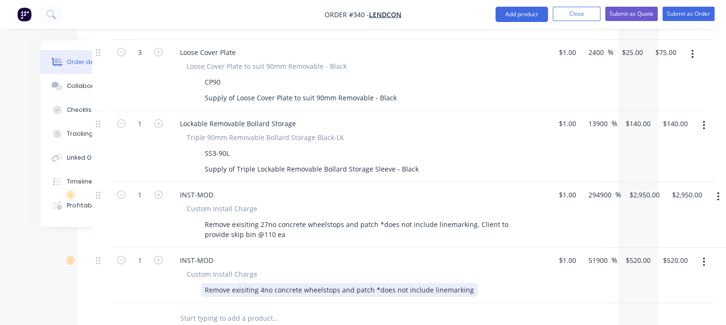
click at [366, 283] on div "Remove exisiting 4no concrete wheelstops and patch *does not include linemarking" at bounding box center [339, 290] width 277 height 14
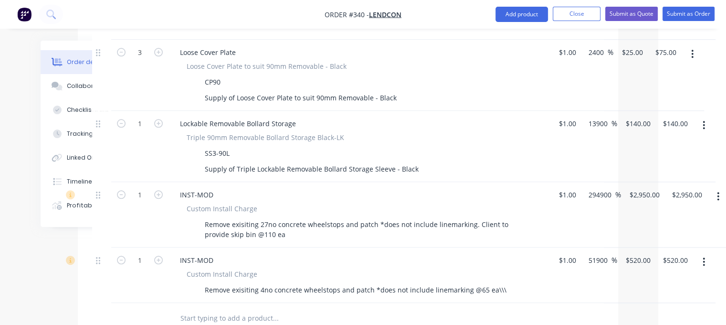
click at [235, 308] on input "text" at bounding box center [275, 317] width 191 height 19
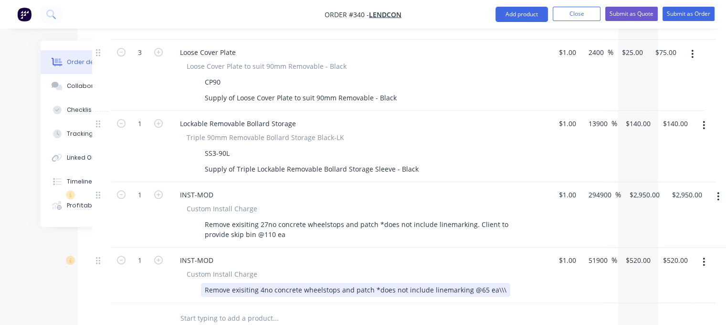
click at [334, 283] on div "Remove exisiting 4no concrete wheelstops and patch *does not include linemarkin…" at bounding box center [355, 290] width 309 height 14
drag, startPoint x: 232, startPoint y: 258, endPoint x: 255, endPoint y: 269, distance: 25.2
click at [232, 283] on div "Remove exisiting 8no B and patch *does not include linemarking @65 ea\\\" at bounding box center [325, 290] width 248 height 14
click at [285, 283] on div "Remove 8no exisiting 8no B and patch *does not include linemarking @65 ea\\\" at bounding box center [332, 290] width 262 height 14
click at [277, 283] on div "Remove 8no exisiting B and patch *does not include linemarking @65 ea\\\" at bounding box center [325, 290] width 248 height 14
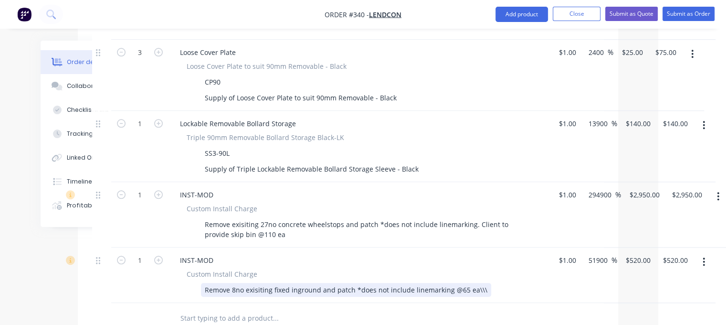
drag, startPoint x: 351, startPoint y: 260, endPoint x: 363, endPoint y: 261, distance: 11.9
click at [353, 283] on div "Remove 8no exisiting fixed inground and patch *does not include linemarking @65…" at bounding box center [346, 290] width 290 height 14
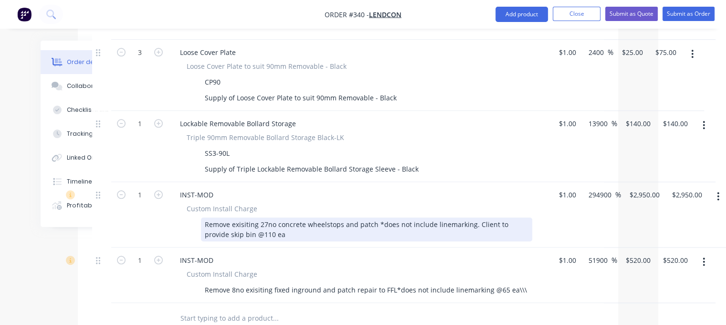
click at [366, 217] on div "Remove exisiting 27no concrete wheelstops and patch *does not include linemarki…" at bounding box center [366, 229] width 331 height 24
click at [356, 217] on div "Remove exisiting 27no concrete wheelstops and patch repair works *does not incl…" at bounding box center [366, 229] width 331 height 24
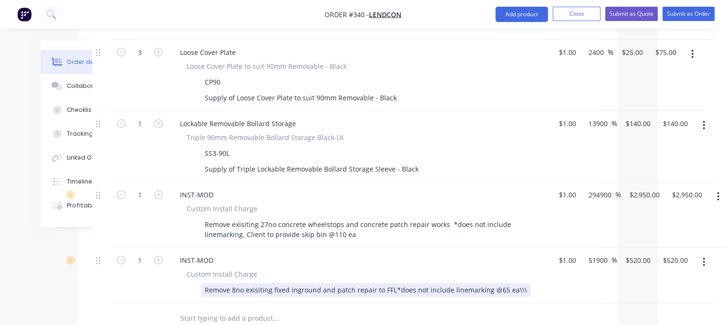
click at [334, 283] on div "Remove 8no exisiting fixed inground and patch repair to FFL*does not include li…" at bounding box center [366, 290] width 330 height 14
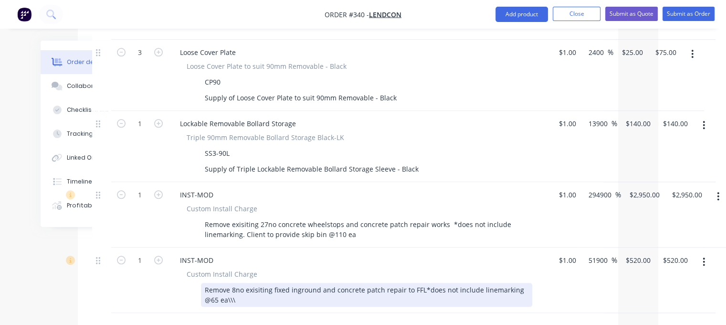
click at [366, 283] on div "Remove 8no exisiting fixed inground and concrete patch repair to FFL*does not i…" at bounding box center [366, 295] width 331 height 24
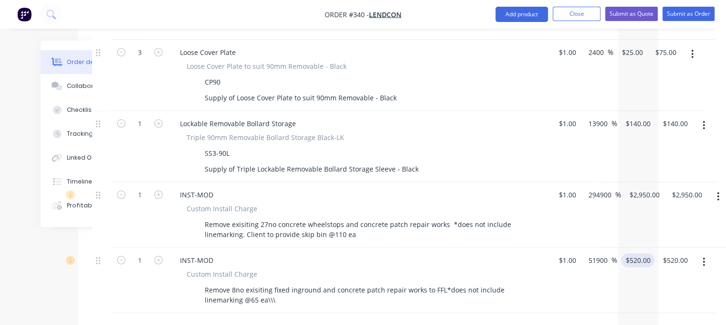
click at [366, 247] on div "1 INST-MOD Custom Install Charge Remove 8no exisiting fixed inground and concre…" at bounding box center [348, 279] width 512 height 65
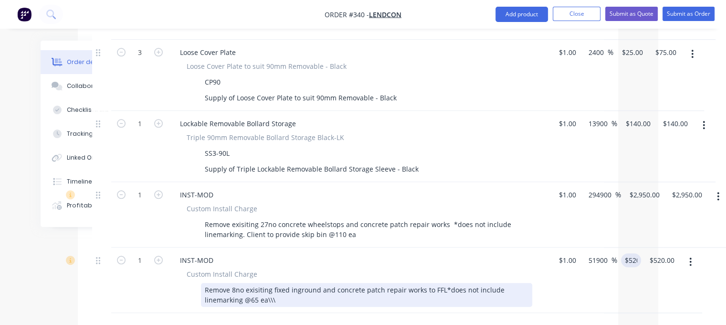
click at [256, 283] on div "Remove 8no exisiting fixed inground and concrete patch repair works to FFL*does…" at bounding box center [366, 295] width 331 height 24
click at [254, 283] on div "Remove 8no exisiting fixed inground and concrete patch repair works to FFL*does…" at bounding box center [366, 295] width 331 height 24
click at [279, 283] on div "Remove 8no exisiting fixed inground and concrete patch repair works to FFL*does…" at bounding box center [366, 295] width 331 height 24
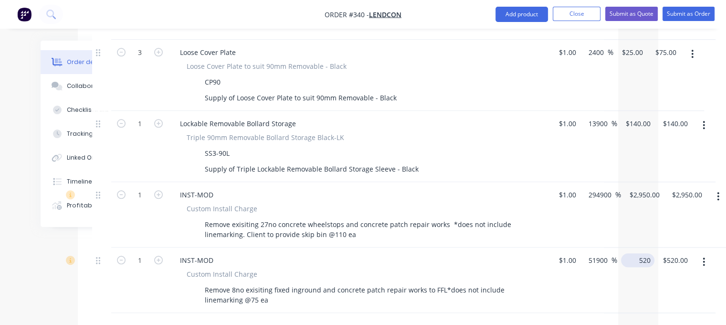
click at [366, 253] on input "520" at bounding box center [640, 260] width 30 height 14
type input "5"
type input "610"
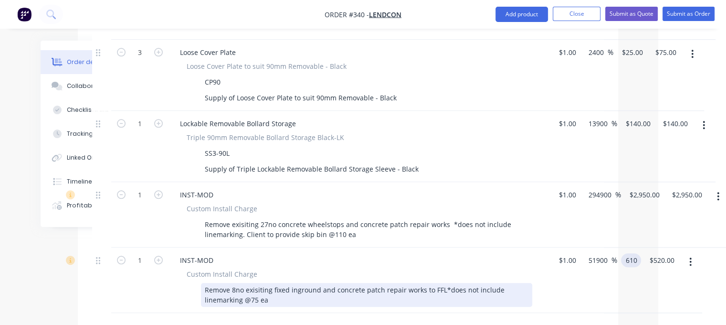
type input "60900"
type input "$610.00"
click at [366, 283] on div "INST-MOD Custom Install Charge Remove 8no exisiting fixed inground and concrete…" at bounding box center [360, 279] width 382 height 65
click at [366, 283] on div "Remove 8no exisiting fixed inground and concrete patch repair works to FFL*does…" at bounding box center [366, 295] width 331 height 24
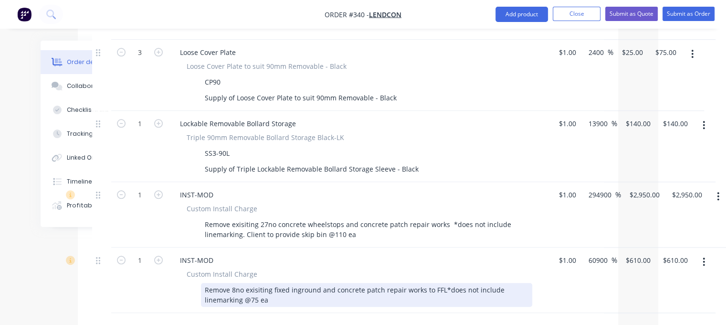
click at [273, 283] on div "Remove 8no exisiting fixed inground and concrete patch repair works to FFL*does…" at bounding box center [366, 295] width 331 height 24
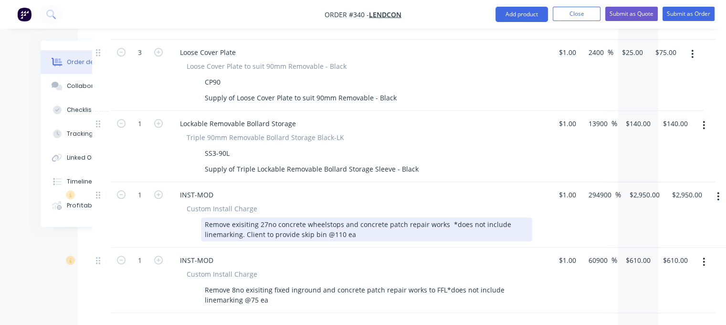
click at [359, 217] on div "Remove exisiting 27no concrete wheelstops and concrete patch repair works *does…" at bounding box center [366, 229] width 331 height 24
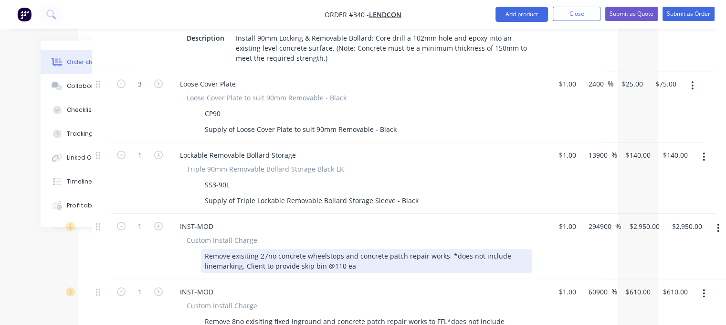
scroll to position [855, 68]
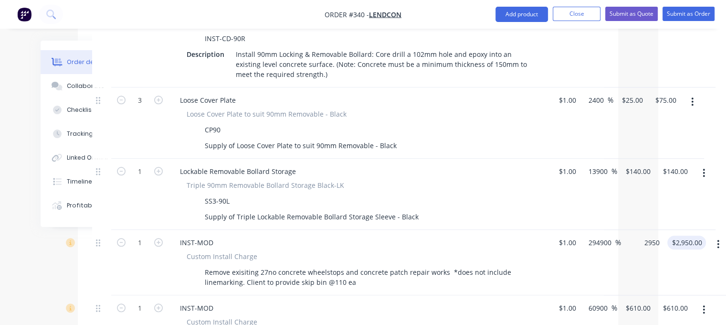
click at [366, 230] on div "1 INST-MOD Custom Install Charge Remove exisiting 27no concrete wheelstops and …" at bounding box center [348, 262] width 512 height 65
type input "2970"
click at [366, 238] on div "$1.00 $1.00" at bounding box center [565, 262] width 30 height 65
type input "296900"
type input "$2,970.00"
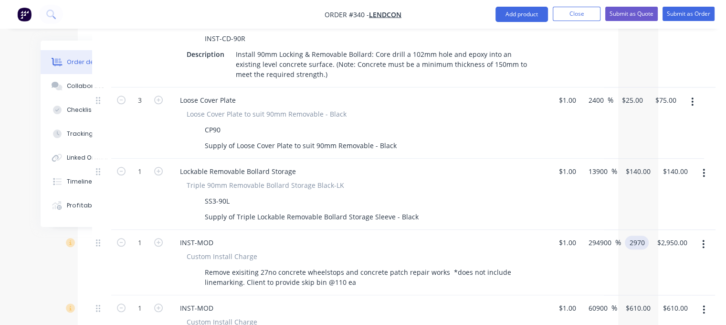
type input "$2,970.00"
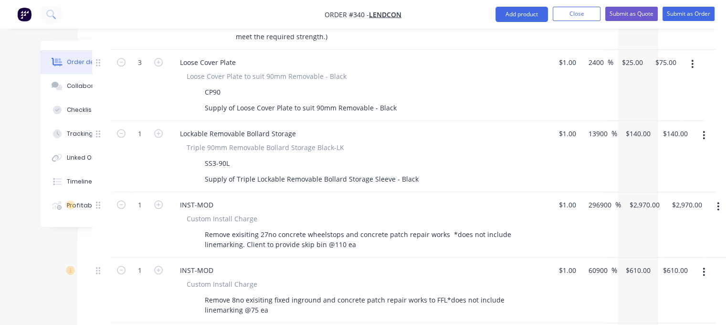
scroll to position [903, 68]
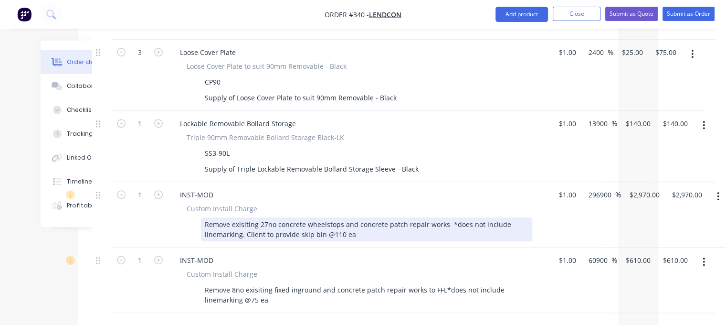
click at [320, 217] on div "Remove exisiting 27no concrete wheelstops and concrete patch repair works *does…" at bounding box center [366, 229] width 331 height 24
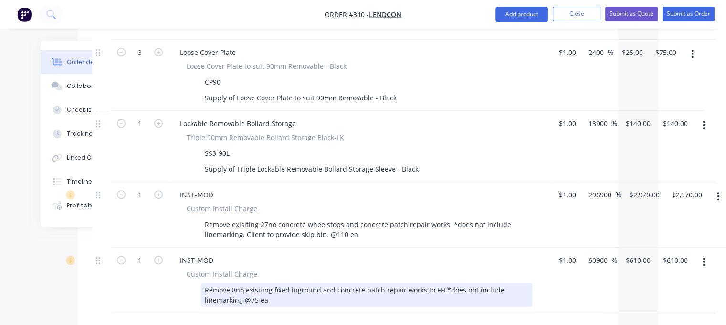
click at [241, 283] on div "Remove 8no exisiting fixed inground and concrete patch repair works to FFL*does…" at bounding box center [366, 295] width 331 height 24
click at [366, 283] on div "Remove 8no exisiting fixed inground and concrete patch repair works to FFL*does…" at bounding box center [366, 295] width 331 height 24
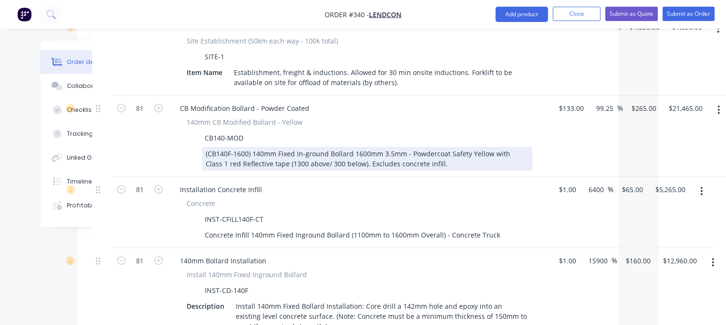
scroll to position [426, 68]
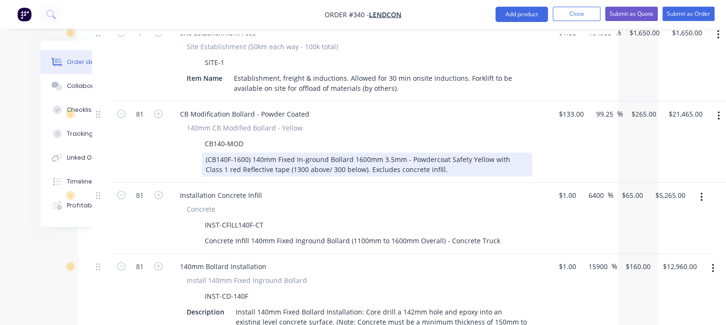
click at [357, 152] on div "(CB140F-1600) 140mm Fixed In-ground Bollard 1600mm 3.5mm - Powdercoat Safety Ye…" at bounding box center [367, 164] width 330 height 24
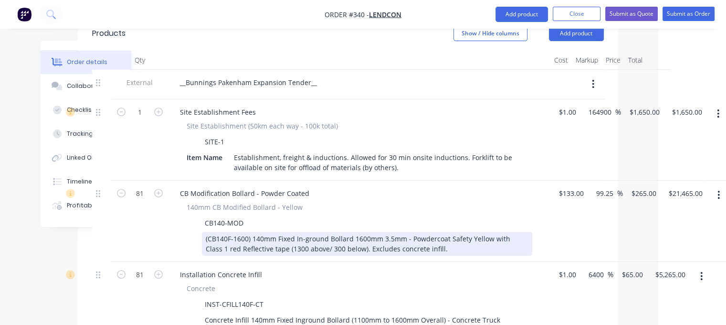
scroll to position [330, 68]
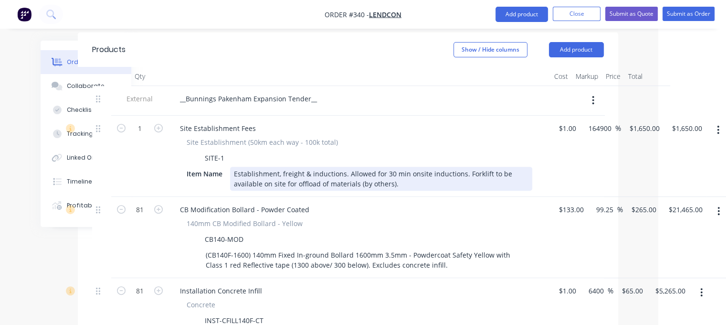
click at [302, 167] on div "Establishment, freight & inductions. Allowed for 30 min onsite inductions. Fork…" at bounding box center [381, 179] width 302 height 24
click at [361, 167] on div "Establishment & inductions. Allowed for 30 min onsite inductions. Forklift to b…" at bounding box center [381, 179] width 302 height 24
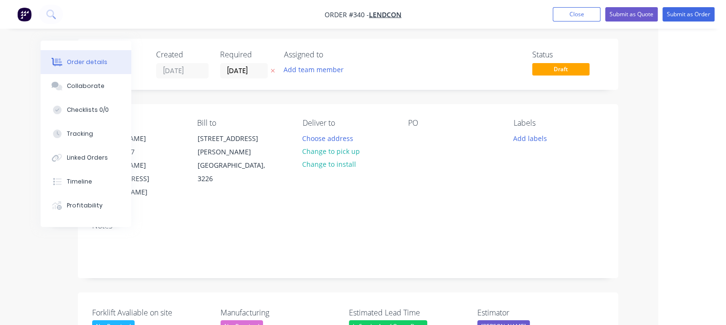
scroll to position [0, 68]
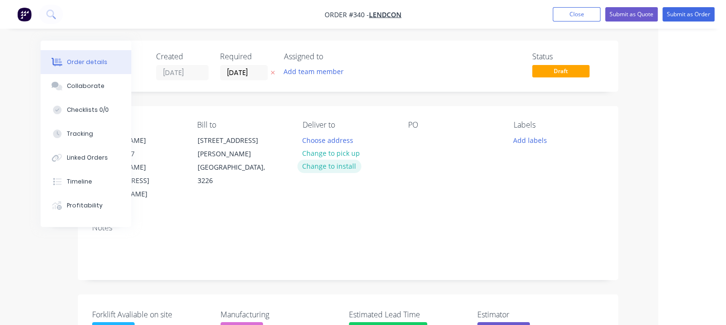
click at [334, 164] on button "Change to install" at bounding box center [329, 165] width 64 height 13
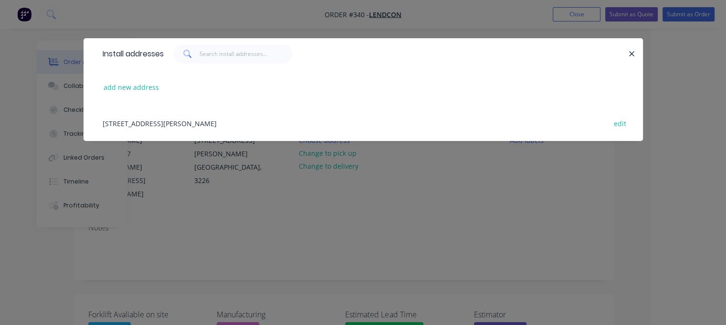
click at [193, 126] on div "[STREET_ADDRESS][PERSON_NAME] edit" at bounding box center [363, 123] width 531 height 36
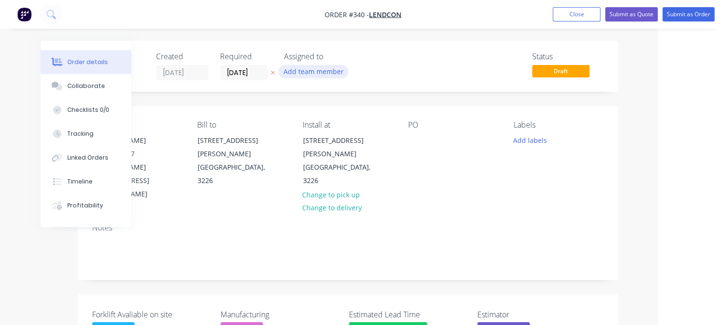
click at [306, 70] on button "Add team member" at bounding box center [313, 71] width 70 height 13
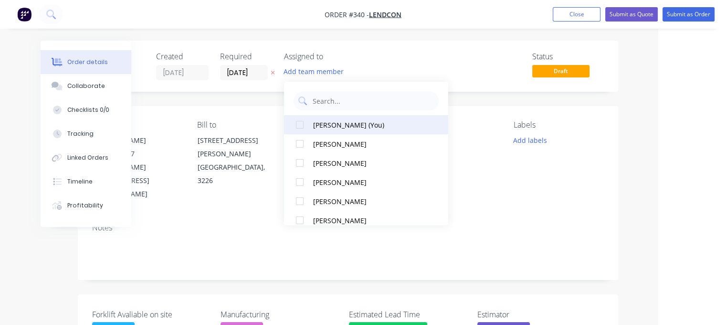
click at [319, 124] on div "[PERSON_NAME] (You)" at bounding box center [369, 125] width 112 height 10
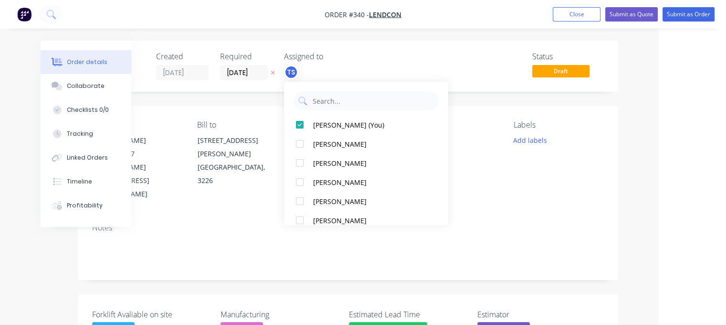
click at [366, 64] on div "Status Draft" at bounding box center [491, 66] width 224 height 28
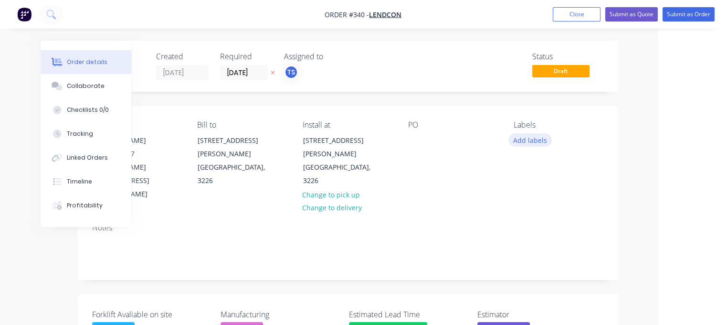
click at [366, 143] on button "Add labels" at bounding box center [530, 139] width 44 height 13
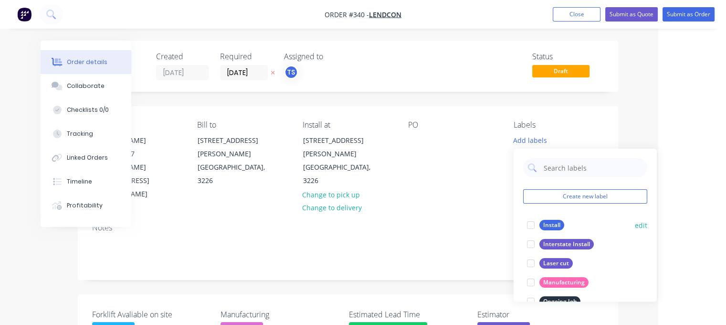
click at [366, 225] on div "Install" at bounding box center [551, 225] width 25 height 11
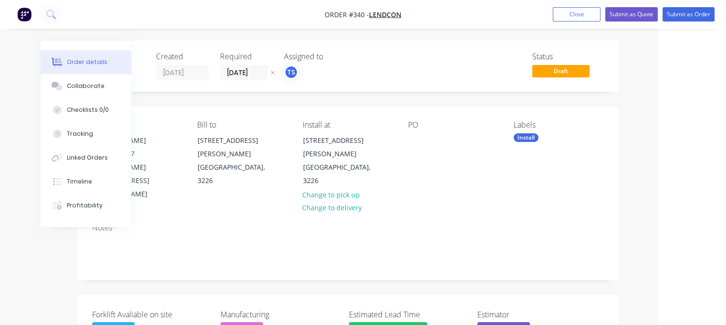
click at [366, 118] on div "Contact [PERSON_NAME] [PHONE_NUMBER] [PERSON_NAME][EMAIL_ADDRESS][DOMAIN_NAME] …" at bounding box center [348, 160] width 540 height 109
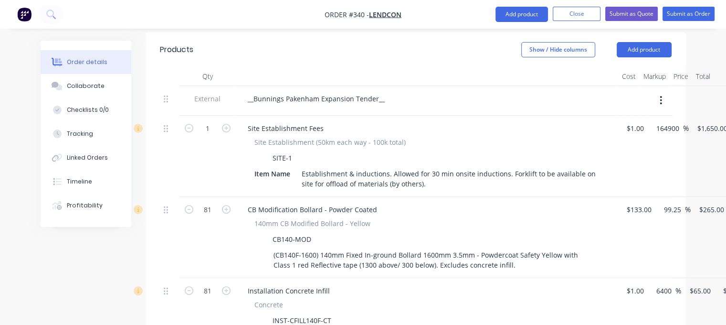
scroll to position [382, 0]
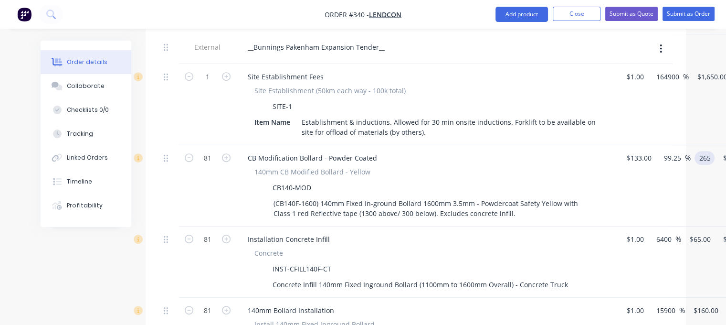
click at [366, 151] on input "265" at bounding box center [706, 158] width 16 height 14
type input "2"
type input "$265.00"
click at [366, 232] on div "Installation Concrete Infill" at bounding box center [427, 239] width 374 height 14
click at [366, 226] on div "81 Installation Concrete Infill Concrete INST-CFILL140F-CT Concrete Infill 140m…" at bounding box center [416, 261] width 512 height 71
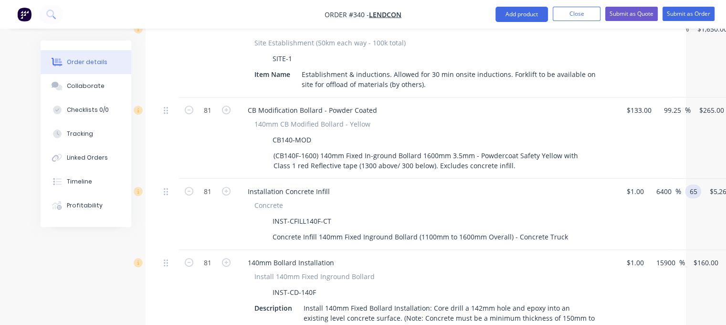
scroll to position [477, 0]
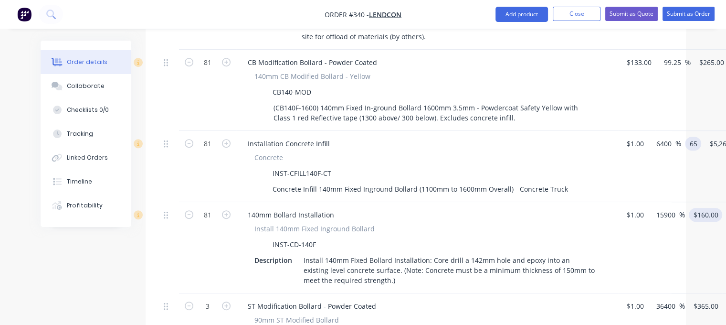
type input "$65.00"
click at [366, 202] on div "81 140mm Bollard Installation Install 140mm Fixed Inground Bollard INST-CD-140F…" at bounding box center [416, 247] width 512 height 91
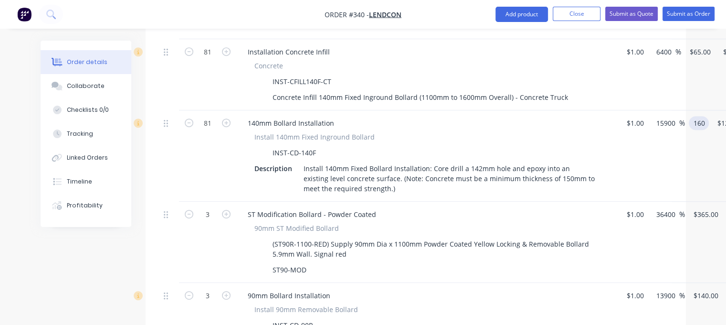
scroll to position [573, 0]
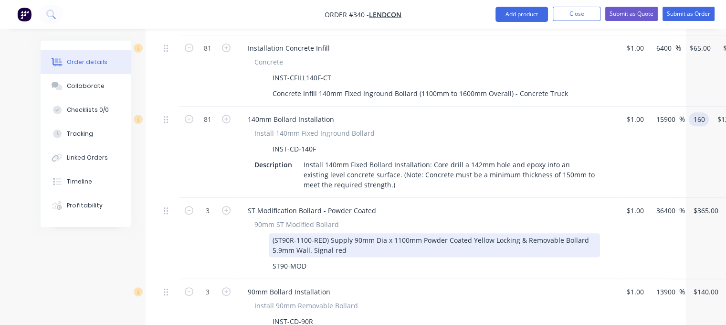
type input "$160.00"
click at [349, 233] on div "(ST90R-1100-RED) Supply 90mm Dia x 1100mm Powder Coated Yellow Locking & Remova…" at bounding box center [434, 245] width 331 height 24
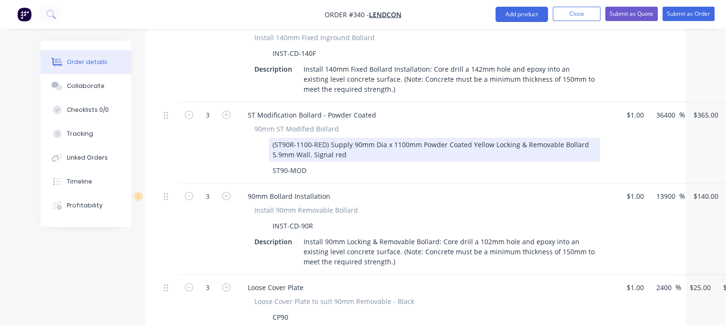
click at [345, 137] on div "(ST90R-1100-RED) Supply 90mm Dia x 1100mm Powder Coated Yellow Locking & Remova…" at bounding box center [434, 149] width 331 height 24
click at [311, 137] on div "(ST90R-1100-RED) Supply 90mm Dia x 1100mm Powder Coated Yellow Locking & Remova…" at bounding box center [434, 149] width 331 height 24
click at [366, 137] on div "(ST90R-1100-RED) Supply 90mm Dia x 1100mm Powder Coated Yellow Locking & Remova…" at bounding box center [434, 149] width 331 height 24
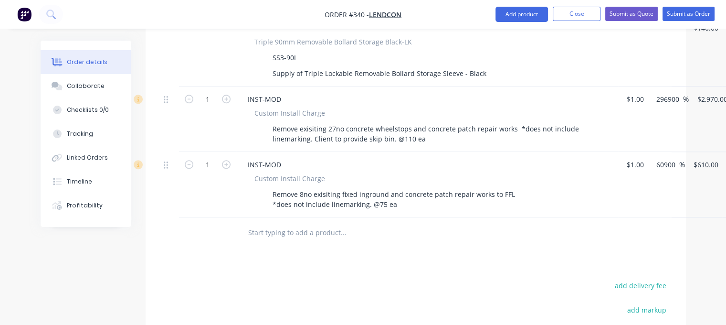
scroll to position [1050, 0]
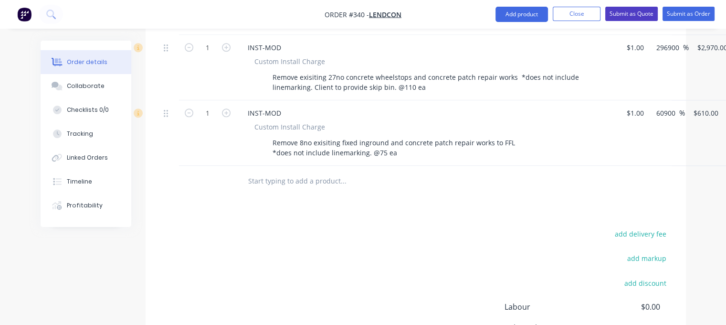
click at [366, 15] on button "Submit as Quote" at bounding box center [631, 14] width 53 height 14
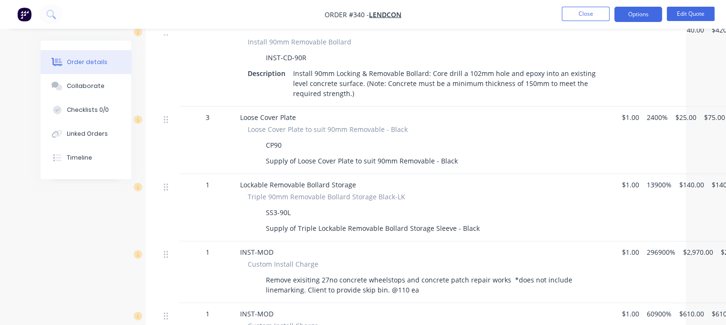
scroll to position [857, 0]
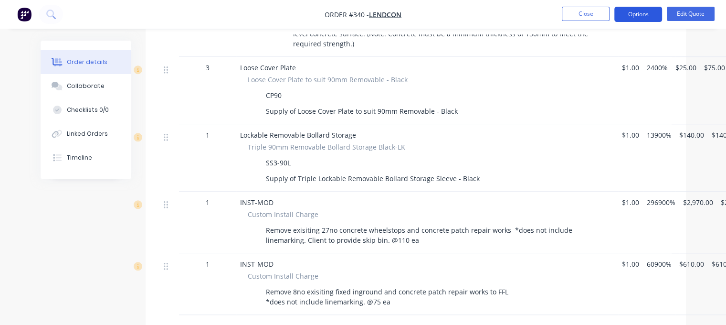
click at [366, 14] on button "Options" at bounding box center [638, 14] width 48 height 15
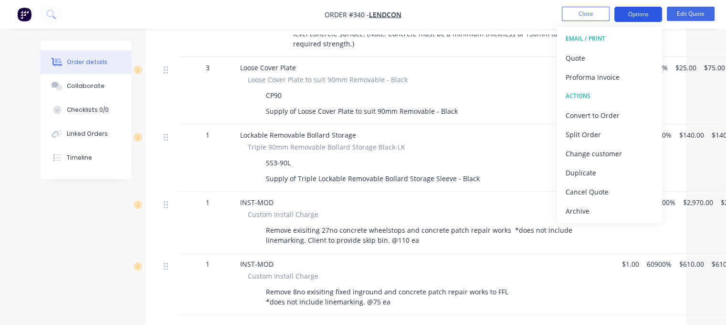
click at [366, 15] on button "Options" at bounding box center [638, 14] width 48 height 15
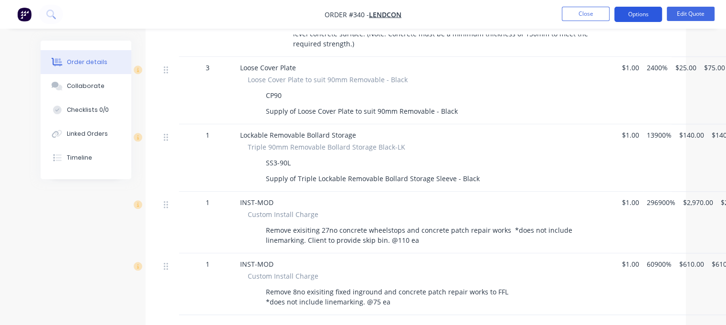
click at [366, 15] on button "Options" at bounding box center [638, 14] width 48 height 15
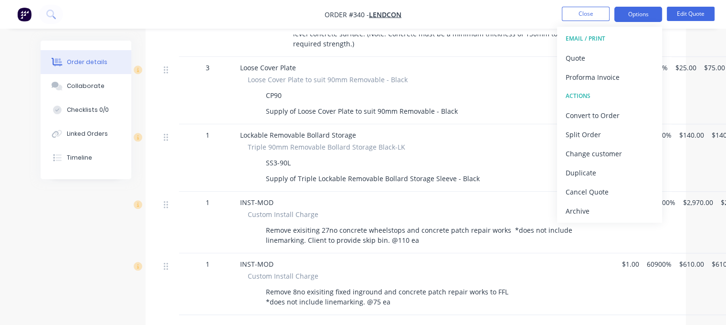
click at [366, 33] on header "Products Display actual quantities Show / Hide columns" at bounding box center [416, 17] width 540 height 34
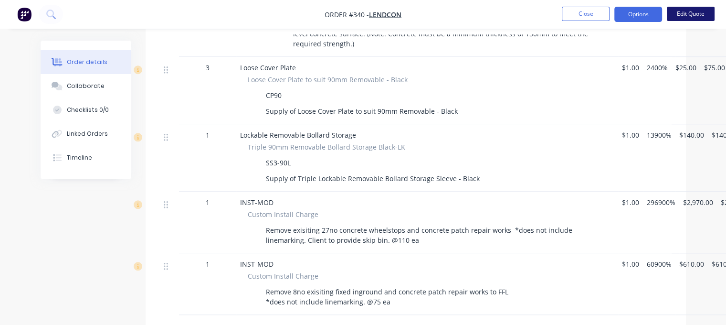
click at [366, 18] on button "Edit Quote" at bounding box center [691, 14] width 48 height 14
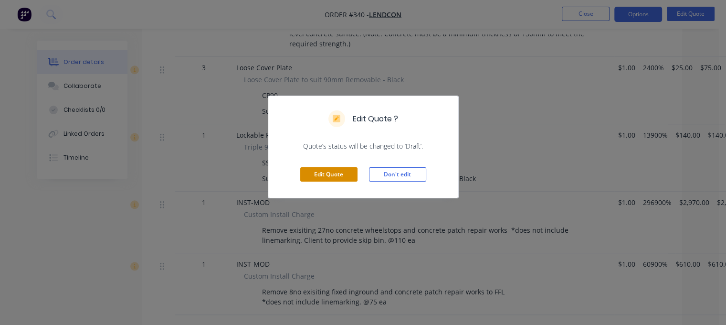
click at [340, 174] on button "Edit Quote" at bounding box center [328, 174] width 57 height 14
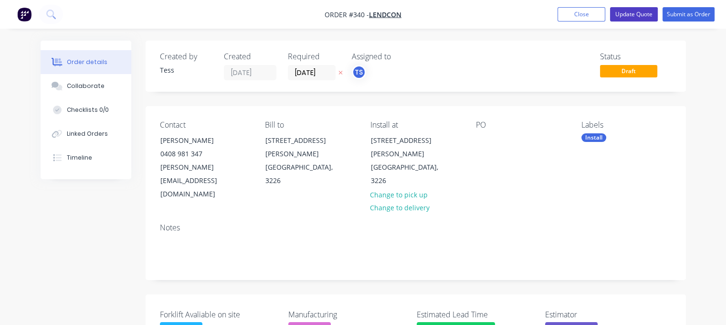
drag, startPoint x: 638, startPoint y: 12, endPoint x: 639, endPoint y: 7, distance: 5.4
click at [366, 12] on button "Update Quote" at bounding box center [634, 14] width 48 height 14
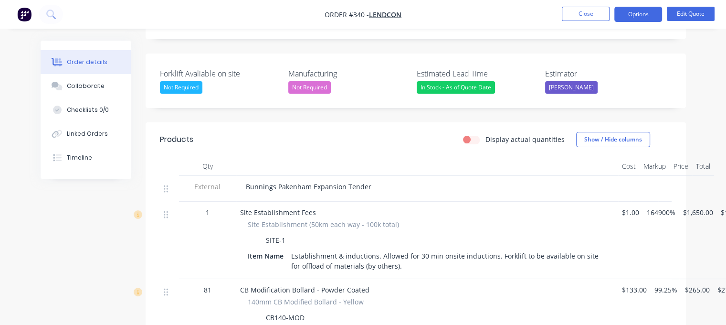
scroll to position [239, 29]
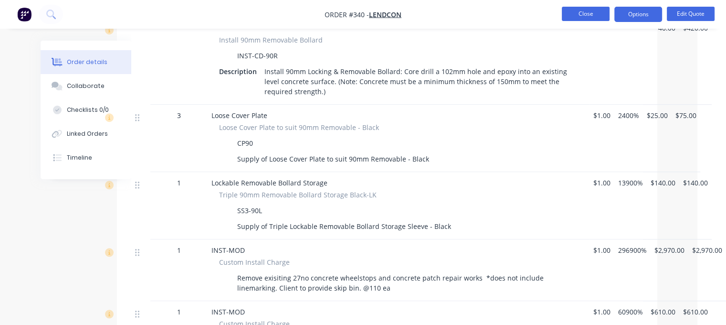
click at [366, 11] on button "Close" at bounding box center [586, 14] width 48 height 14
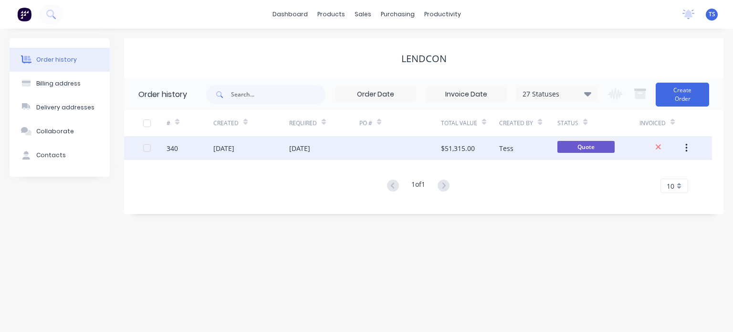
click at [366, 147] on div at bounding box center [400, 148] width 82 height 24
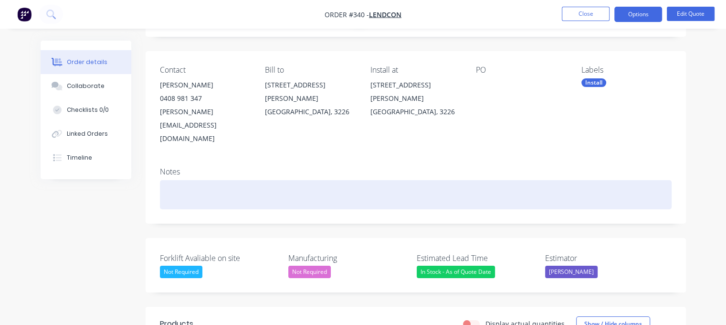
scroll to position [95, 0]
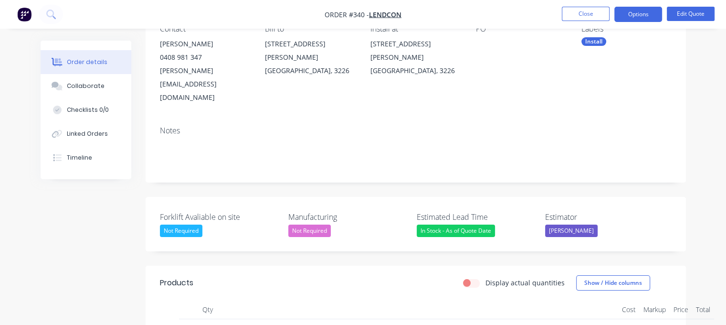
click at [247, 325] on span "__Bunnings Pakenham Expansion Tender__" at bounding box center [308, 329] width 137 height 9
drag, startPoint x: 246, startPoint y: 305, endPoint x: 369, endPoint y: 301, distance: 122.7
click at [366, 325] on span "__Bunnings Pakenham Expansion Tender__" at bounding box center [308, 329] width 137 height 9
copy span "Bunnings Pakenham Expansion Tender"
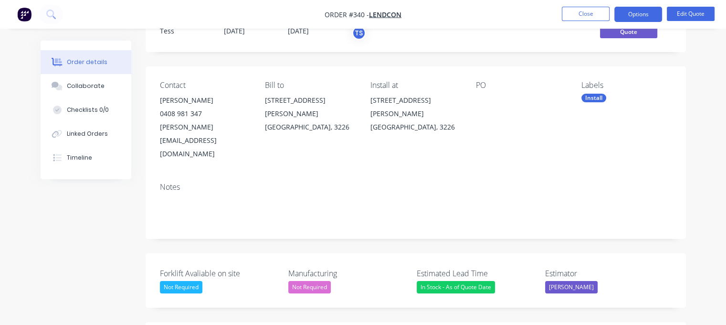
scroll to position [0, 0]
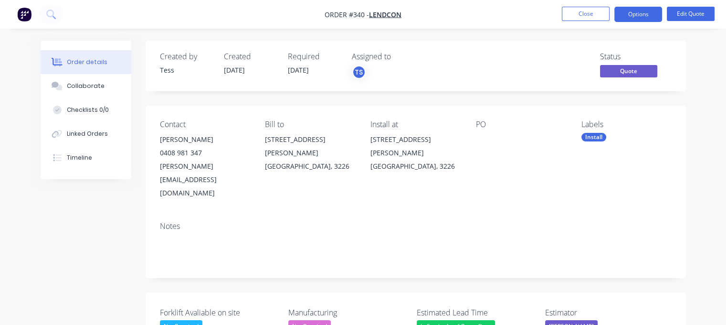
click at [366, 143] on div at bounding box center [521, 139] width 90 height 13
click at [366, 12] on button "Edit Quote" at bounding box center [691, 14] width 48 height 14
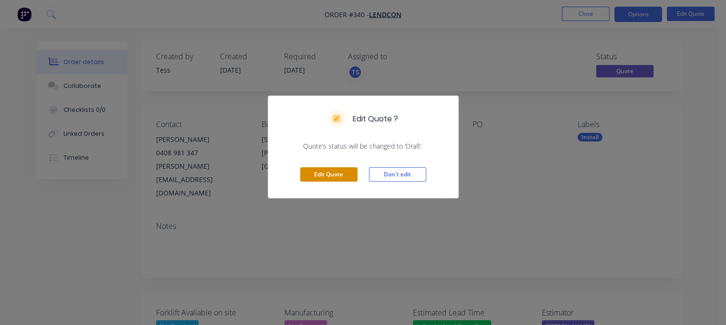
click at [332, 177] on button "Edit Quote" at bounding box center [328, 174] width 57 height 14
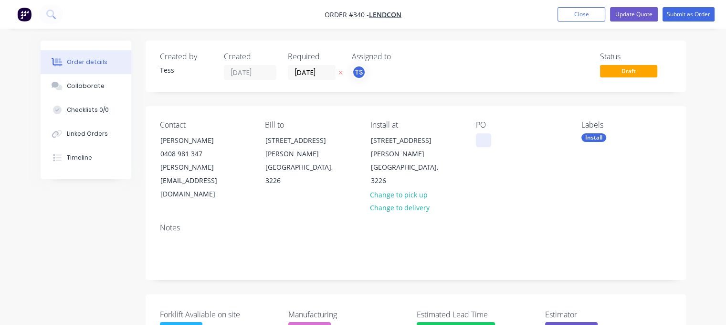
click at [366, 139] on div at bounding box center [483, 140] width 15 height 14
paste div
click at [366, 181] on div "Contact [PERSON_NAME] [PHONE_NUMBER] [PERSON_NAME][EMAIL_ADDRESS][DOMAIN_NAME] …" at bounding box center [416, 160] width 540 height 109
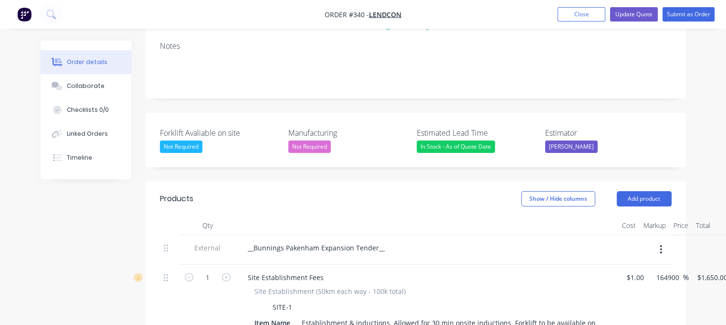
scroll to position [239, 0]
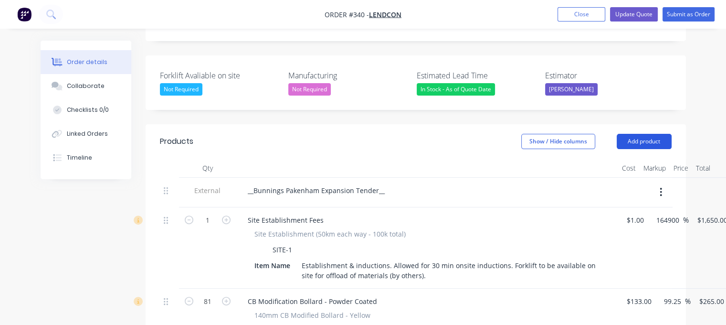
click at [366, 134] on button "Add product" at bounding box center [644, 141] width 55 height 15
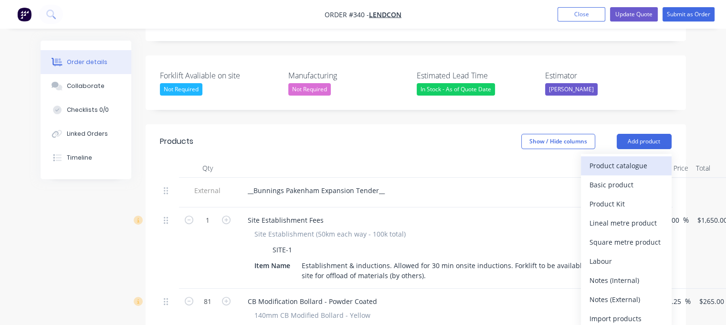
click at [366, 158] on div "Product catalogue" at bounding box center [627, 165] width 74 height 14
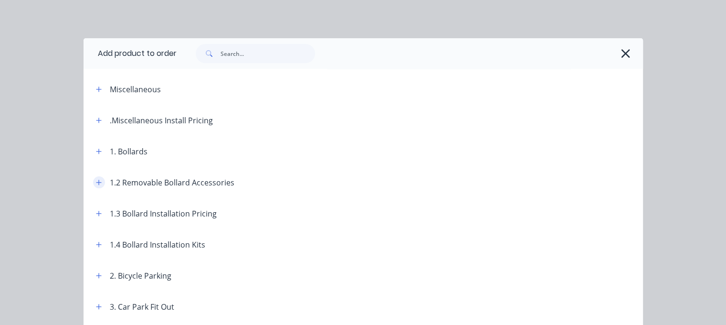
click at [97, 181] on icon "button" at bounding box center [99, 182] width 6 height 7
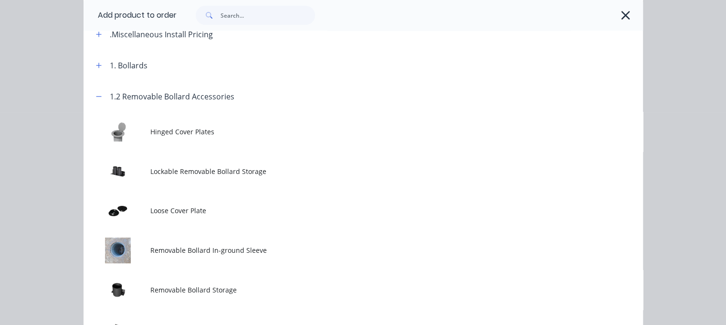
scroll to position [95, 0]
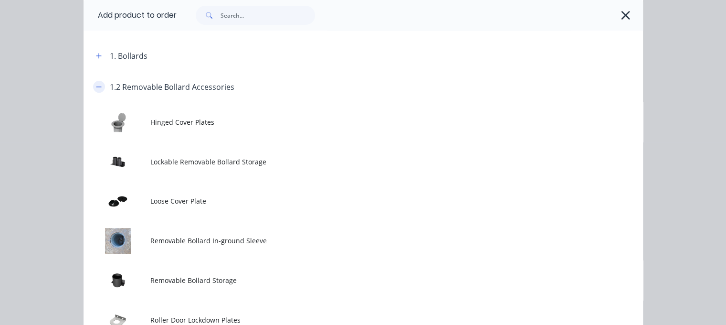
click at [97, 86] on icon "button" at bounding box center [98, 86] width 5 height 0
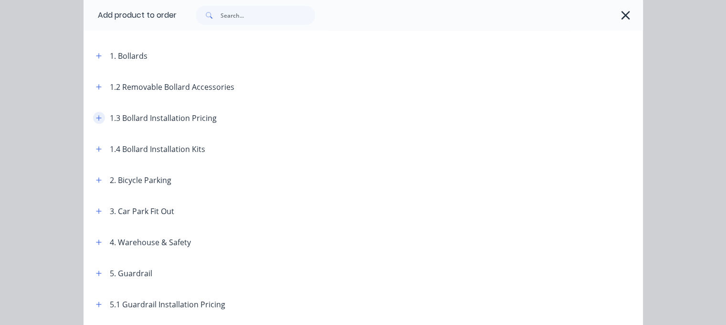
click at [96, 118] on icon "button" at bounding box center [99, 118] width 6 height 7
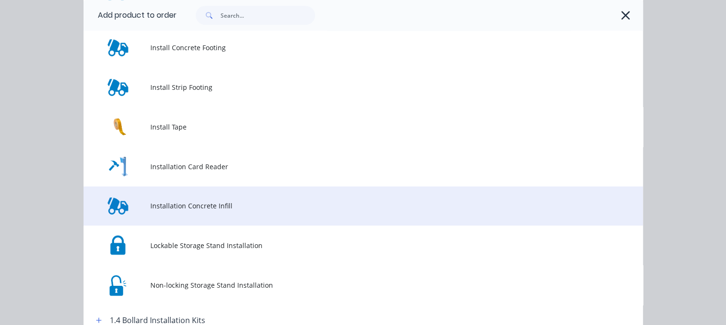
scroll to position [525, 0]
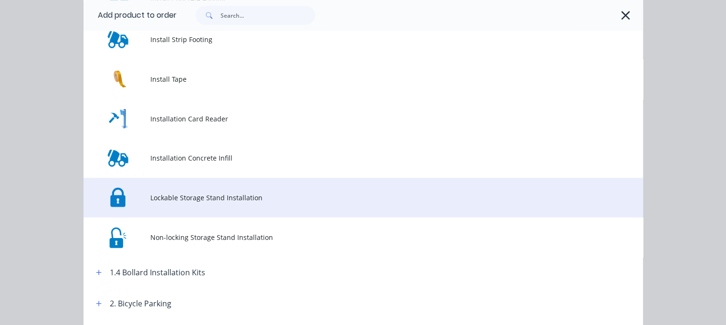
click at [192, 198] on span "Lockable Storage Stand Installation" at bounding box center [347, 197] width 394 height 10
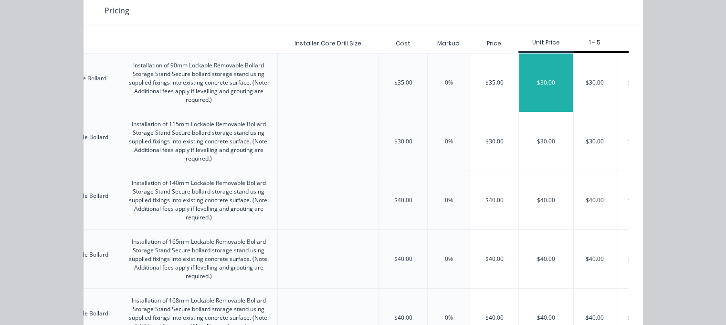
scroll to position [36, 0]
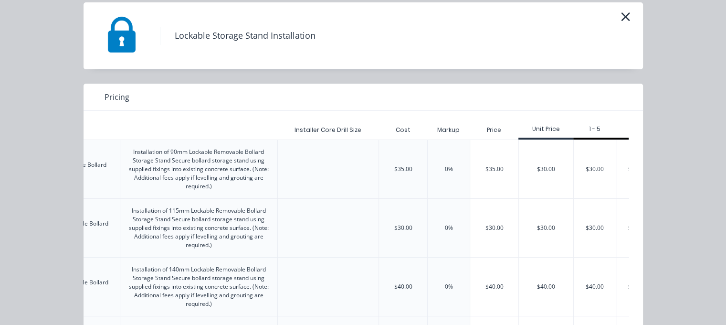
click at [366, 164] on div "$35.00" at bounding box center [494, 169] width 48 height 58
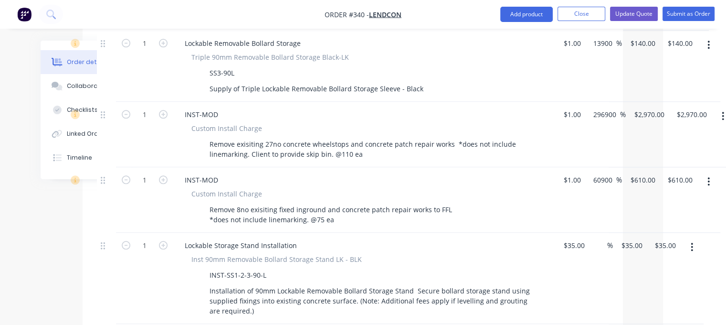
scroll to position [1050, 63]
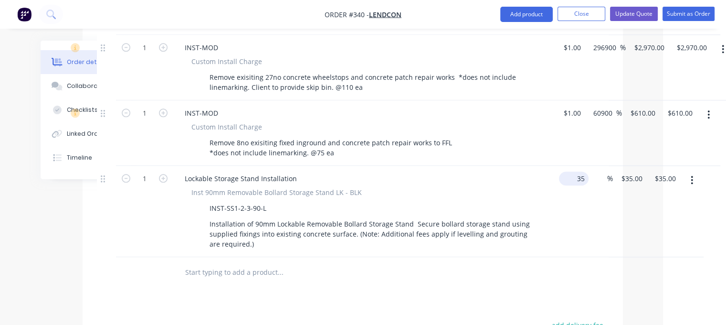
click at [366, 171] on input "35" at bounding box center [576, 178] width 26 height 14
type input "$1.00"
type input "1"
type input "$1.00"
click at [366, 171] on input "1" at bounding box center [619, 178] width 26 height 14
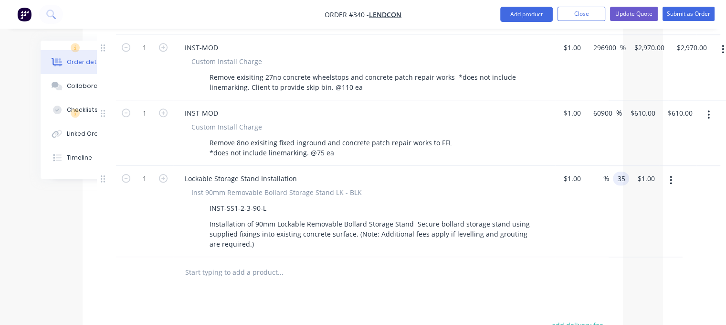
type input "35"
type input "3400"
type input "$35.00"
click at [366, 257] on div at bounding box center [353, 272] width 512 height 31
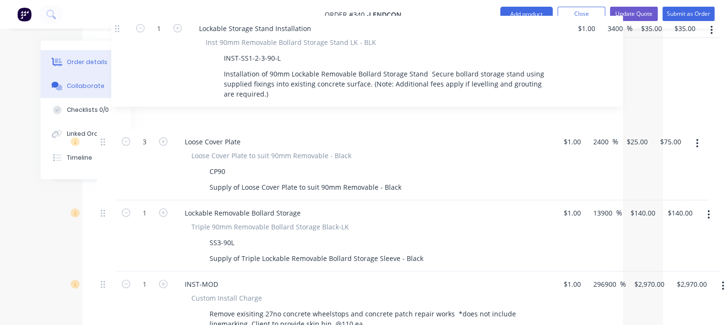
scroll to position [896, 63]
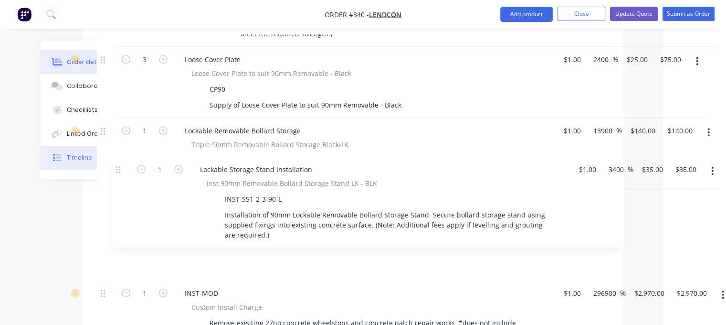
drag, startPoint x: 103, startPoint y: 152, endPoint x: 118, endPoint y: 168, distance: 21.9
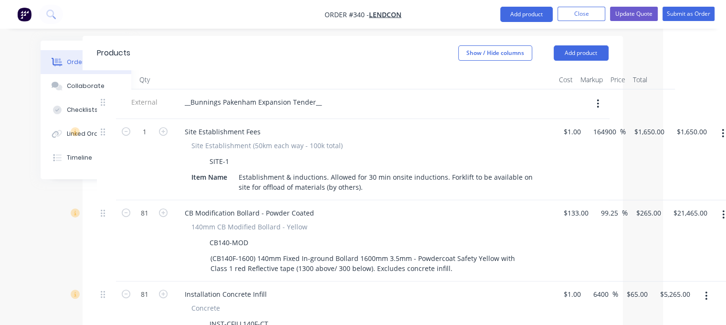
scroll to position [323, 63]
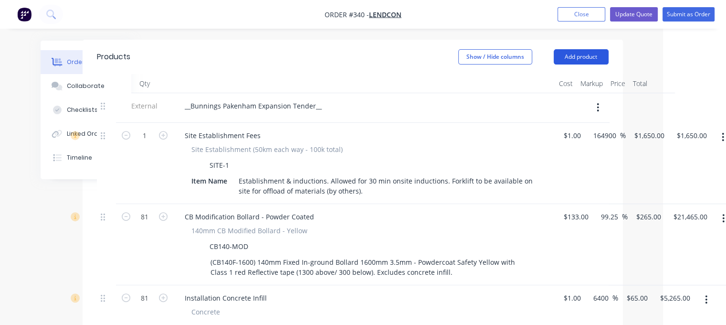
click at [366, 49] on button "Add product" at bounding box center [581, 56] width 55 height 15
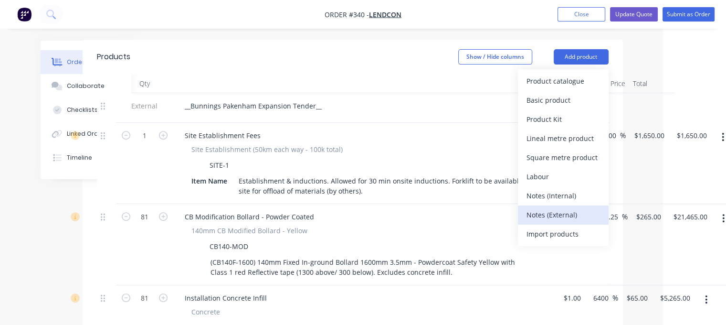
click at [366, 208] on div "Notes (External)" at bounding box center [564, 215] width 74 height 14
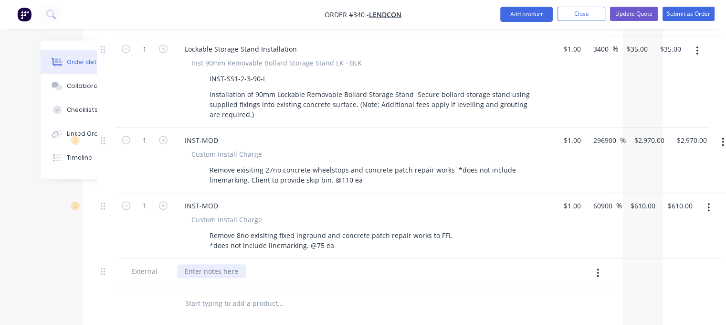
scroll to position [1087, 63]
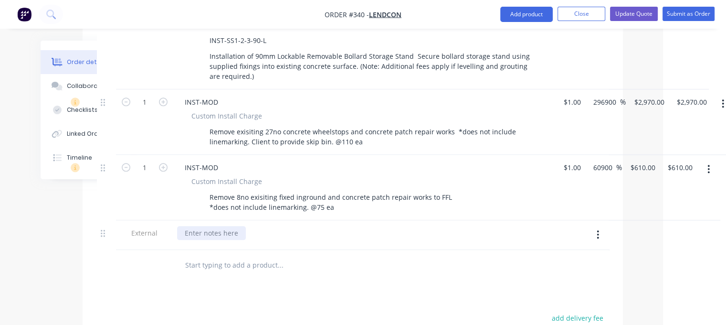
click at [215, 226] on div at bounding box center [211, 233] width 69 height 14
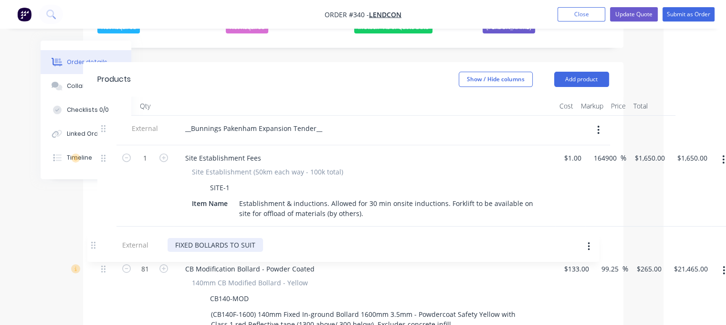
scroll to position [302, 63]
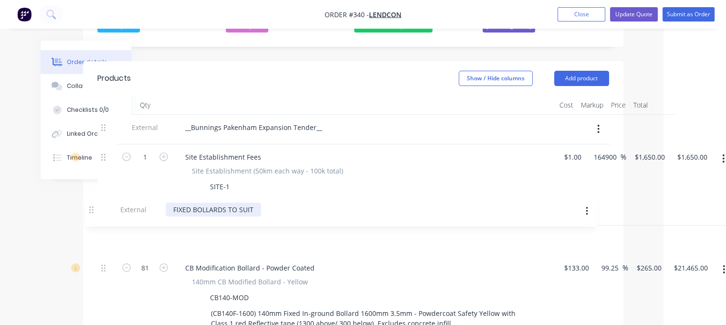
drag, startPoint x: 103, startPoint y: 207, endPoint x: 94, endPoint y: 198, distance: 12.8
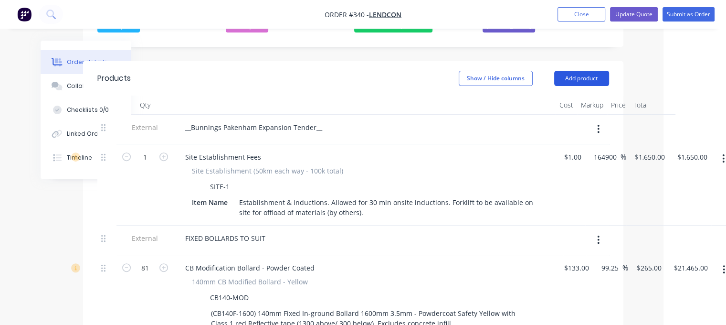
click at [366, 71] on button "Add product" at bounding box center [581, 78] width 55 height 15
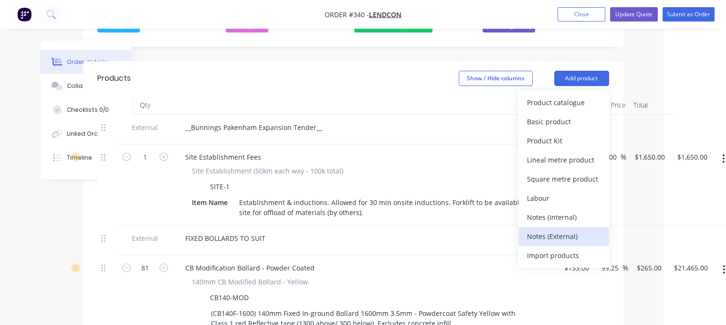
click at [366, 229] on div "Notes (External)" at bounding box center [564, 236] width 74 height 14
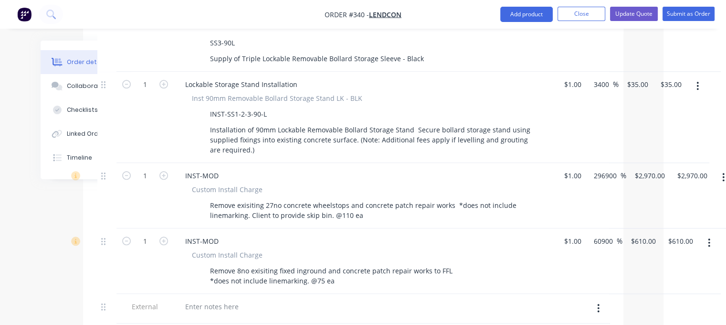
scroll to position [1065, 63]
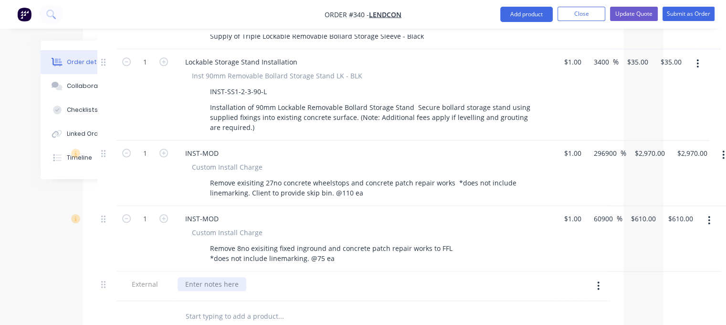
click at [212, 277] on div at bounding box center [212, 284] width 69 height 14
click at [185, 277] on div "REMOVABLE BOLLARDS + STORAGE STAND + COVER PLATES" at bounding box center [280, 284] width 205 height 14
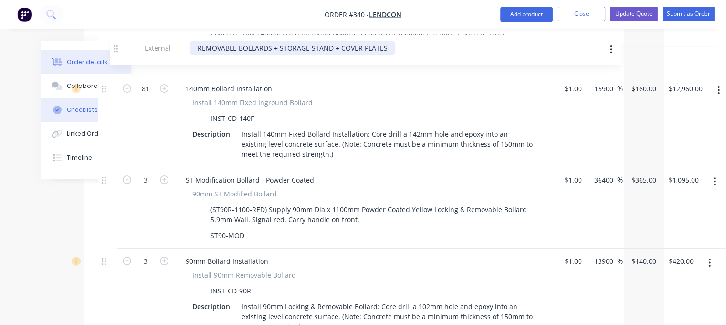
scroll to position [662, 62]
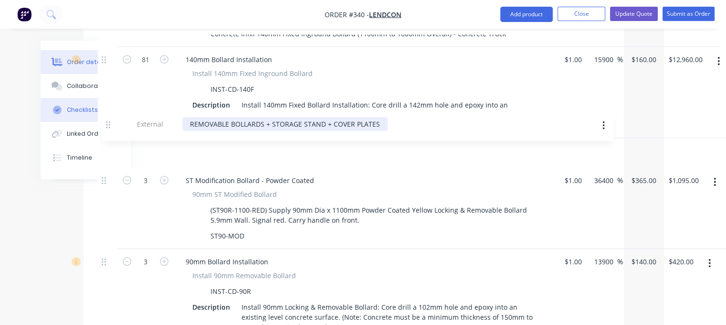
drag, startPoint x: 105, startPoint y: 255, endPoint x: 110, endPoint y: 119, distance: 136.6
click at [110, 119] on div "Order details Collaborate Checklists 0/0 Linked Orders Timeline Order details C…" at bounding box center [301, 178] width 664 height 1600
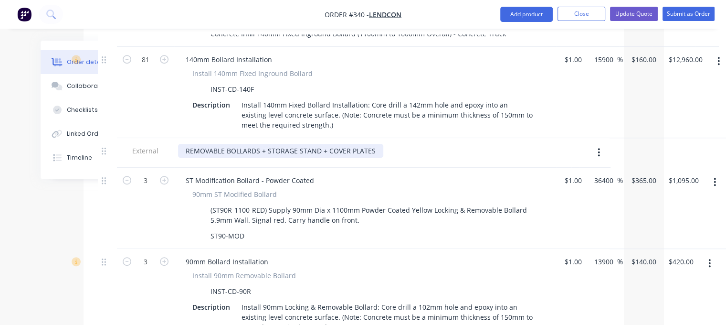
click at [366, 144] on div "REMOVABLE BOLLARDS + STORAGE STAND + COVER PLATES" at bounding box center [280, 151] width 205 height 14
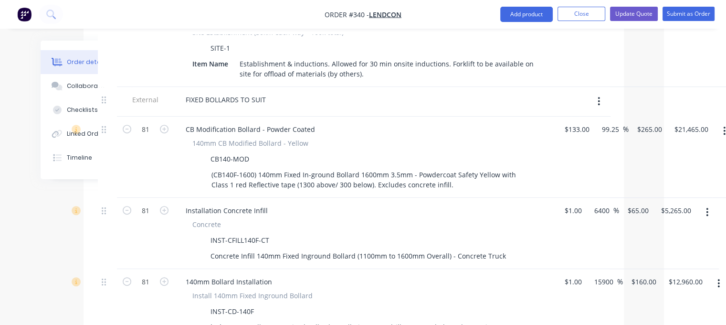
scroll to position [423, 62]
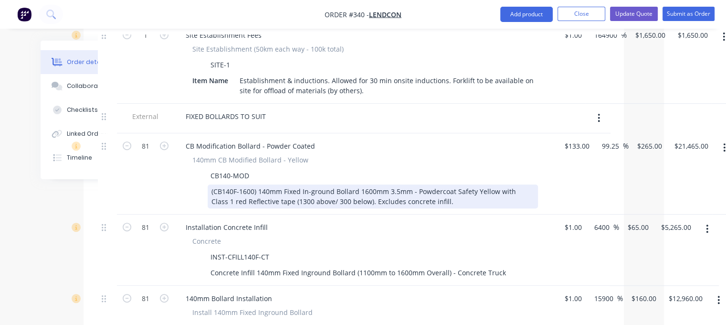
click at [366, 184] on div "(CB140F-1600) 140mm Fixed In-ground Bollard 1600mm 3.5mm - Powdercoat Safety Ye…" at bounding box center [373, 196] width 330 height 24
drag, startPoint x: 430, startPoint y: 173, endPoint x: 351, endPoint y: 176, distance: 78.8
click at [351, 184] on div "(CB140F-1600) 140mm Fixed In-ground Bollard 1600mm 3.5mm - Powdercoat Safety Ye…" at bounding box center [373, 196] width 330 height 24
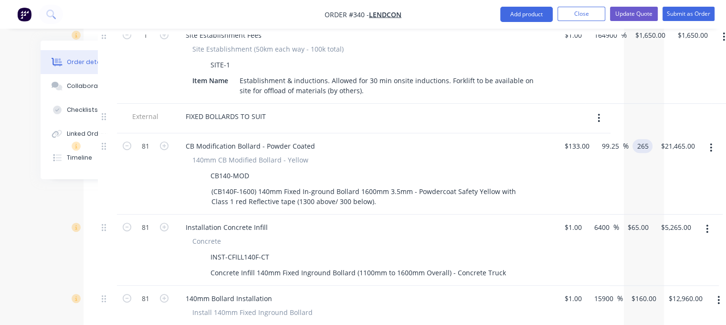
click at [366, 139] on input "265" at bounding box center [644, 146] width 16 height 14
click at [366, 139] on div "$265.00 265" at bounding box center [641, 173] width 24 height 81
click at [366, 133] on div "81 CB Modification Bollard - Powder Coated 140mm CB Modified Bollard - Yellow C…" at bounding box center [354, 173] width 512 height 81
type input "275"
click at [366, 162] on div "81 CB Modification Bollard - Powder Coated 140mm CB Modified Bollard - Yellow C…" at bounding box center [354, 173] width 512 height 81
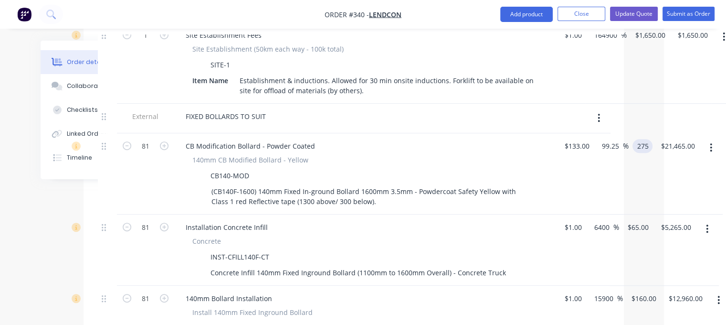
type input "106.77"
type input "$275.00"
type input "$22,275.00"
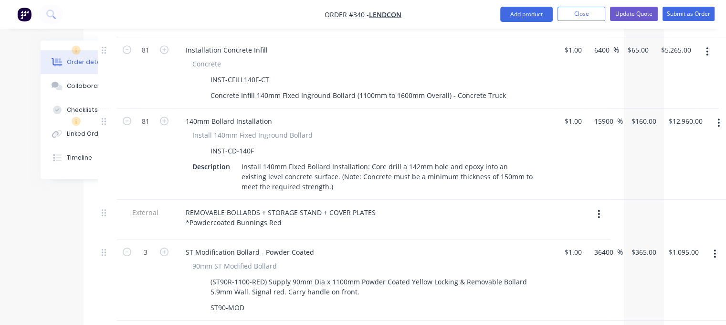
scroll to position [614, 62]
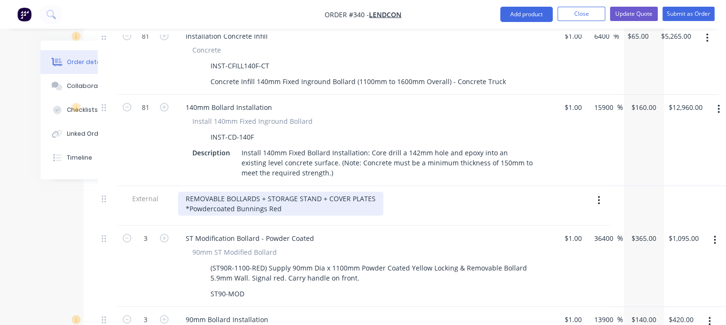
click at [265, 191] on div "REMOVABLE BOLLARDS + STORAGE STAND + COVER PLATES *Powdercoated Bunnings Red" at bounding box center [280, 203] width 205 height 24
click at [274, 191] on div "REMOVABLE BOLLARDS + STORAGE STAND + COVER PLATES *Powdercoated Bunnings Red" at bounding box center [280, 203] width 205 height 24
click at [265, 191] on div "REMOVABLE BOLLARDS + STORAGE STAND + COVER PLATES *Powdercoated Bunnings Red" at bounding box center [280, 203] width 205 height 24
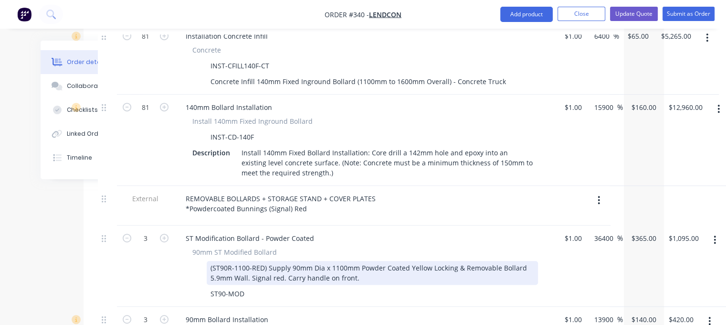
click at [354, 261] on div "(ST90R-1100-RED) Supply 90mm Dia x 1100mm Powder Coated Yellow Locking & Remova…" at bounding box center [372, 273] width 331 height 24
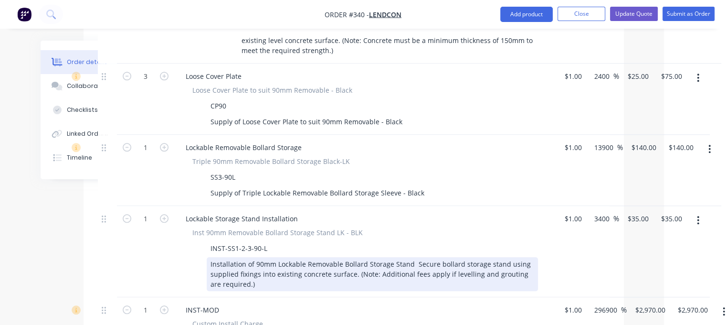
scroll to position [996, 62]
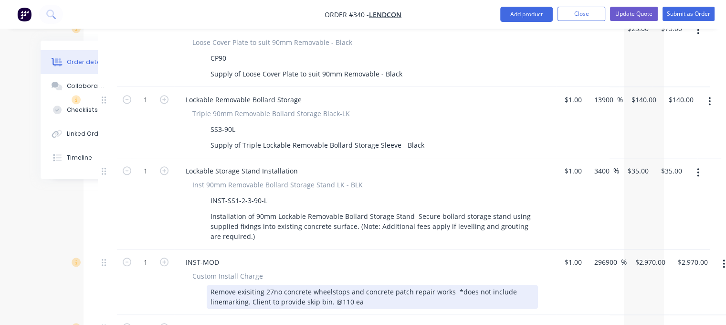
click at [362, 285] on div "Remove exisiting 27no concrete wheelstops and concrete patch repair works *does…" at bounding box center [372, 297] width 331 height 24
click at [330, 285] on div "Remove exisiting 27no concrete wheelstops and concrete patch repair works *does…" at bounding box center [372, 297] width 331 height 24
click at [366, 285] on div "Remove exisiting 27no concrete wheelstops and concrete patch repair works *does…" at bounding box center [372, 297] width 331 height 24
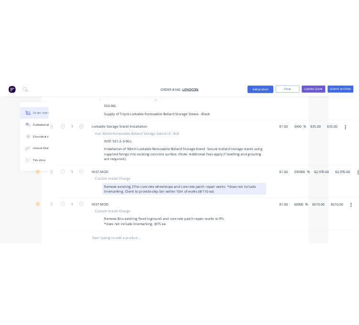
scroll to position [1092, 62]
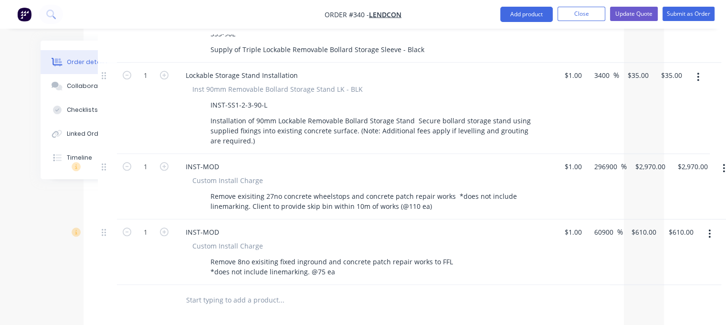
click at [269, 290] on input "text" at bounding box center [281, 299] width 191 height 19
type input "S"
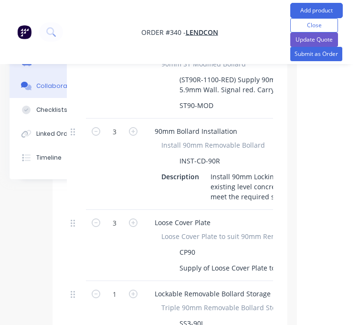
click at [42, 85] on div "Collaborate" at bounding box center [55, 86] width 38 height 9
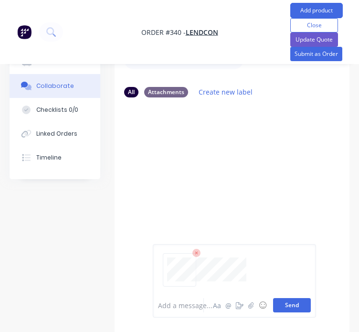
click at [290, 303] on button "Send" at bounding box center [292, 305] width 38 height 14
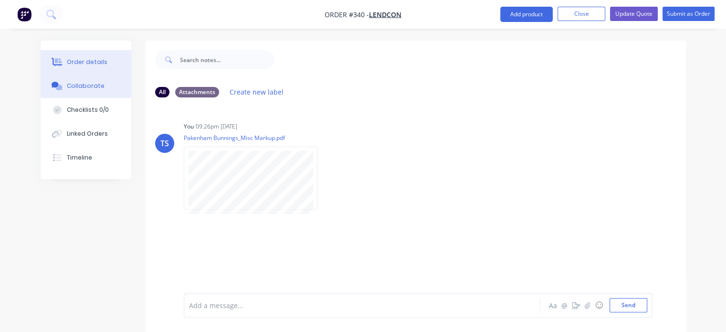
click at [82, 62] on div "Order details" at bounding box center [87, 62] width 41 height 9
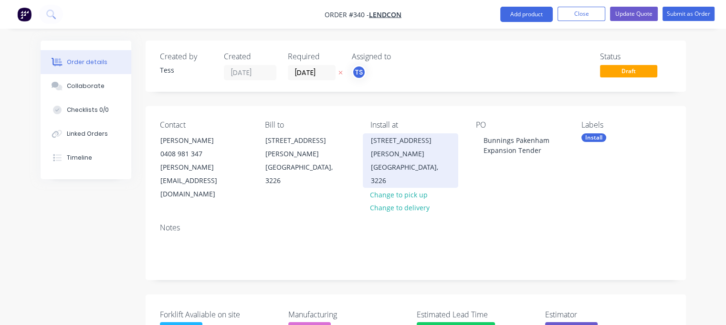
click at [366, 160] on div "[GEOGRAPHIC_DATA], 3226" at bounding box center [410, 173] width 79 height 27
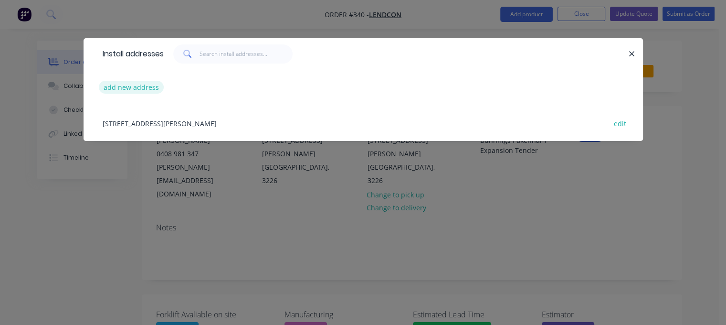
click at [141, 88] on button "add new address" at bounding box center [131, 87] width 65 height 13
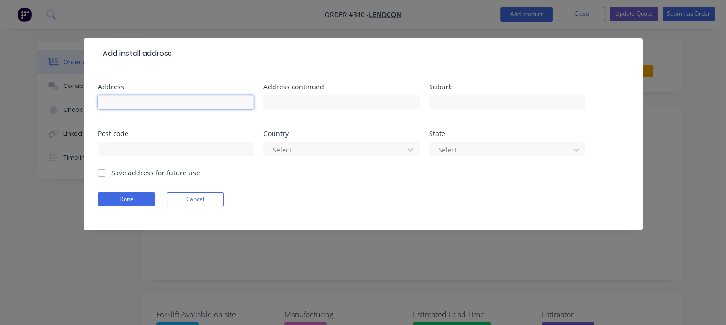
click at [166, 101] on input "text" at bounding box center [176, 102] width 156 height 14
paste input "[STREET_ADDRESS]"
type input "[STREET_ADDRESS]"
click at [111, 173] on label "Save address for future use" at bounding box center [155, 173] width 89 height 10
click at [101, 173] on input "Save address for future use" at bounding box center [102, 172] width 8 height 9
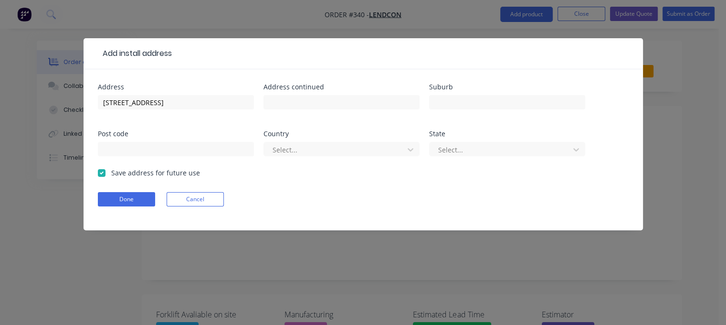
checkbox input "true"
click at [126, 203] on button "Done" at bounding box center [126, 199] width 57 height 14
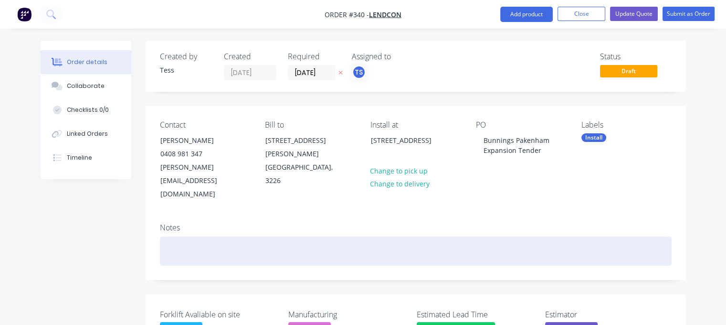
click at [225, 236] on div at bounding box center [416, 250] width 512 height 29
click at [213, 236] on div "Quote to be cghecked with [PERSON_NAME] prior to emailing." at bounding box center [416, 250] width 512 height 29
click at [355, 236] on div "Quote to be checked with Eden prior to emailing." at bounding box center [416, 250] width 512 height 29
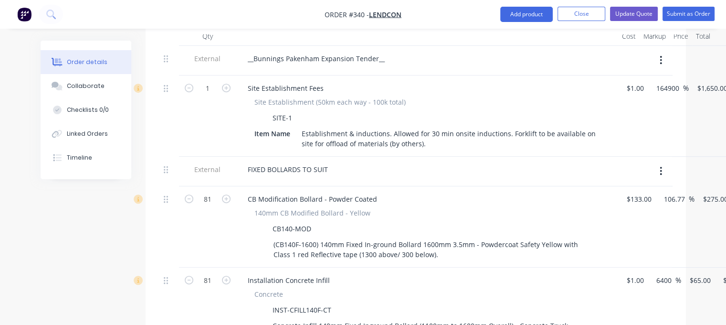
scroll to position [382, 0]
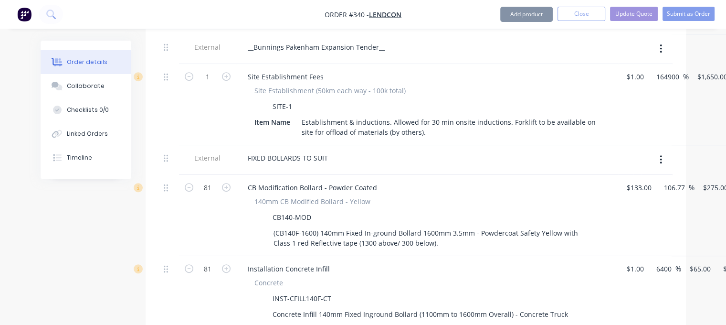
click at [366, 226] on div "(CB140F-1600) 140mm Fixed In-ground Bollard 1600mm 3.5mm - Powdercoat Safety Ye…" at bounding box center [435, 238] width 330 height 24
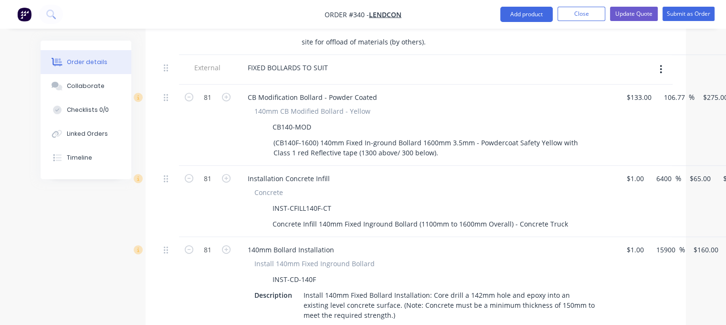
scroll to position [477, 0]
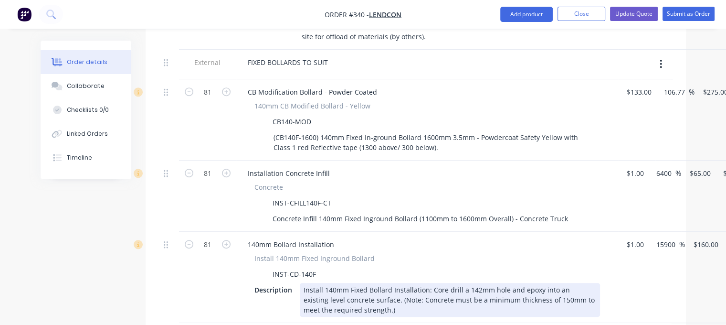
click at [366, 283] on div "Install 140mm Fixed Bollard Installation: Core drill a 142mm hole and epoxy int…" at bounding box center [450, 300] width 300 height 34
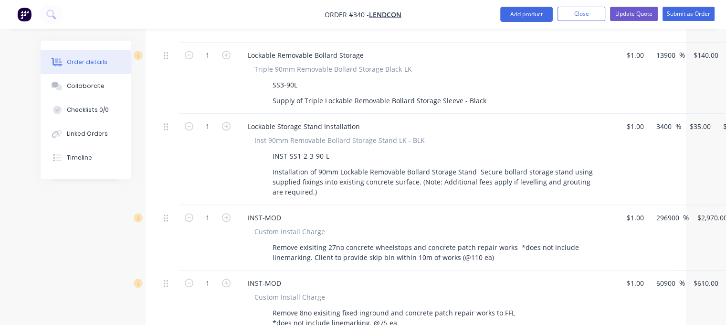
scroll to position [1098, 0]
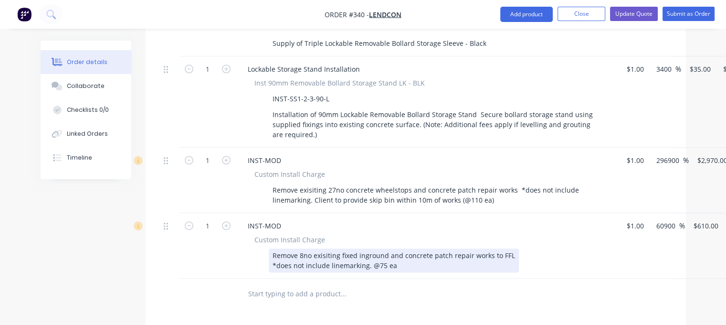
click at [366, 248] on div "Remove 8no exisiting fixed inground and concrete patch repair works to FFL *doe…" at bounding box center [394, 260] width 250 height 24
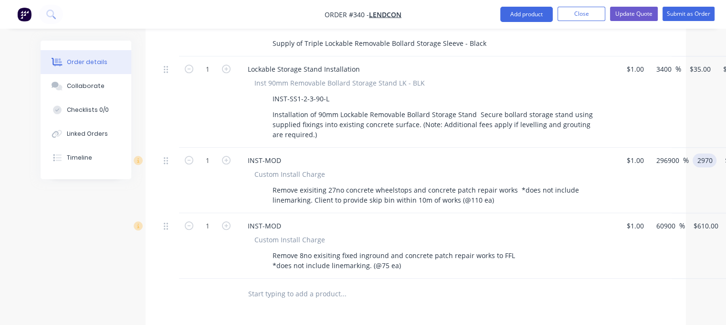
click at [366, 153] on input "2970" at bounding box center [706, 160] width 20 height 14
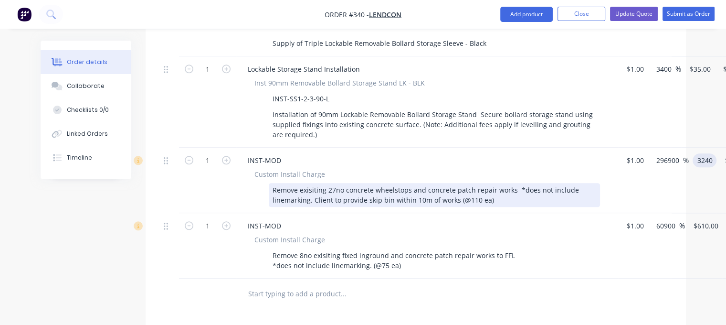
type input "3240"
type input "323900"
type input "$3,240.00"
click at [366, 183] on div "Remove exisiting 27no concrete wheelstops and concrete patch repair works *does…" at bounding box center [434, 195] width 331 height 24
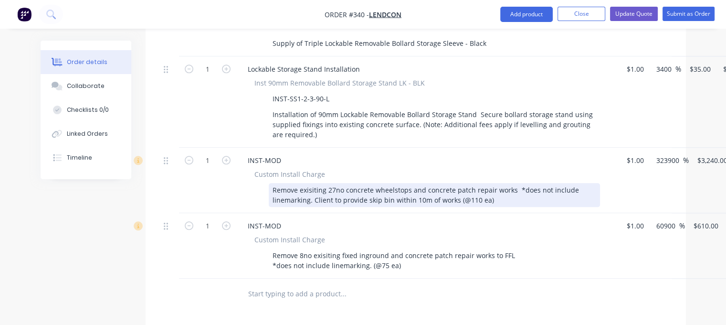
click at [366, 183] on div "Remove exisiting 27no concrete wheelstops and concrete patch repair works *does…" at bounding box center [434, 195] width 331 height 24
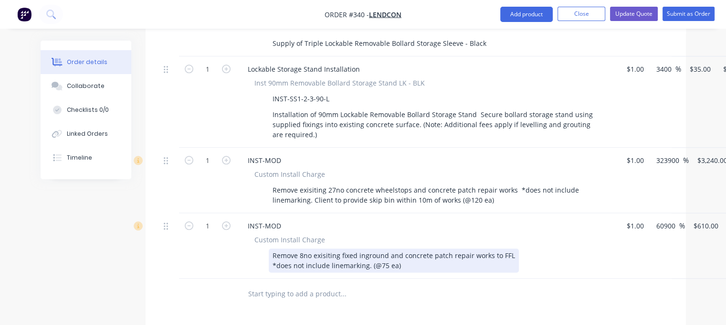
click at [366, 248] on div "Remove 8no exisiting fixed inground and concrete patch repair works to FFL *doe…" at bounding box center [394, 260] width 250 height 24
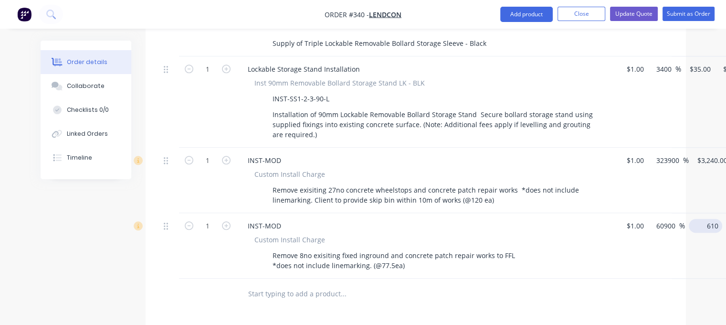
click at [366, 219] on input "610" at bounding box center [708, 226] width 30 height 14
type input "620"
type input "61900"
type input "$620.00"
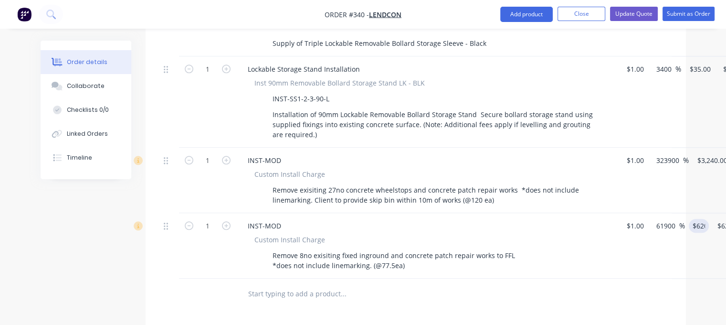
click at [366, 284] on input "text" at bounding box center [343, 293] width 191 height 19
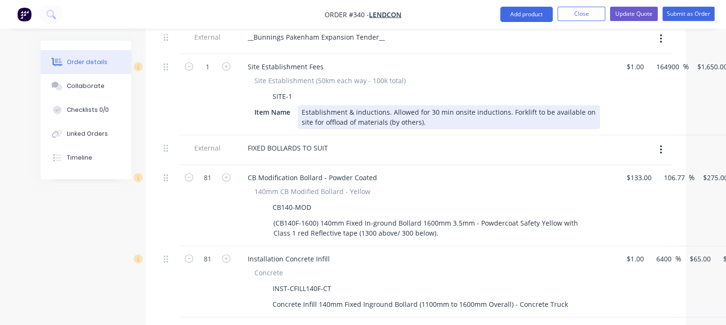
scroll to position [286, 0]
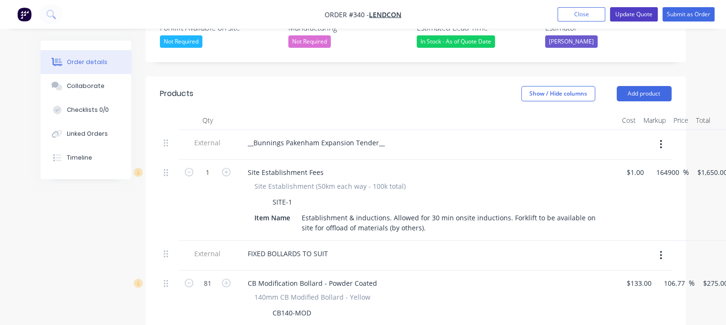
click at [366, 17] on button "Update Quote" at bounding box center [634, 14] width 48 height 14
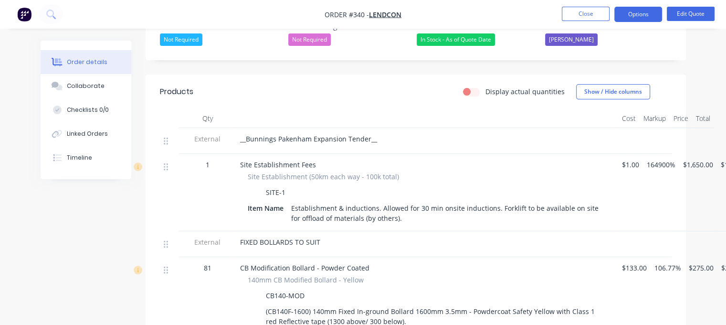
click at [326, 237] on div "FIXED BOLLARDS TO SUIT" at bounding box center [427, 242] width 374 height 10
click at [318, 237] on span "FIXED BOLLARDS TO SUIT" at bounding box center [280, 241] width 80 height 9
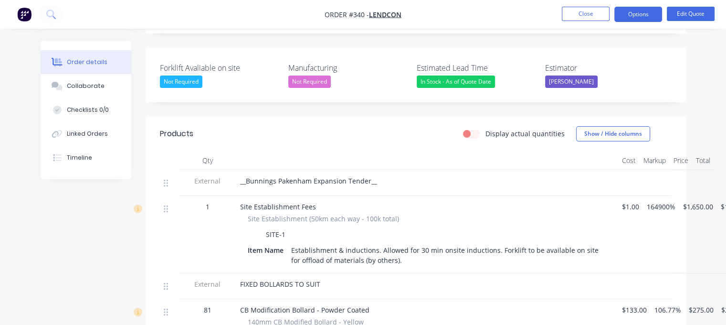
scroll to position [239, 0]
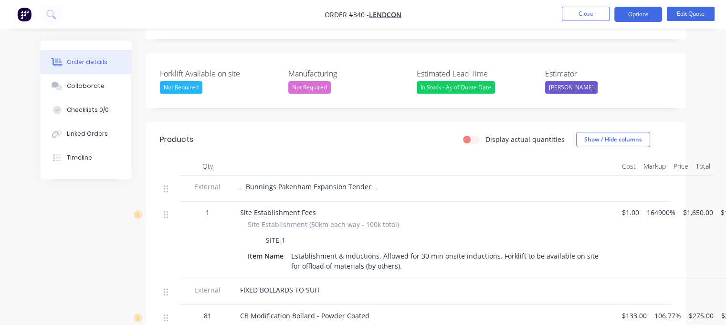
click at [366, 181] on div "__Bunnings Pakenham Expansion Tender__" at bounding box center [427, 186] width 374 height 10
click at [366, 17] on button "Options" at bounding box center [638, 14] width 48 height 15
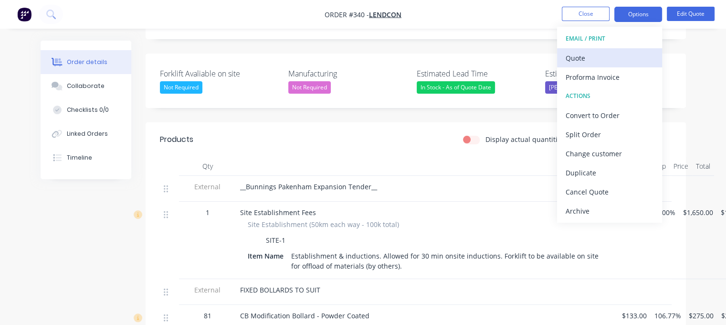
click at [366, 55] on div "Quote" at bounding box center [610, 58] width 88 height 14
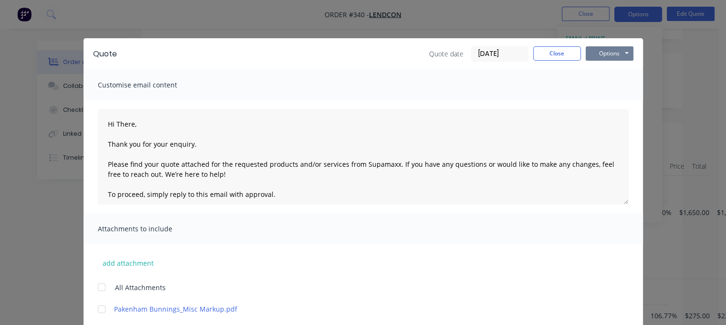
click at [366, 52] on button "Options" at bounding box center [610, 53] width 48 height 14
click at [366, 68] on button "Preview" at bounding box center [616, 71] width 61 height 16
click at [366, 57] on button "Close" at bounding box center [557, 53] width 48 height 14
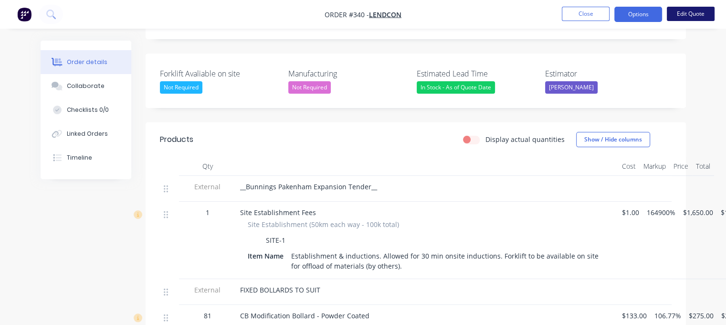
click at [366, 13] on button "Edit Quote" at bounding box center [691, 14] width 48 height 14
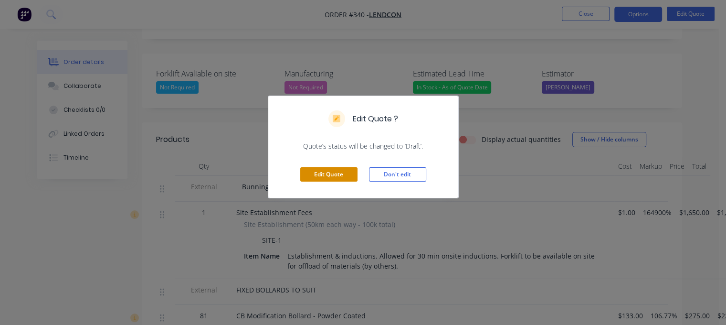
click at [332, 178] on button "Edit Quote" at bounding box center [328, 174] width 57 height 14
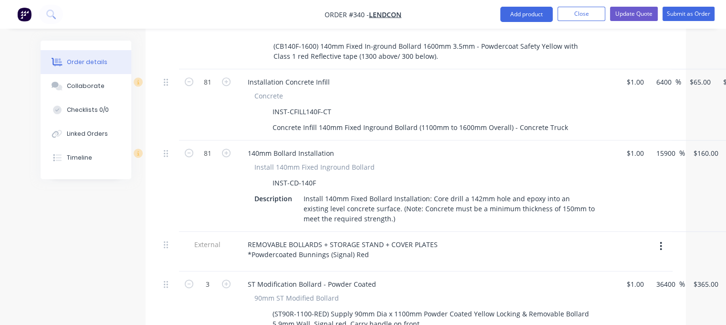
scroll to position [621, 0]
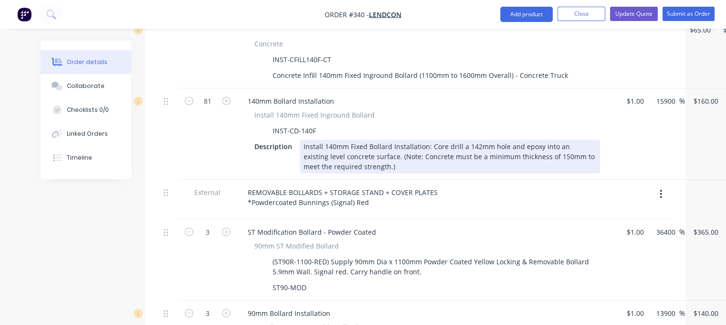
click at [366, 139] on div "Install 140mm Fixed Bollard Installation: Core drill a 142mm hole and epoxy int…" at bounding box center [450, 156] width 300 height 34
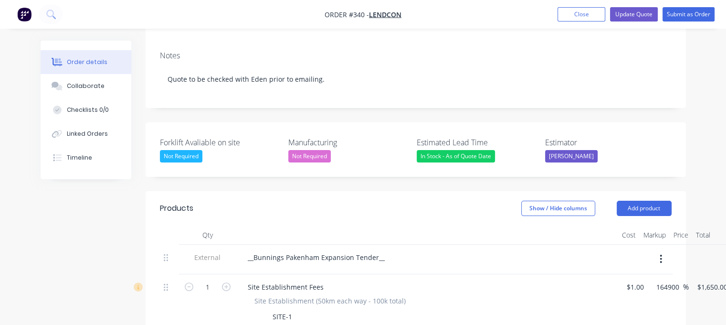
scroll to position [95, 0]
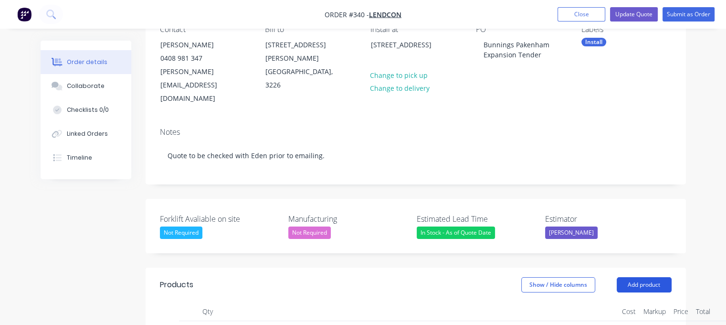
click at [366, 277] on button "Add product" at bounding box center [644, 284] width 55 height 15
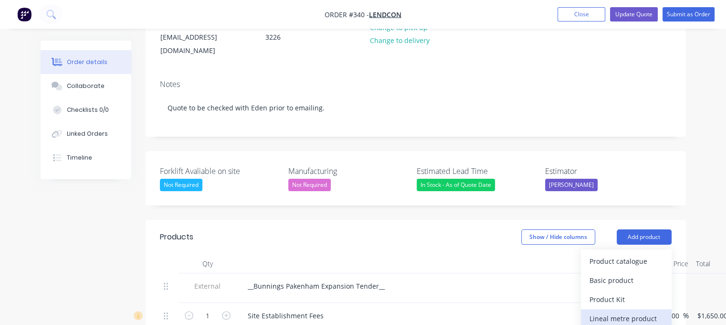
scroll to position [239, 0]
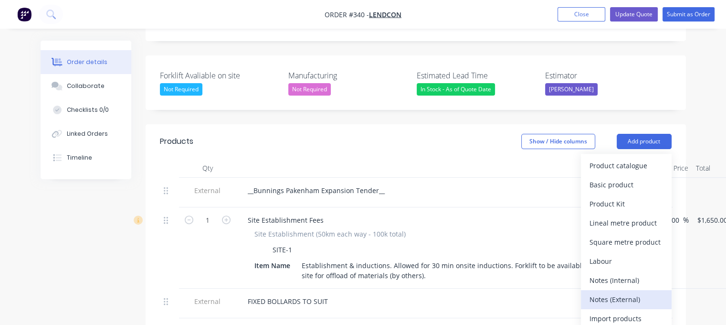
click at [366, 292] on div "Notes (External)" at bounding box center [627, 299] width 74 height 14
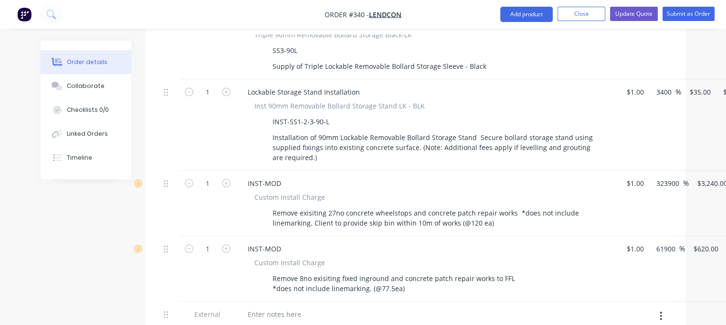
scroll to position [1193, 0]
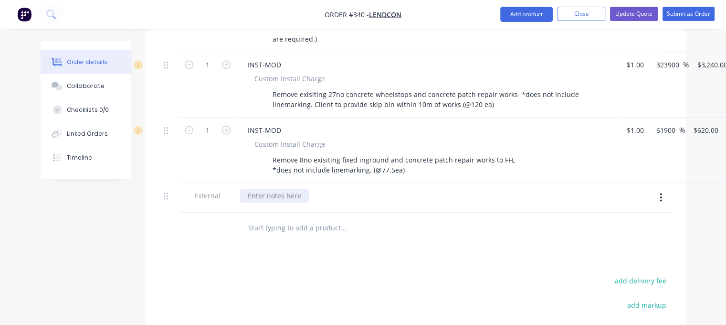
click at [281, 202] on div at bounding box center [274, 196] width 69 height 14
click at [250, 202] on div "_REMOVAL/REPAIR WORKS" at bounding box center [290, 196] width 100 height 14
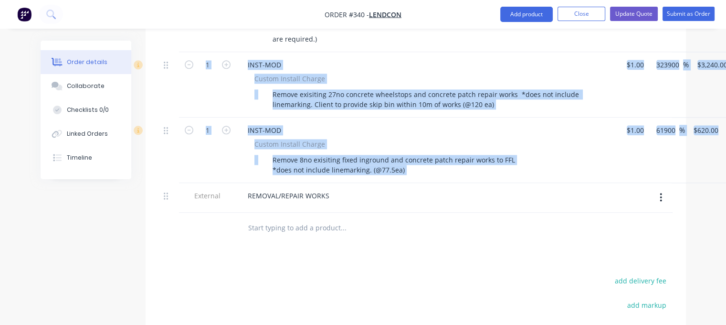
drag, startPoint x: 163, startPoint y: 205, endPoint x: 163, endPoint y: 125, distance: 79.7
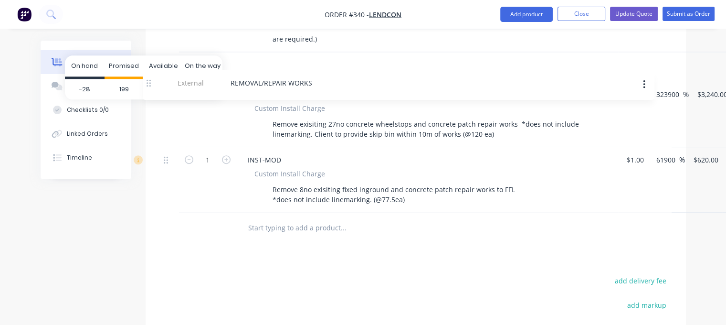
drag, startPoint x: 166, startPoint y: 211, endPoint x: 149, endPoint y: 90, distance: 121.5
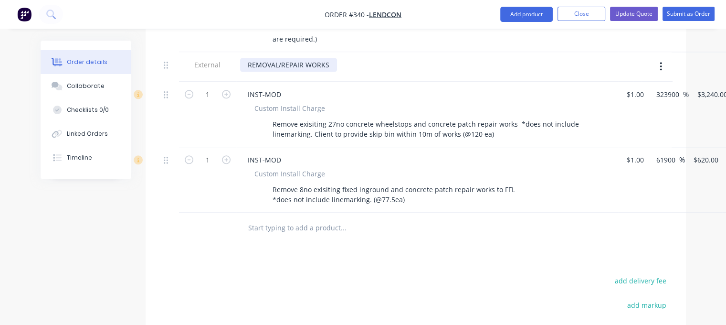
click at [328, 72] on div "REMOVAL/REPAIR WORKS" at bounding box center [288, 65] width 97 height 14
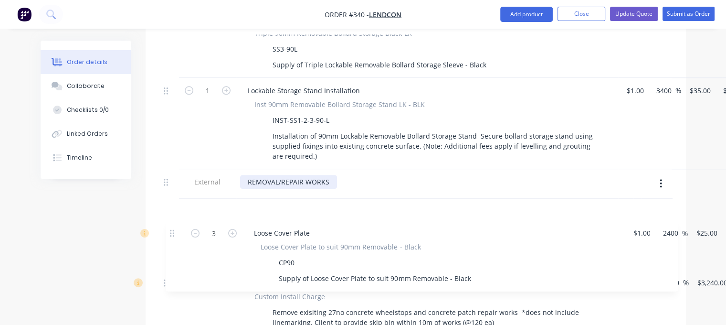
scroll to position [1006, 0]
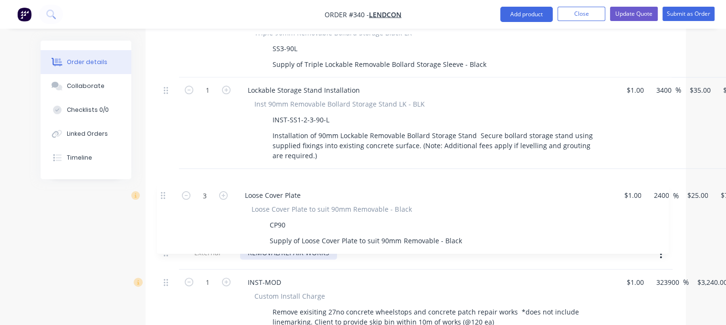
drag, startPoint x: 167, startPoint y: 127, endPoint x: 164, endPoint y: 197, distance: 69.8
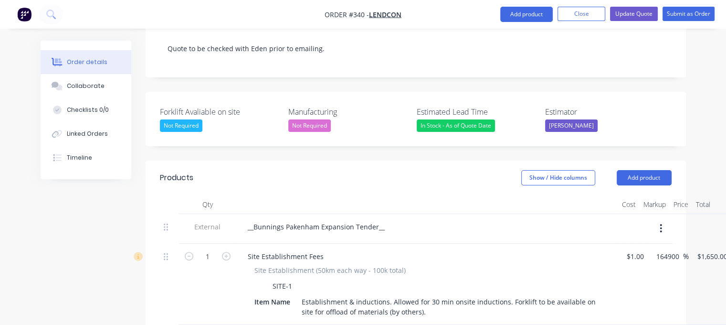
scroll to position [194, 0]
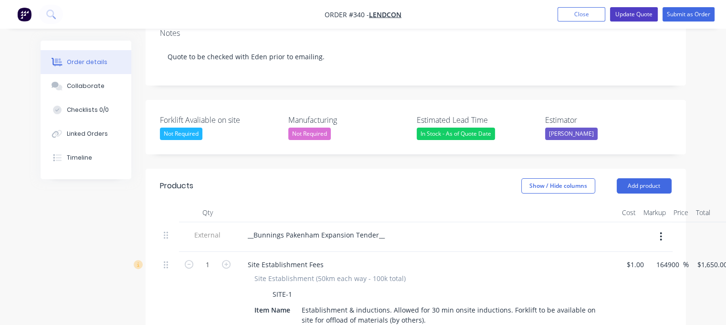
click at [366, 14] on button "Update Quote" at bounding box center [634, 14] width 48 height 14
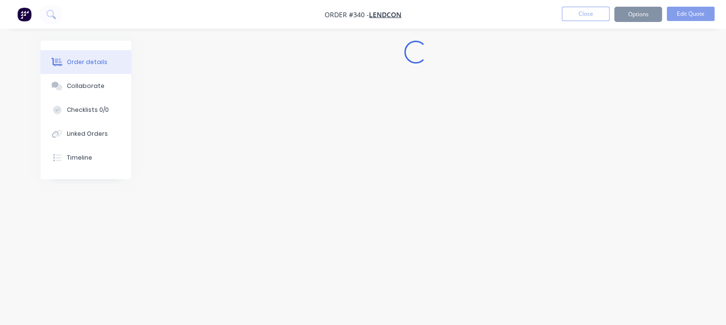
scroll to position [0, 0]
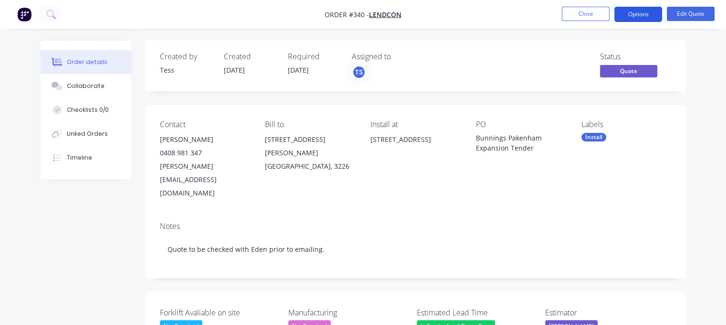
click at [366, 13] on button "Options" at bounding box center [638, 14] width 48 height 15
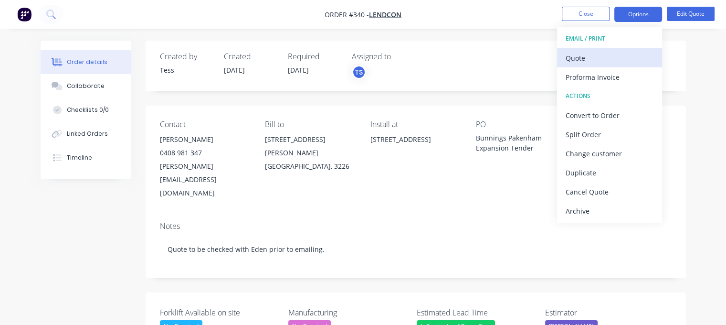
click at [366, 61] on div "Quote" at bounding box center [610, 58] width 88 height 14
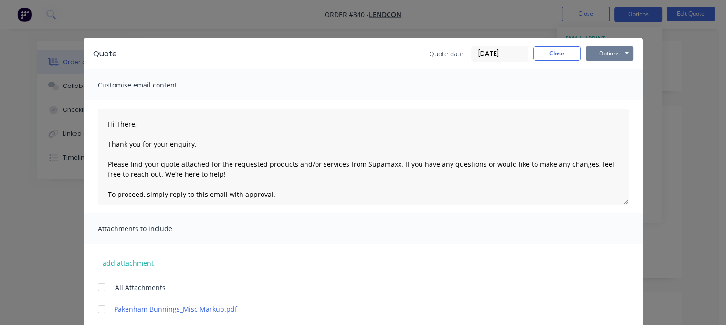
click at [366, 51] on button "Options" at bounding box center [610, 53] width 48 height 14
click at [366, 68] on button "Preview" at bounding box center [616, 71] width 61 height 16
click at [366, 54] on button "Close" at bounding box center [557, 53] width 48 height 14
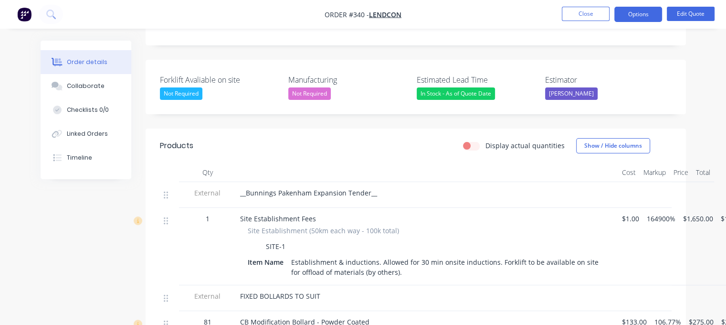
scroll to position [239, 0]
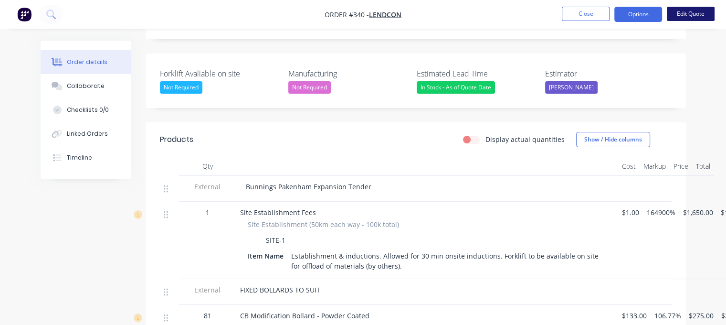
click at [366, 8] on button "Edit Quote" at bounding box center [691, 14] width 48 height 14
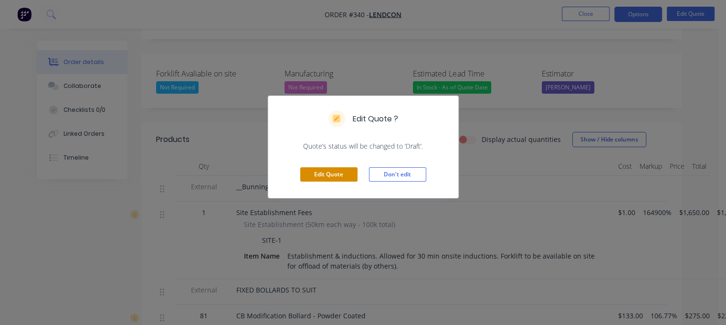
click at [334, 176] on button "Edit Quote" at bounding box center [328, 174] width 57 height 14
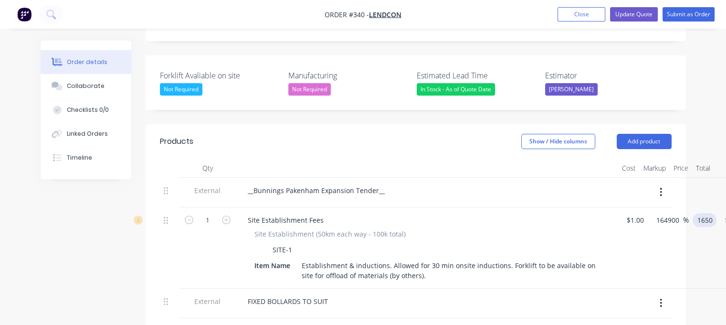
click at [366, 213] on input "1650" at bounding box center [706, 220] width 20 height 14
click at [366, 213] on div "Site Establishment Fees" at bounding box center [427, 220] width 374 height 14
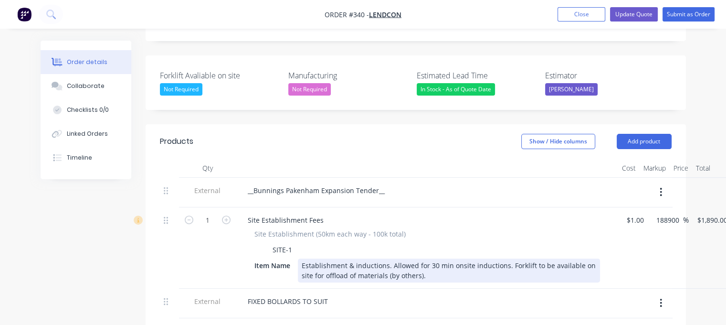
click at [366, 258] on div "Establishment & inductions. Allowed for 30 min onsite inductions. Forklift to b…" at bounding box center [449, 270] width 302 height 24
click at [366, 258] on div "Establishment & inductions. Allowed for 45 min onsite inductions. Forklift to b…" at bounding box center [449, 270] width 302 height 24
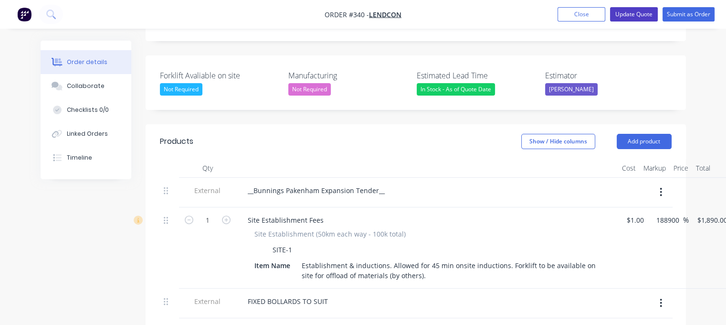
click at [366, 17] on button "Update Quote" at bounding box center [634, 14] width 48 height 14
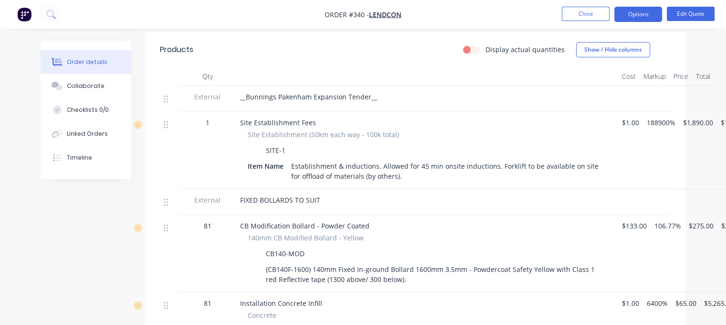
scroll to position [334, 0]
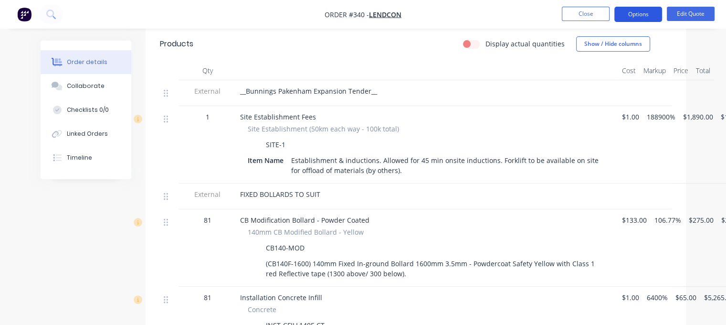
click at [366, 18] on button "Options" at bounding box center [638, 14] width 48 height 15
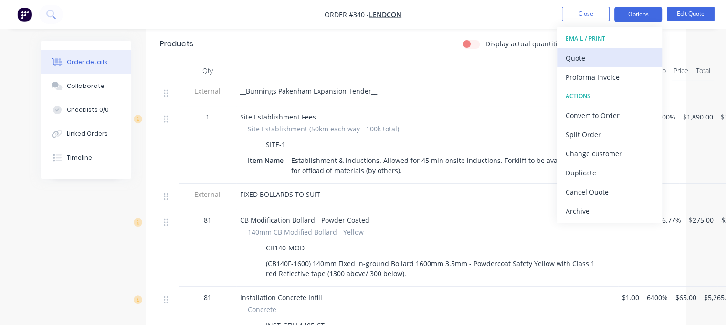
click at [366, 57] on div "Quote" at bounding box center [610, 58] width 88 height 14
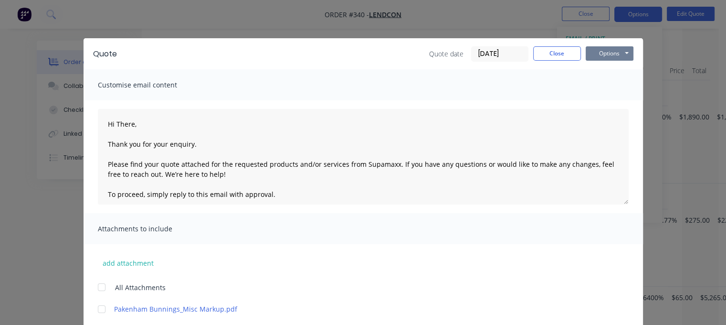
click at [366, 49] on button "Options" at bounding box center [610, 53] width 48 height 14
click at [366, 70] on button "Preview" at bounding box center [616, 71] width 61 height 16
click at [366, 53] on button "Close" at bounding box center [557, 53] width 48 height 14
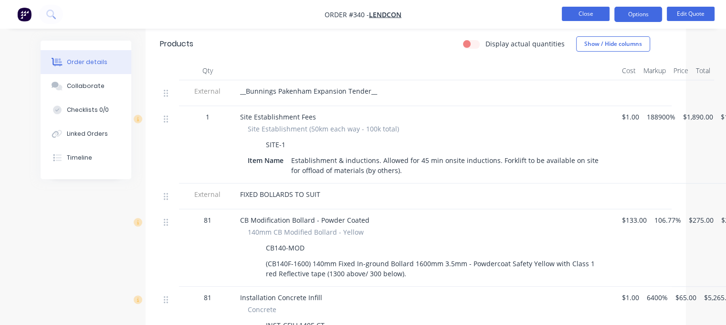
click at [366, 15] on button "Close" at bounding box center [586, 14] width 48 height 14
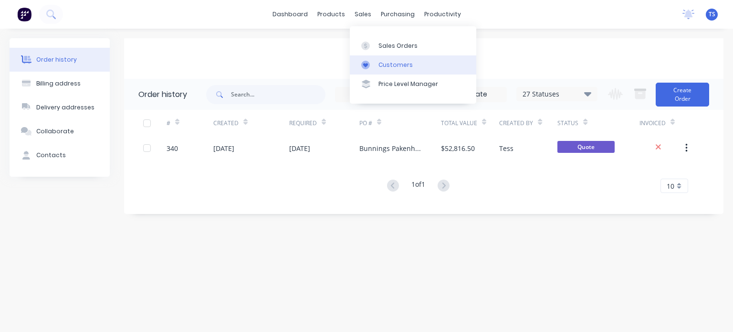
click at [366, 67] on link "Customers" at bounding box center [413, 64] width 126 height 19
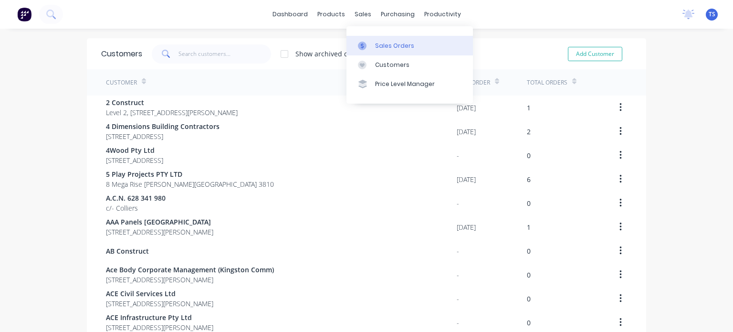
click at [366, 44] on div "Sales Orders" at bounding box center [394, 46] width 39 height 9
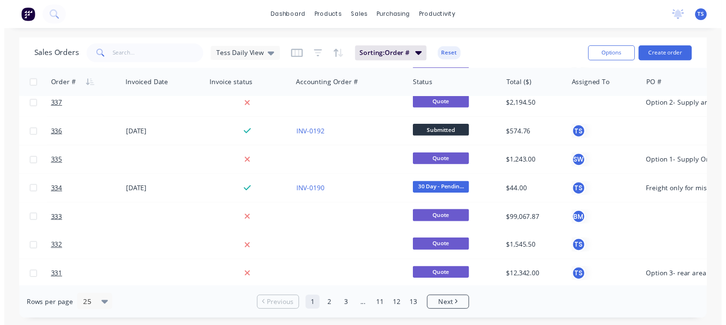
scroll to position [95, 0]
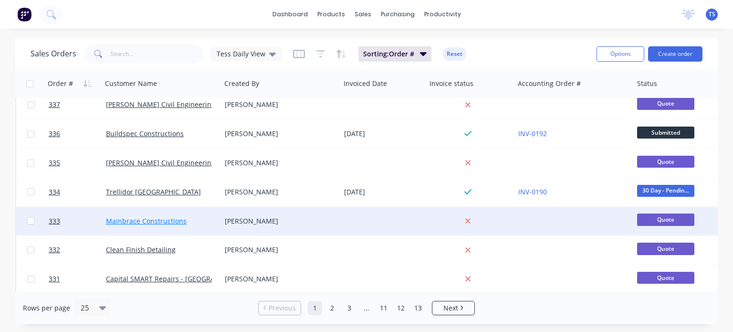
click at [160, 221] on link "Mainbrace Constructions" at bounding box center [146, 220] width 81 height 9
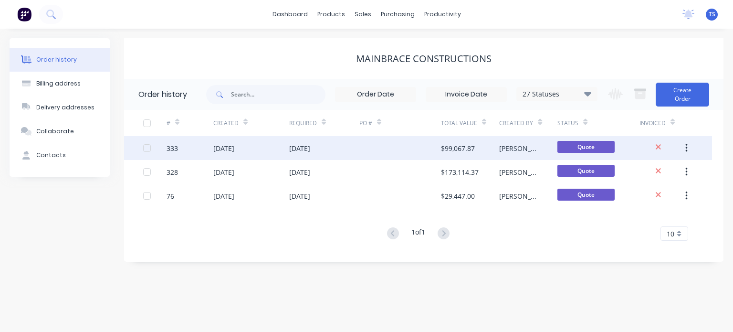
click at [234, 150] on div "[DATE]" at bounding box center [223, 148] width 21 height 10
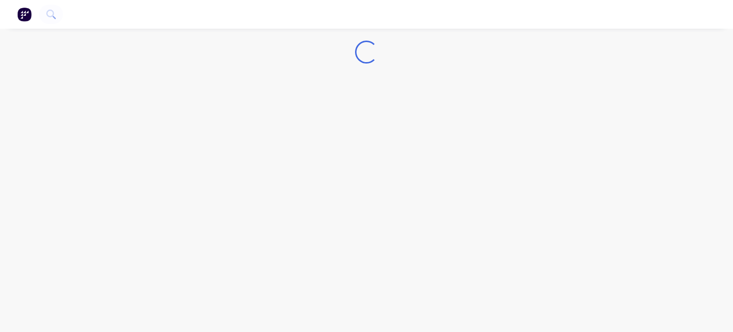
click at [242, 150] on div "Loading..." at bounding box center [366, 166] width 733 height 332
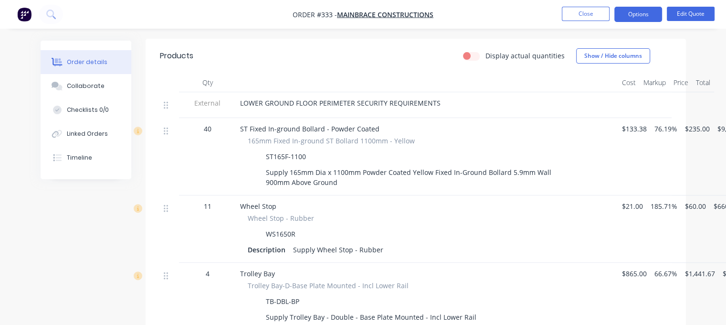
scroll to position [191, 0]
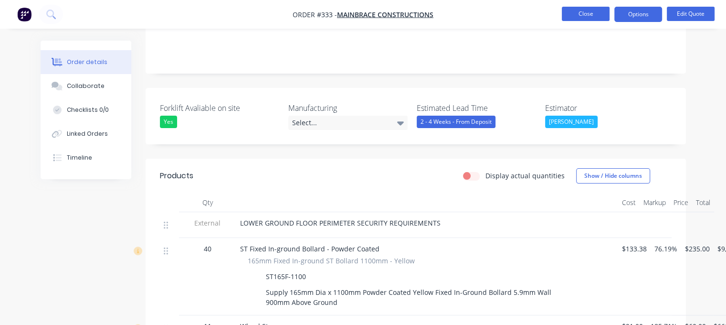
click at [366, 20] on button "Close" at bounding box center [586, 14] width 48 height 14
